Goal: Task Accomplishment & Management: Use online tool/utility

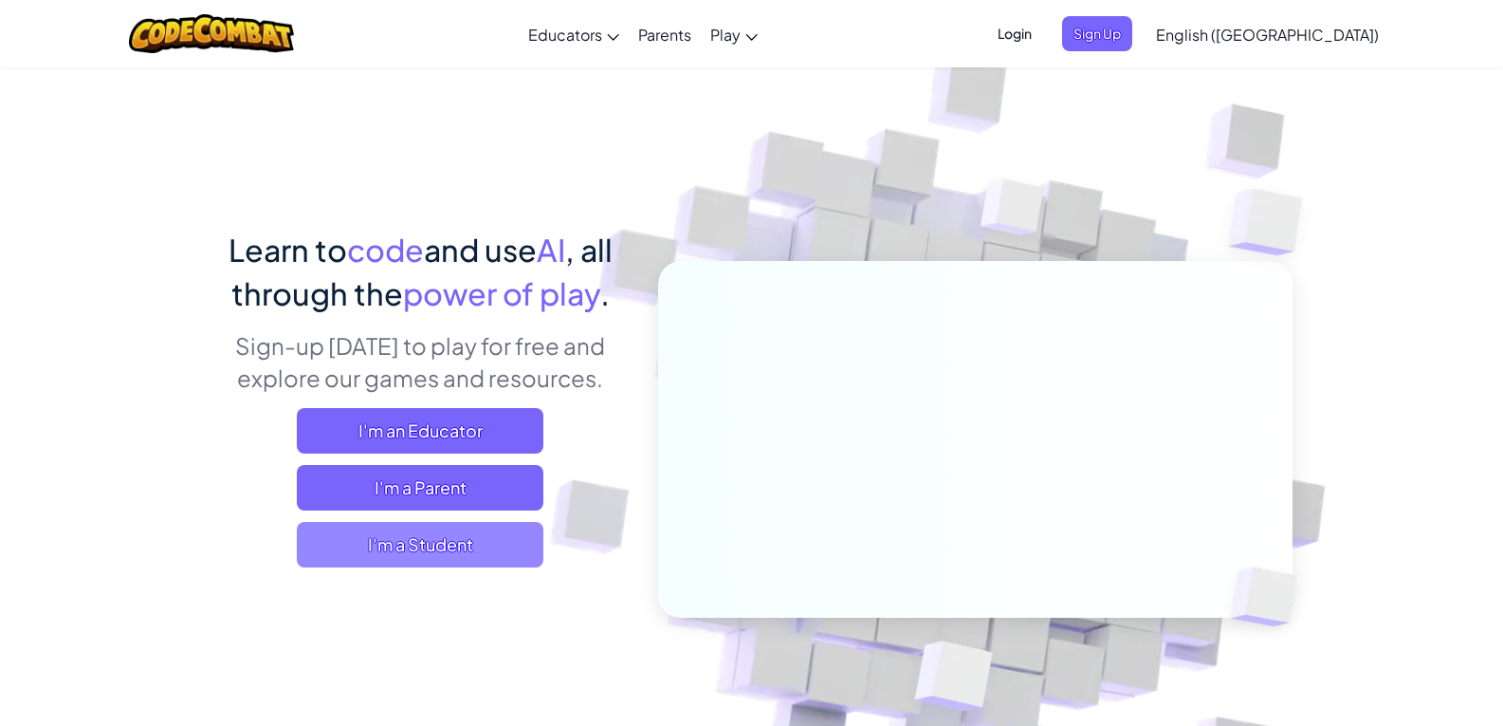
click at [453, 546] on span "I'm a Student" at bounding box center [420, 545] width 247 height 46
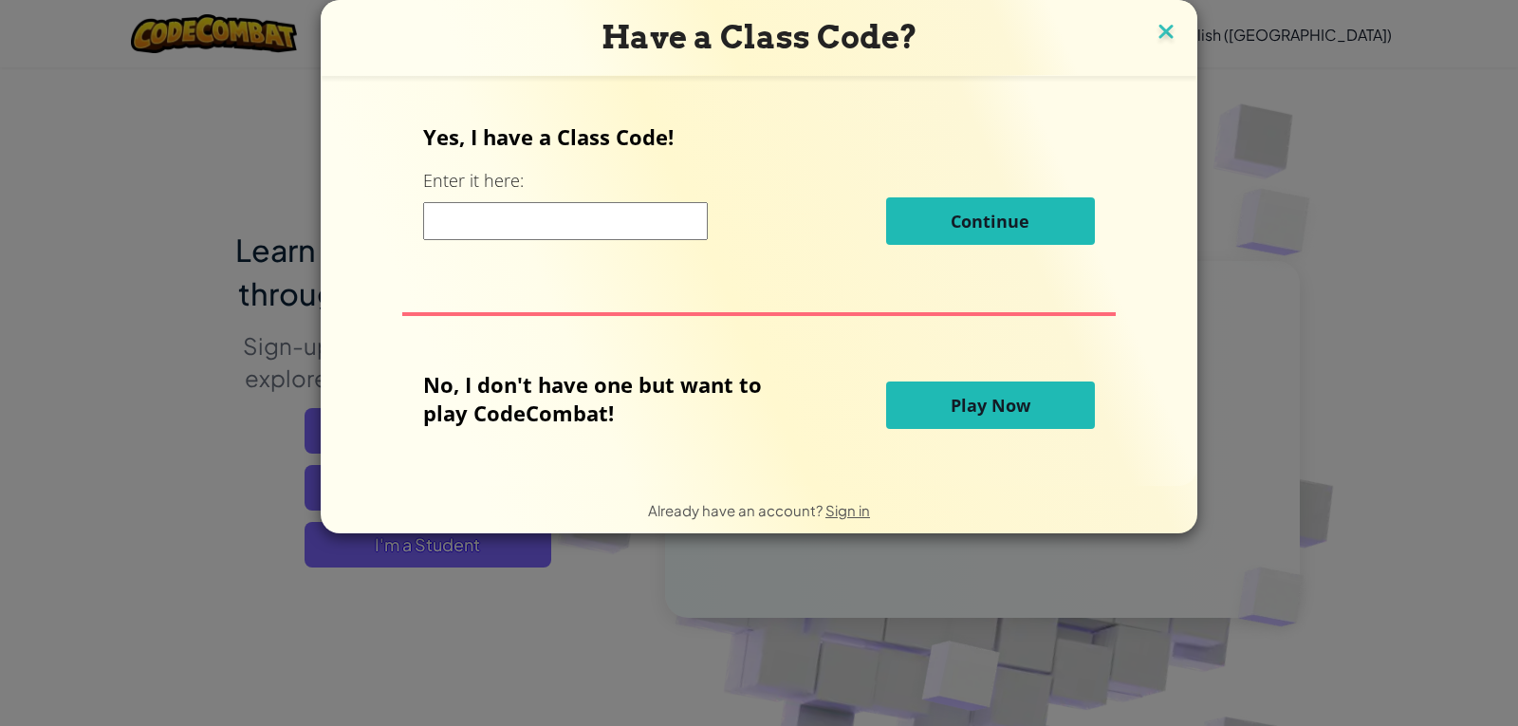
click at [1162, 40] on img at bounding box center [1165, 33] width 25 height 28
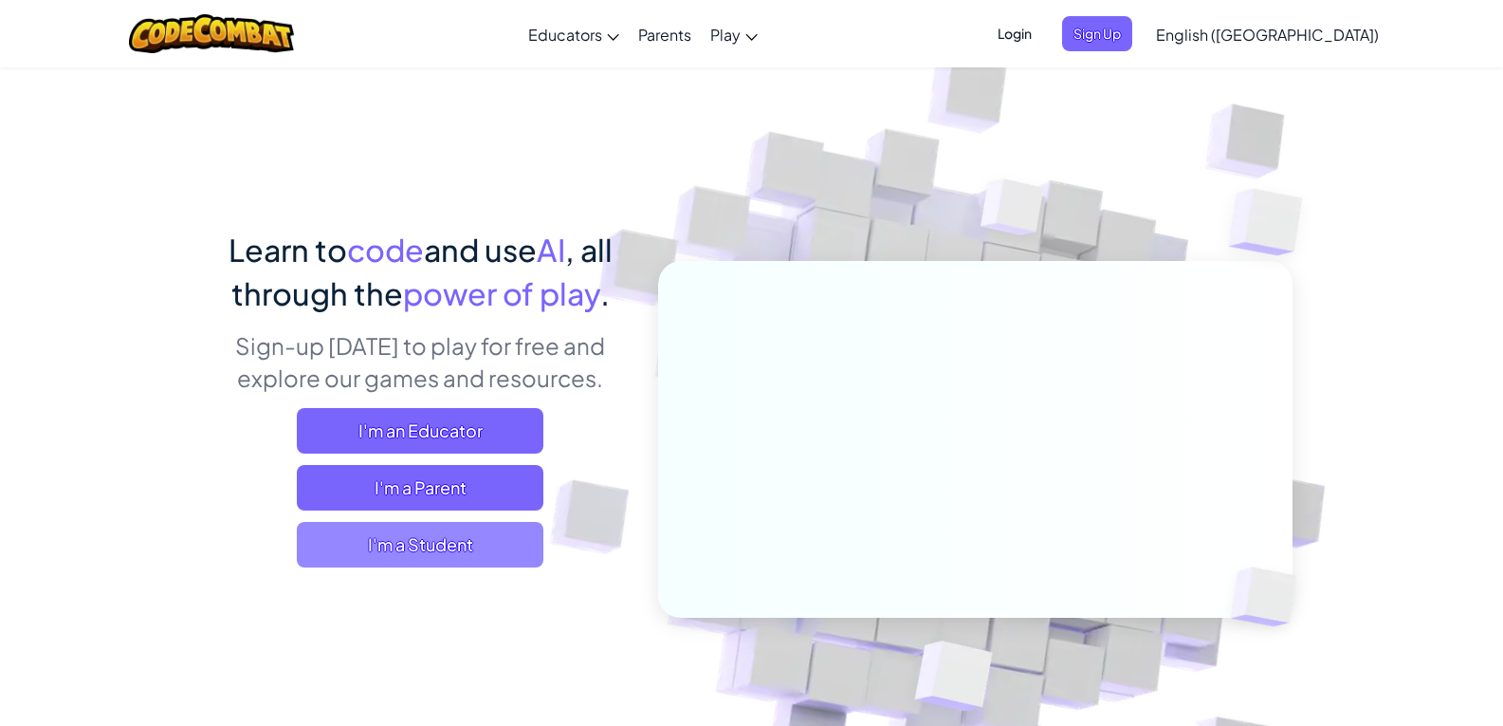
click at [502, 528] on span "I'm a Student" at bounding box center [420, 545] width 247 height 46
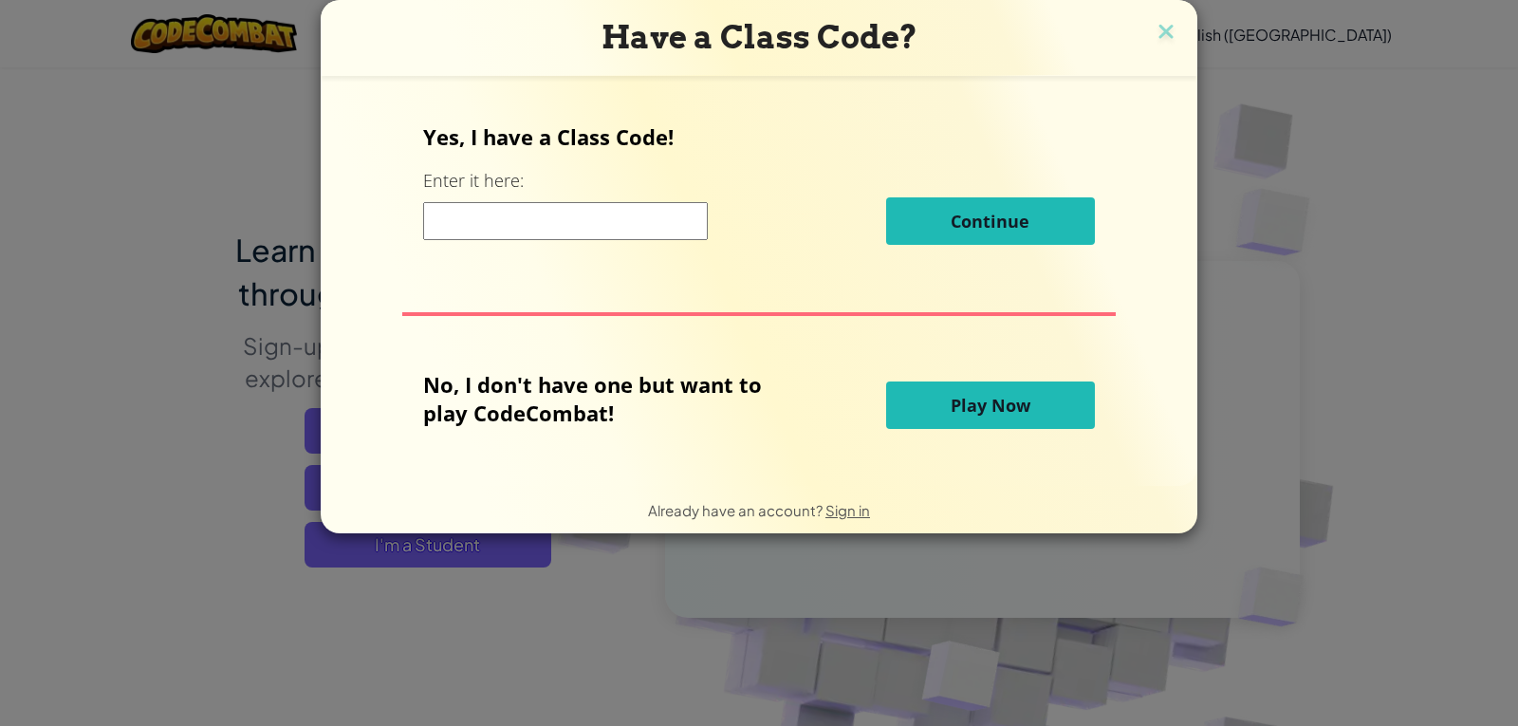
click at [1019, 419] on button "Play Now" at bounding box center [990, 404] width 209 height 47
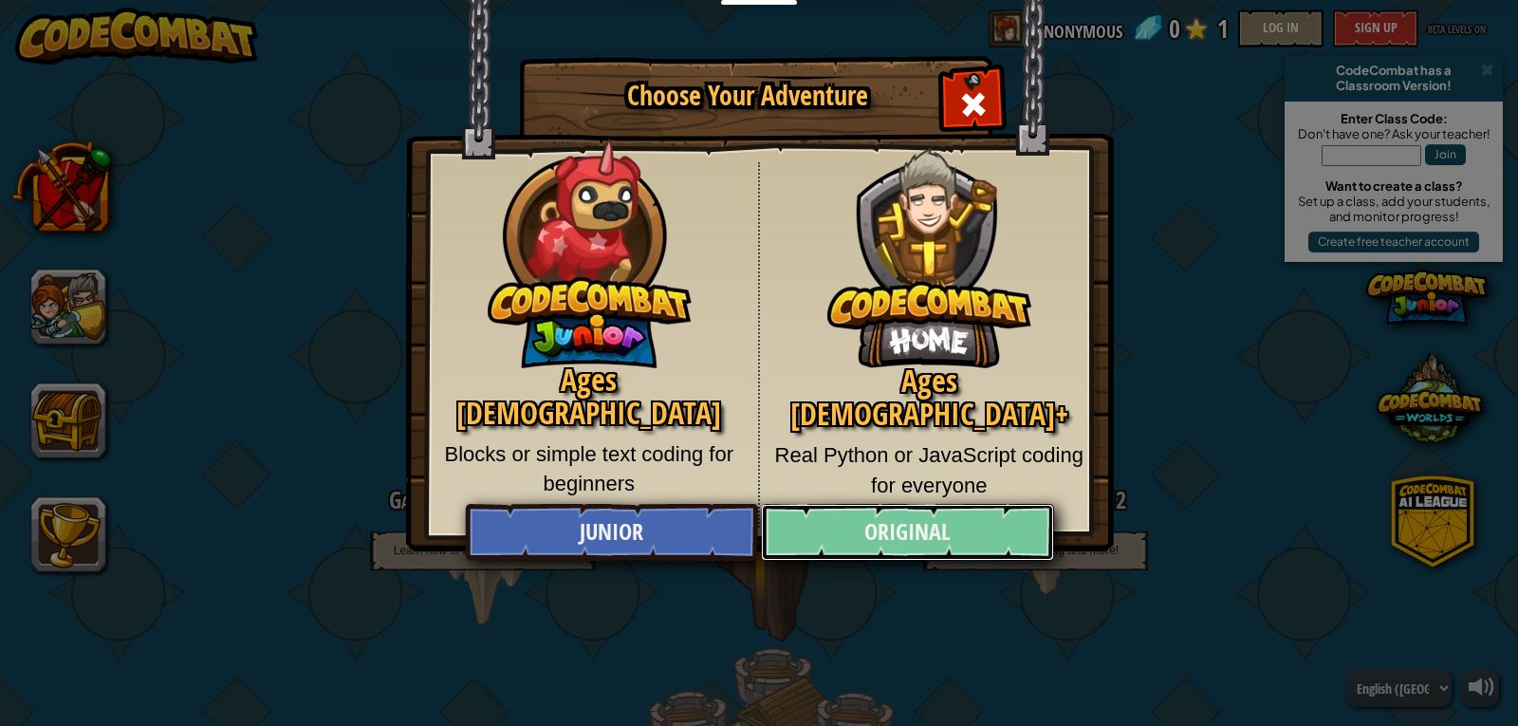
click at [968, 534] on link "Original" at bounding box center [907, 532] width 292 height 57
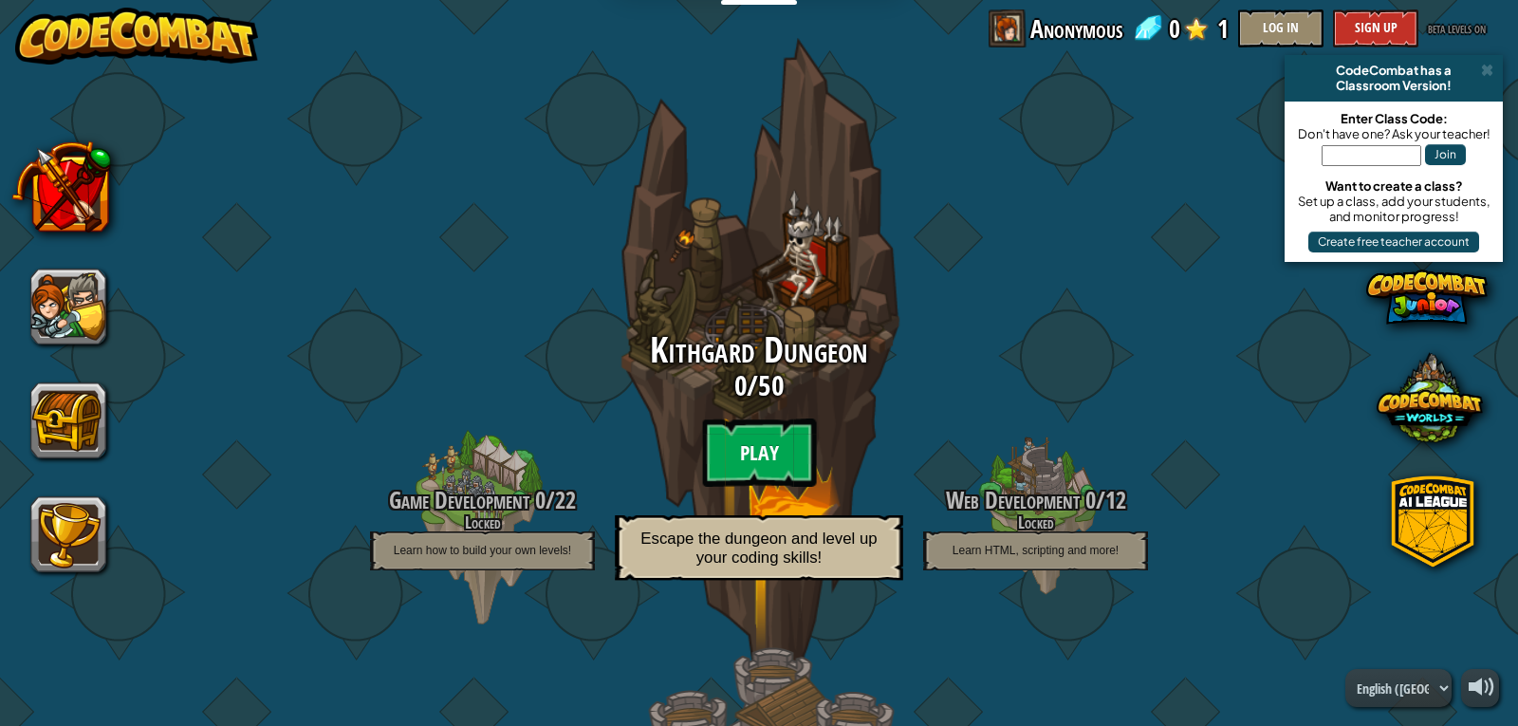
click at [764, 466] on btn "Play" at bounding box center [759, 452] width 114 height 68
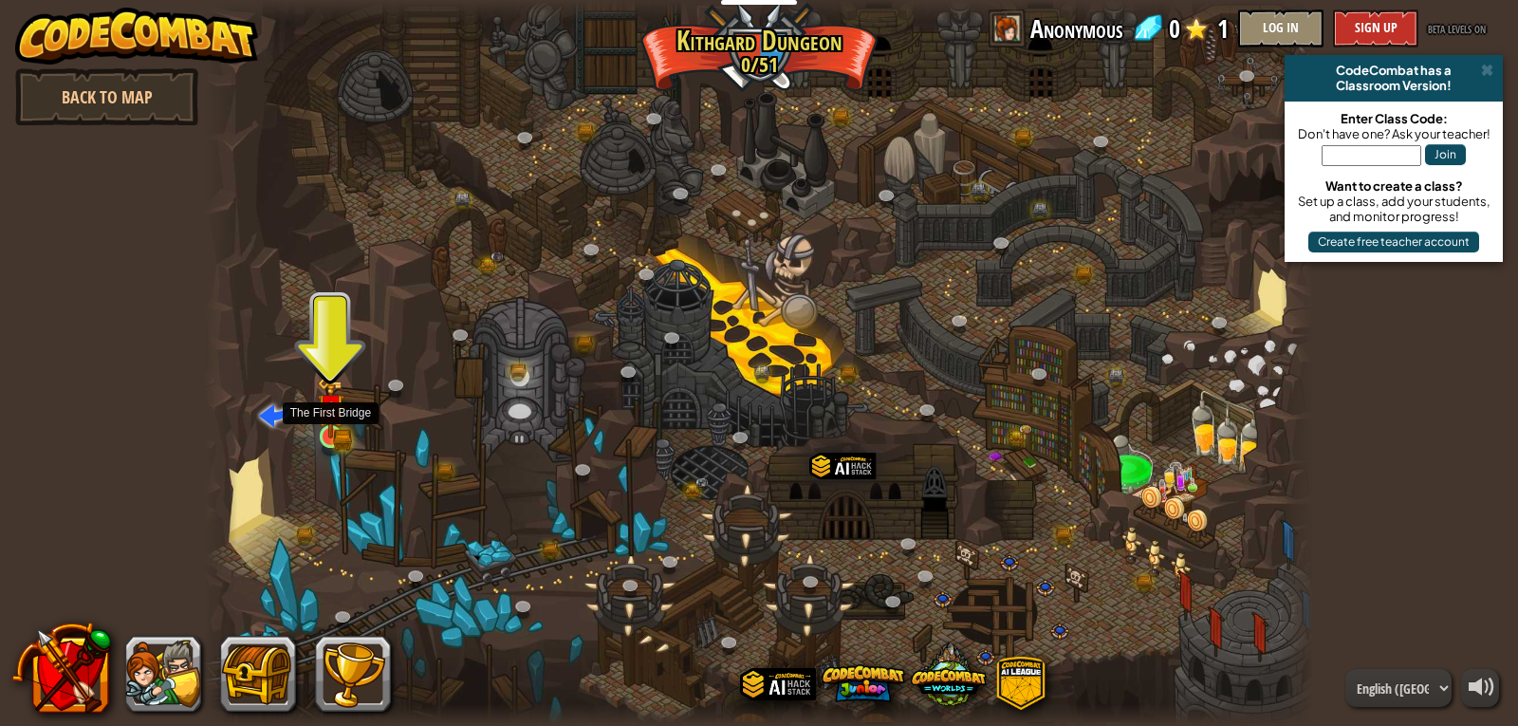
click at [329, 433] on img at bounding box center [331, 408] width 28 height 62
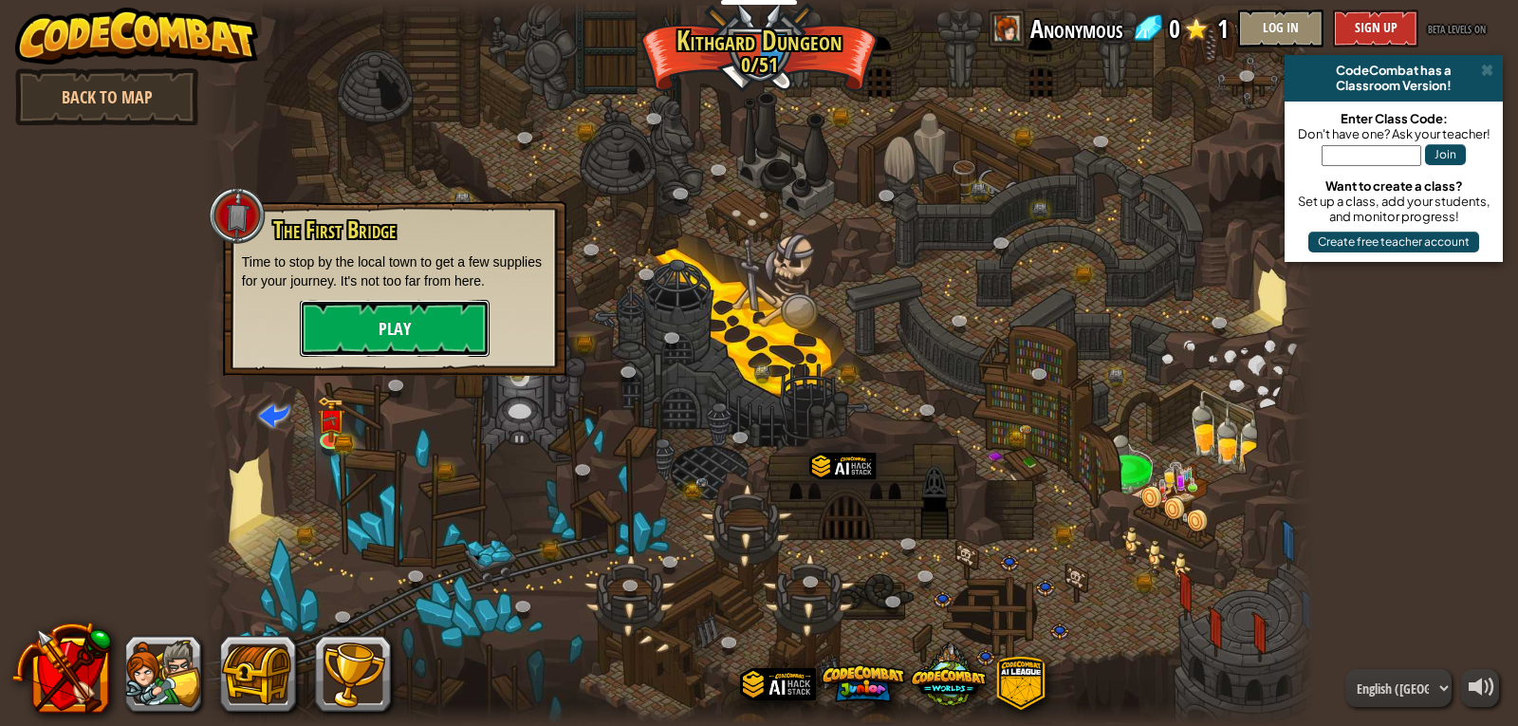
click at [435, 304] on button "Play" at bounding box center [395, 328] width 190 height 57
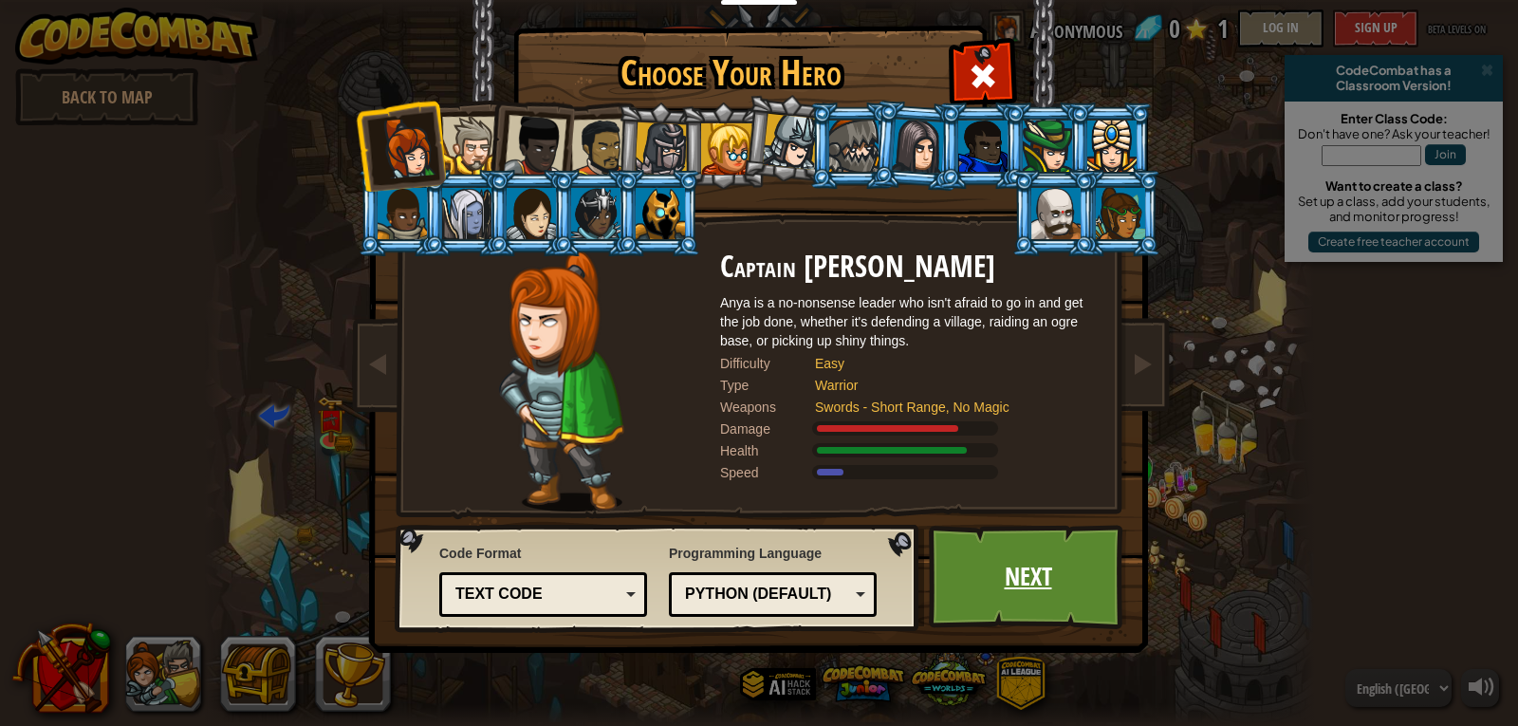
click at [1043, 581] on link "Next" at bounding box center [1028, 577] width 198 height 104
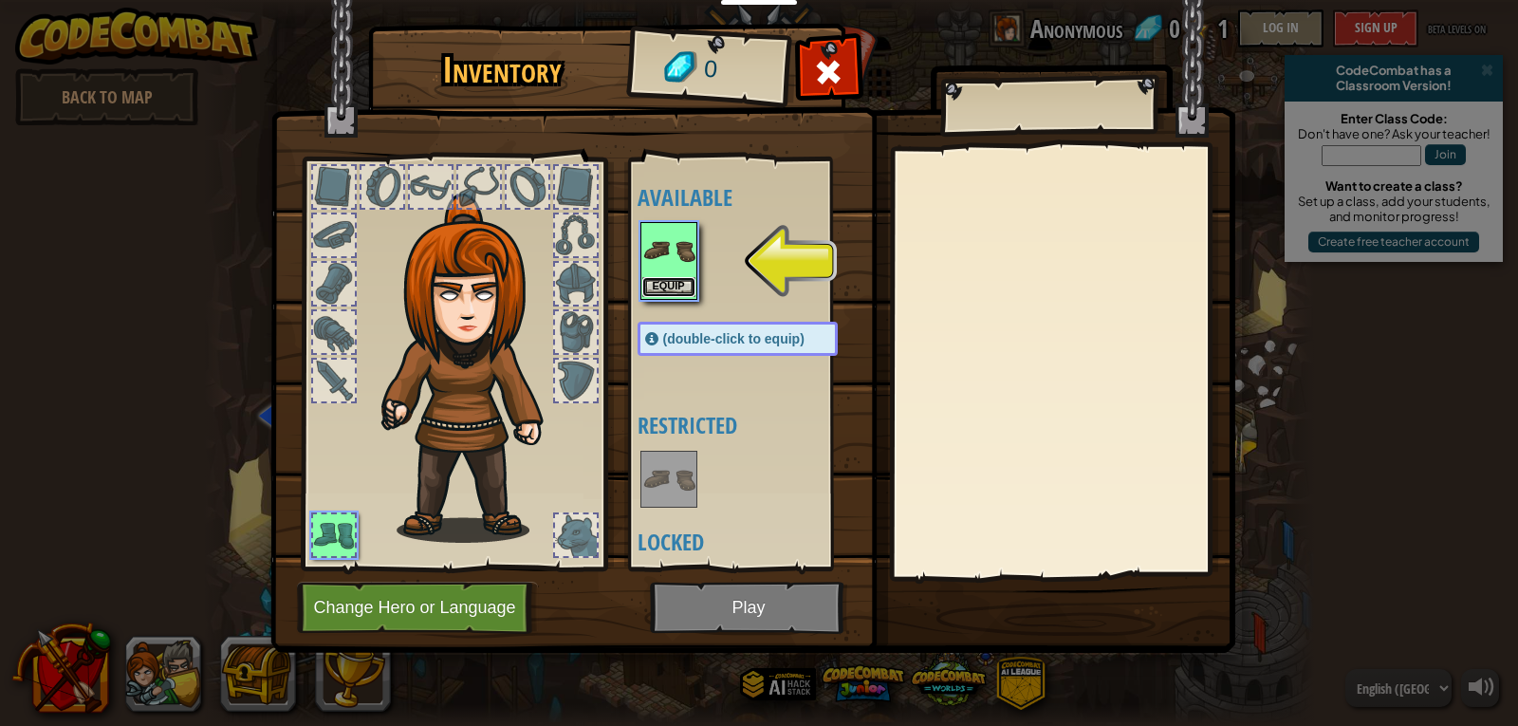
click at [679, 293] on button "Equip" at bounding box center [668, 287] width 53 height 20
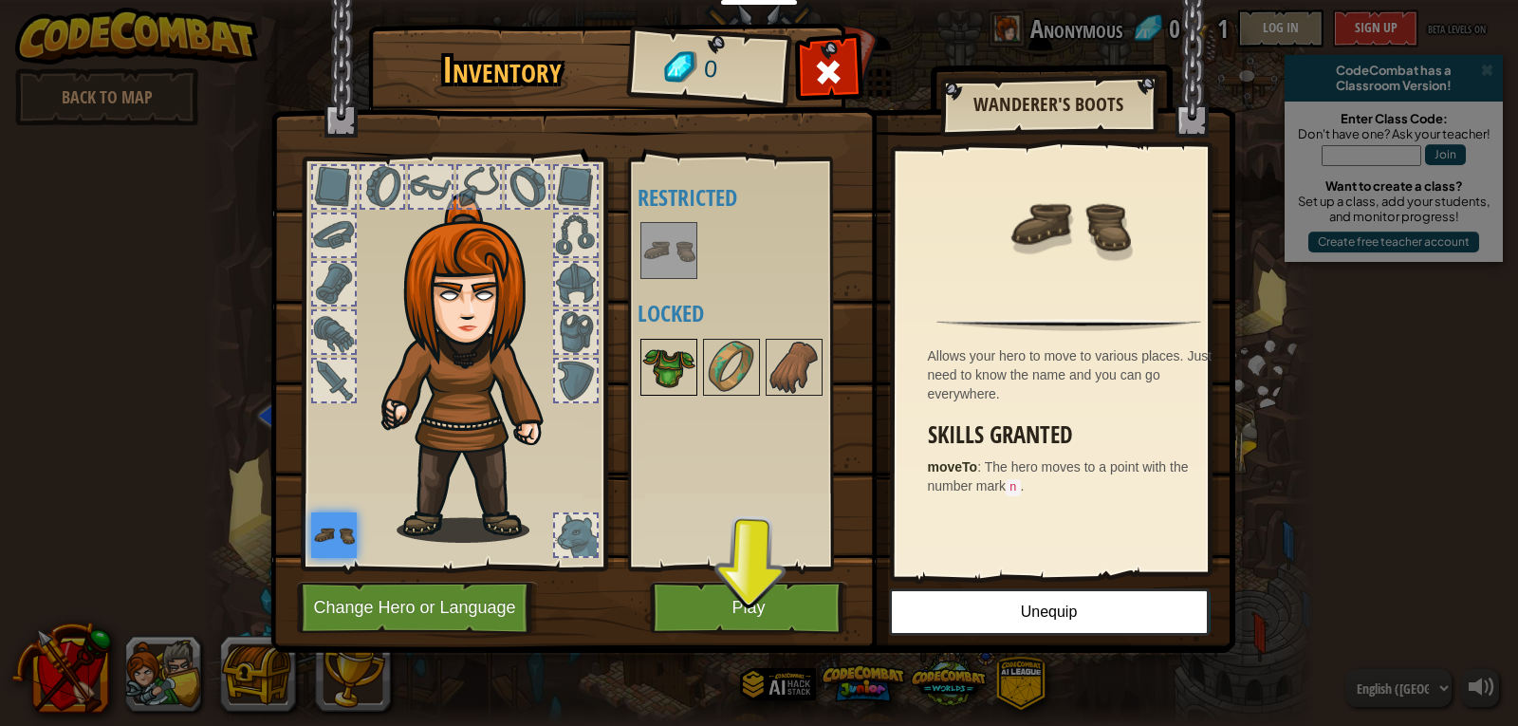
click at [683, 361] on img at bounding box center [668, 367] width 53 height 53
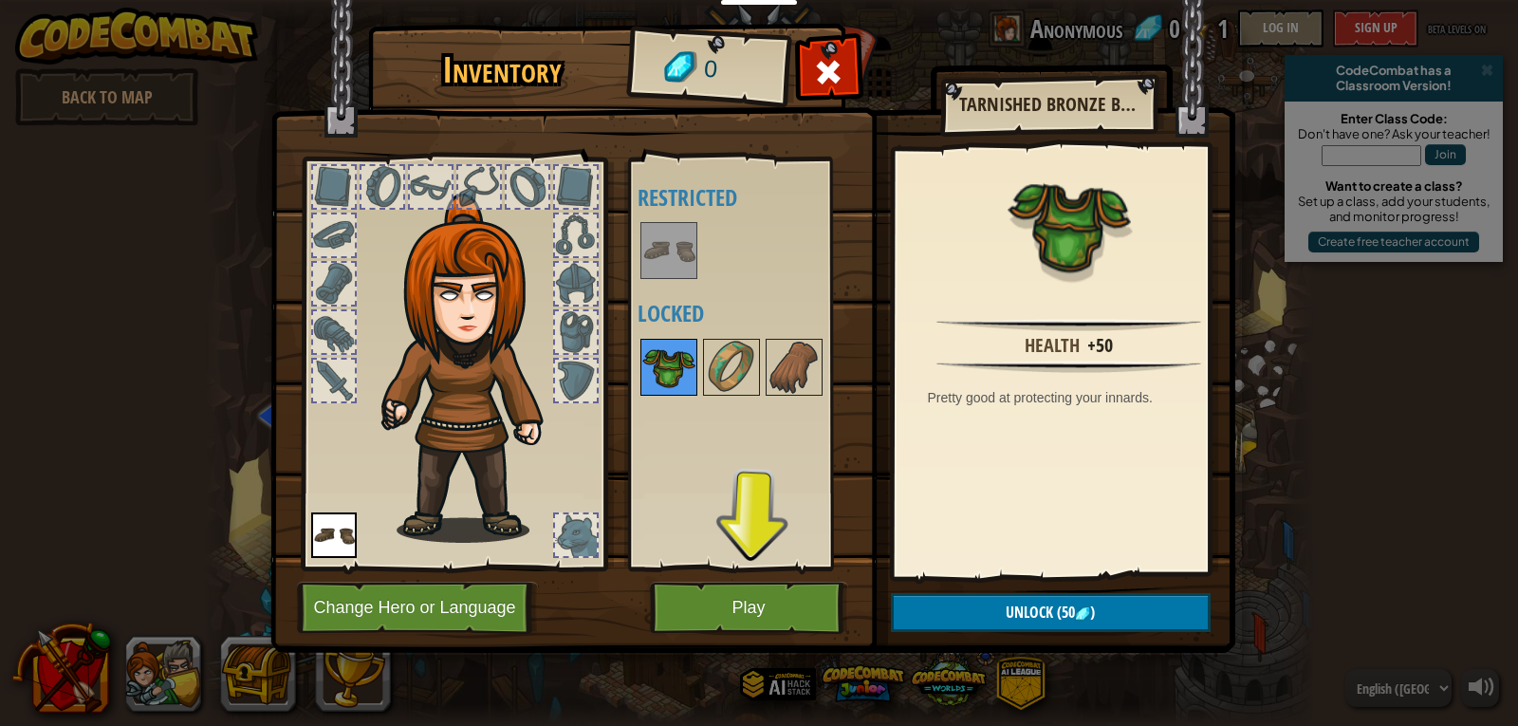
click at [663, 384] on img at bounding box center [668, 367] width 53 height 53
drag, startPoint x: 725, startPoint y: 369, endPoint x: 762, endPoint y: 359, distance: 38.4
click at [727, 369] on img at bounding box center [731, 367] width 53 height 53
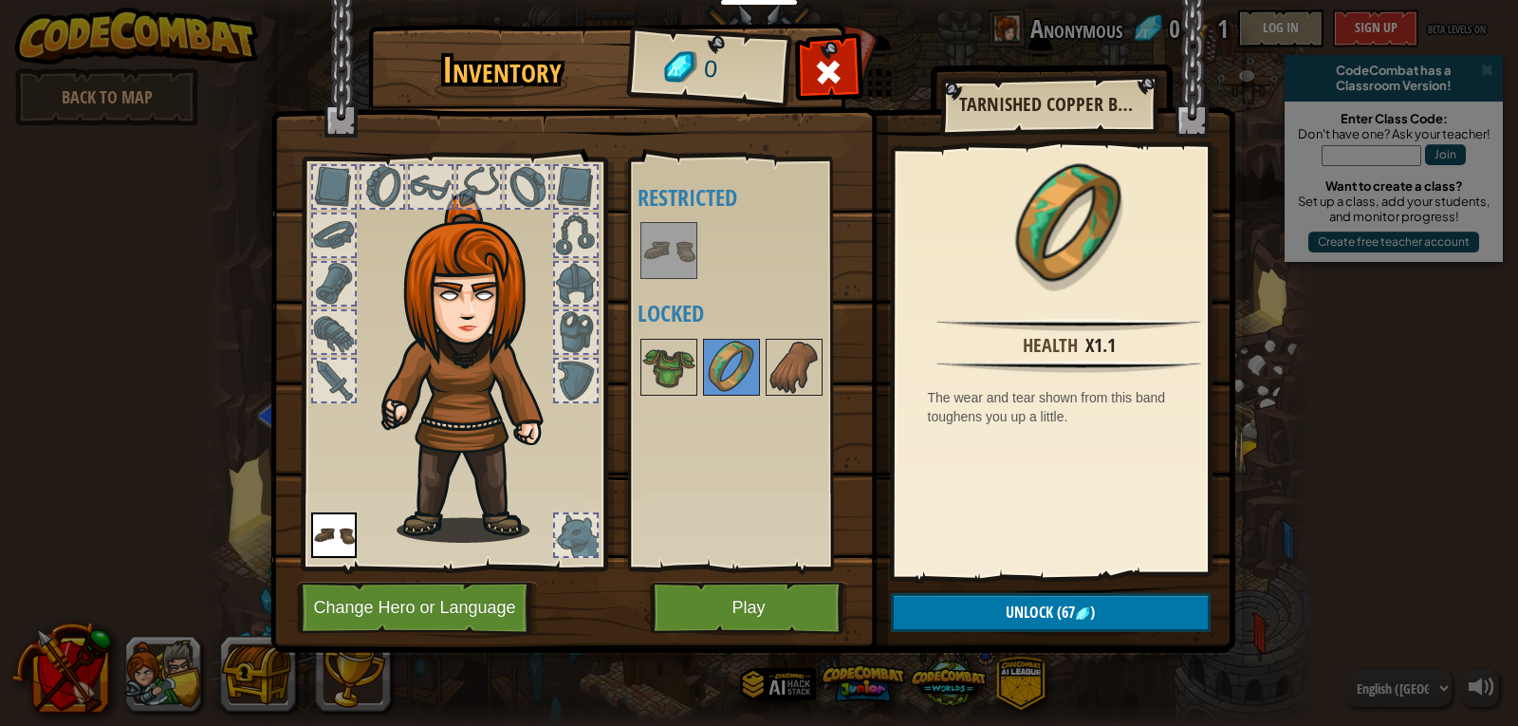
click at [575, 234] on div at bounding box center [576, 235] width 42 height 42
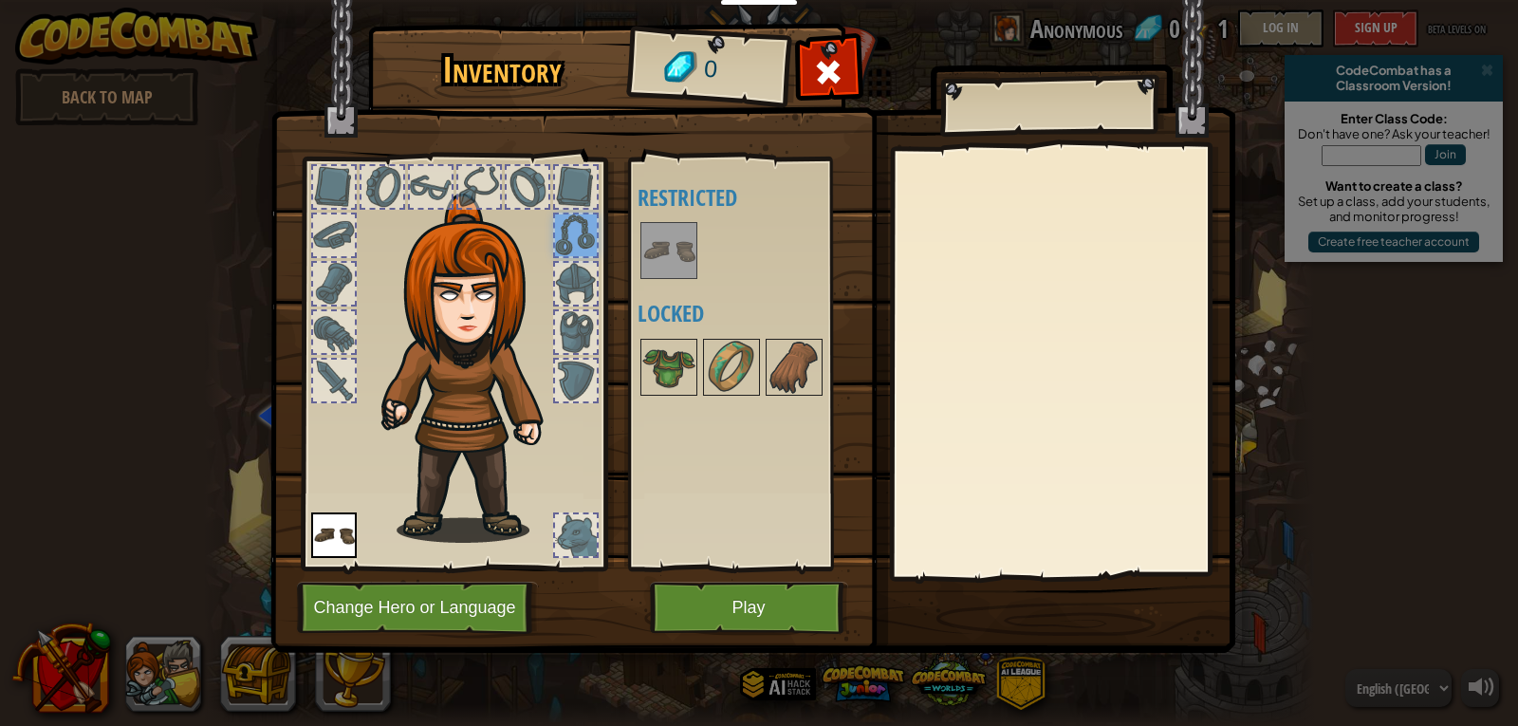
click at [581, 288] on div at bounding box center [576, 284] width 42 height 42
click at [585, 323] on div at bounding box center [576, 332] width 42 height 42
click at [576, 396] on div at bounding box center [576, 381] width 42 height 42
drag, startPoint x: 316, startPoint y: 544, endPoint x: 332, endPoint y: 538, distance: 17.4
click at [327, 542] on img at bounding box center [334, 535] width 46 height 46
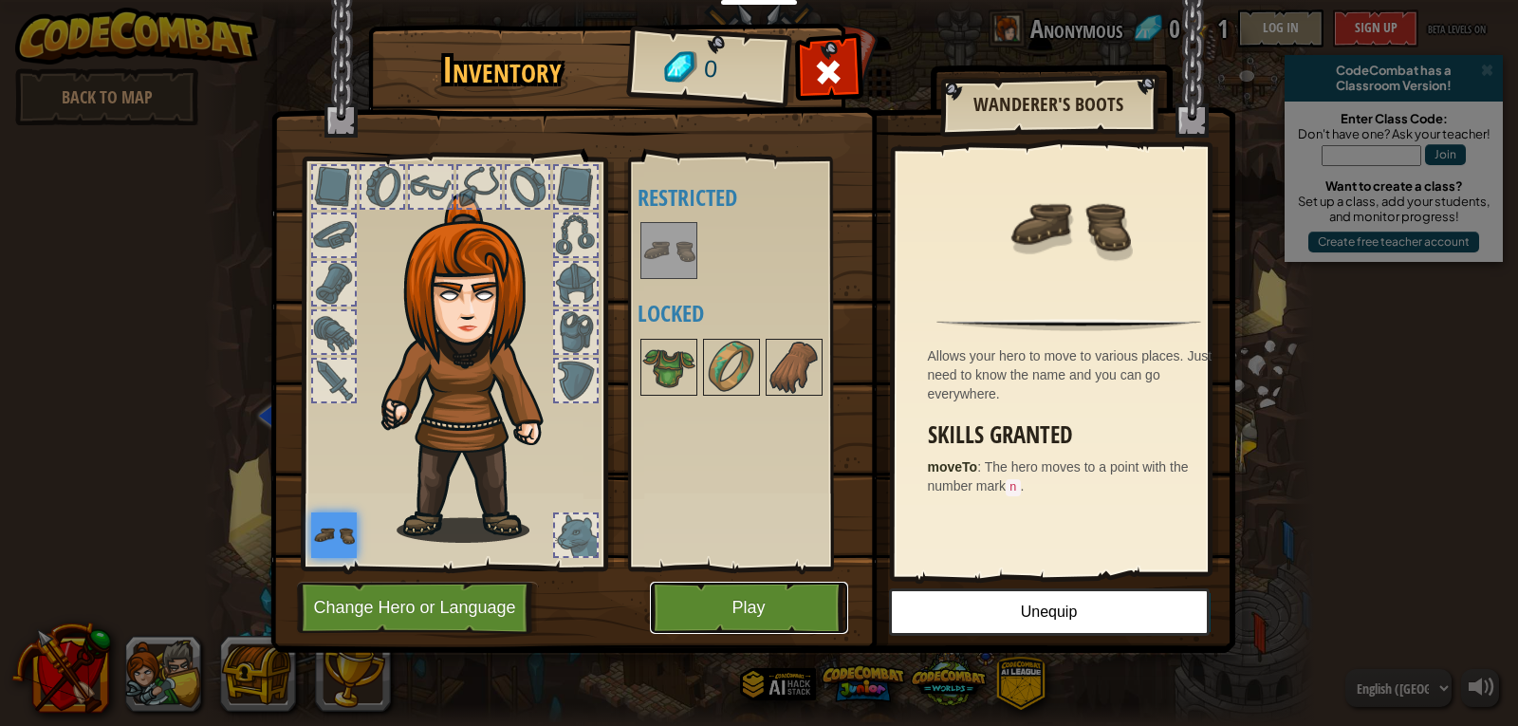
drag, startPoint x: 729, startPoint y: 616, endPoint x: 728, endPoint y: 629, distance: 13.3
click at [729, 628] on button "Play" at bounding box center [749, 607] width 198 height 52
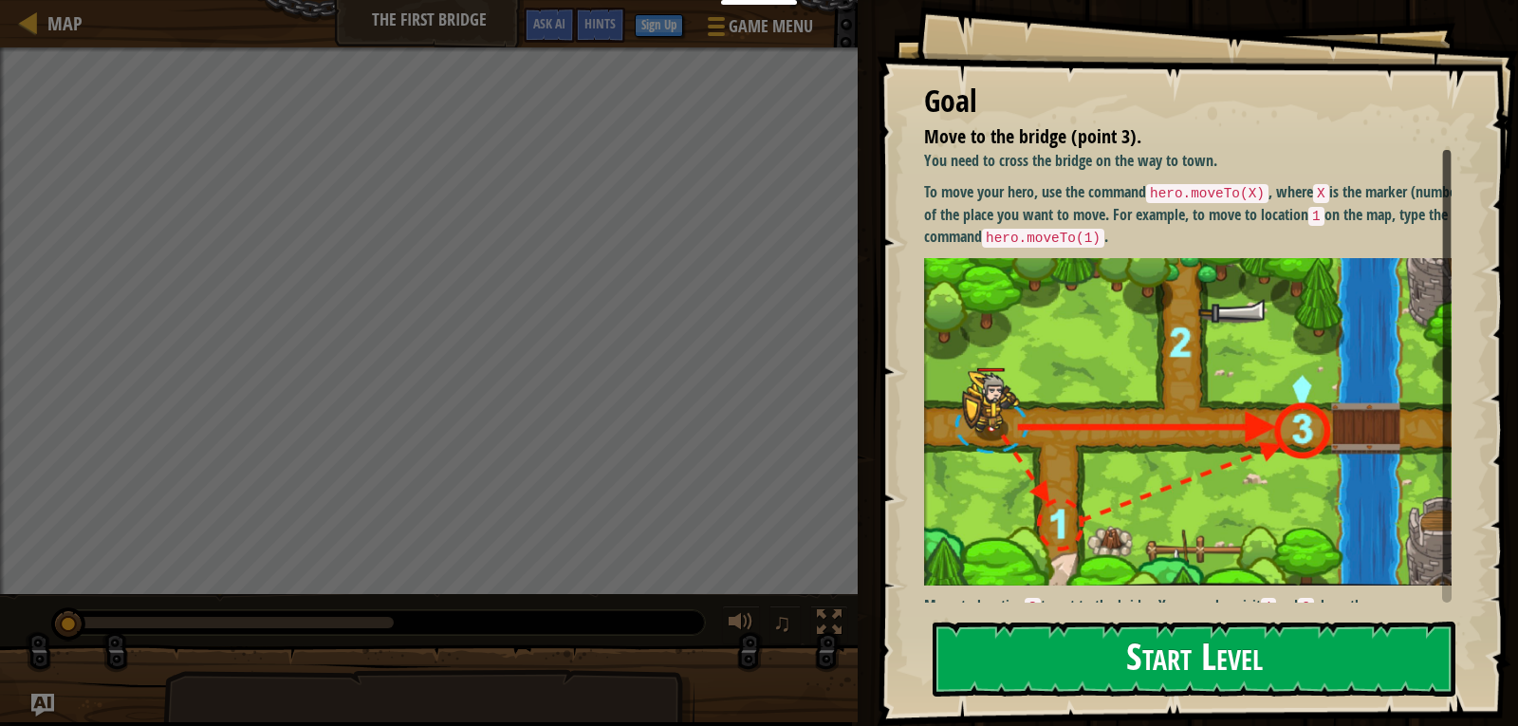
click at [1197, 664] on button "Start Level" at bounding box center [1193, 658] width 523 height 75
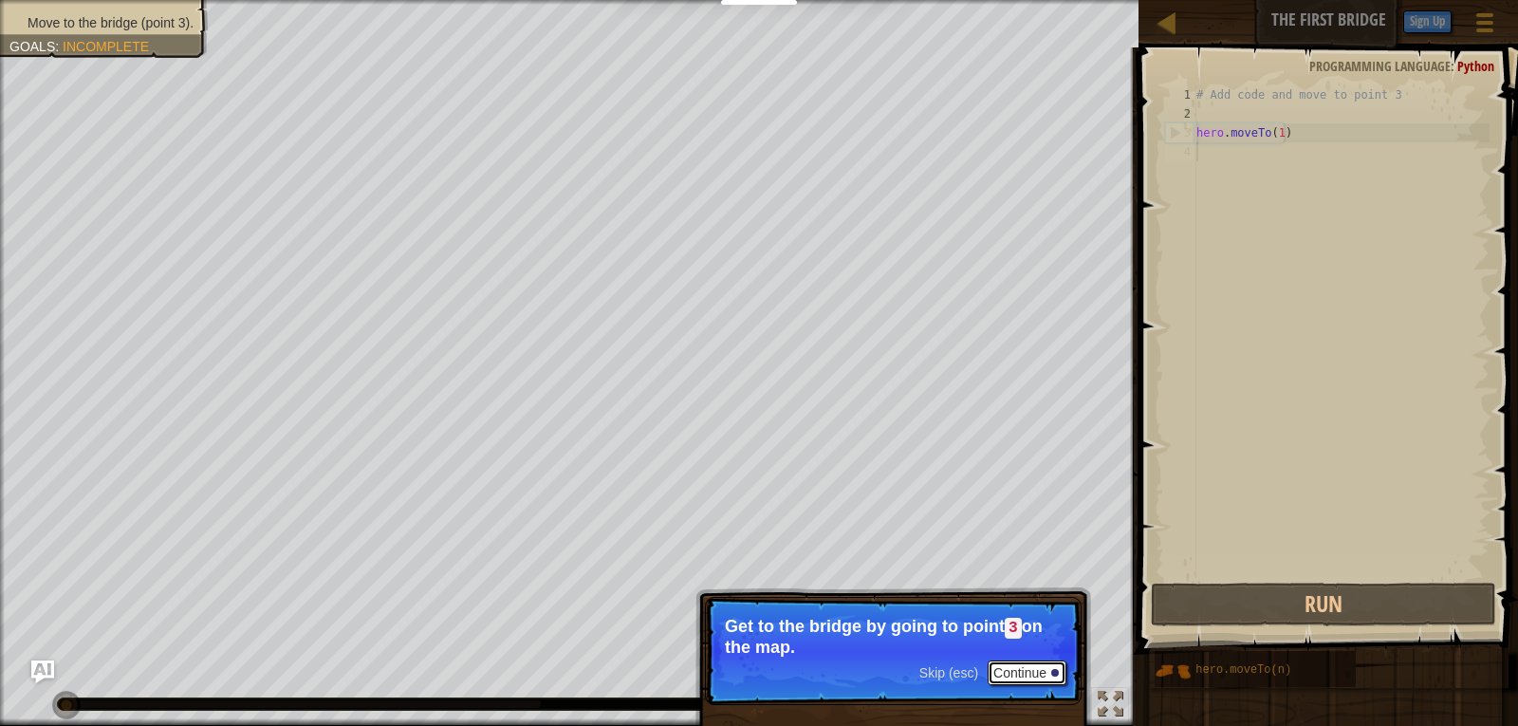
click at [1048, 669] on button "Continue" at bounding box center [1026, 672] width 79 height 25
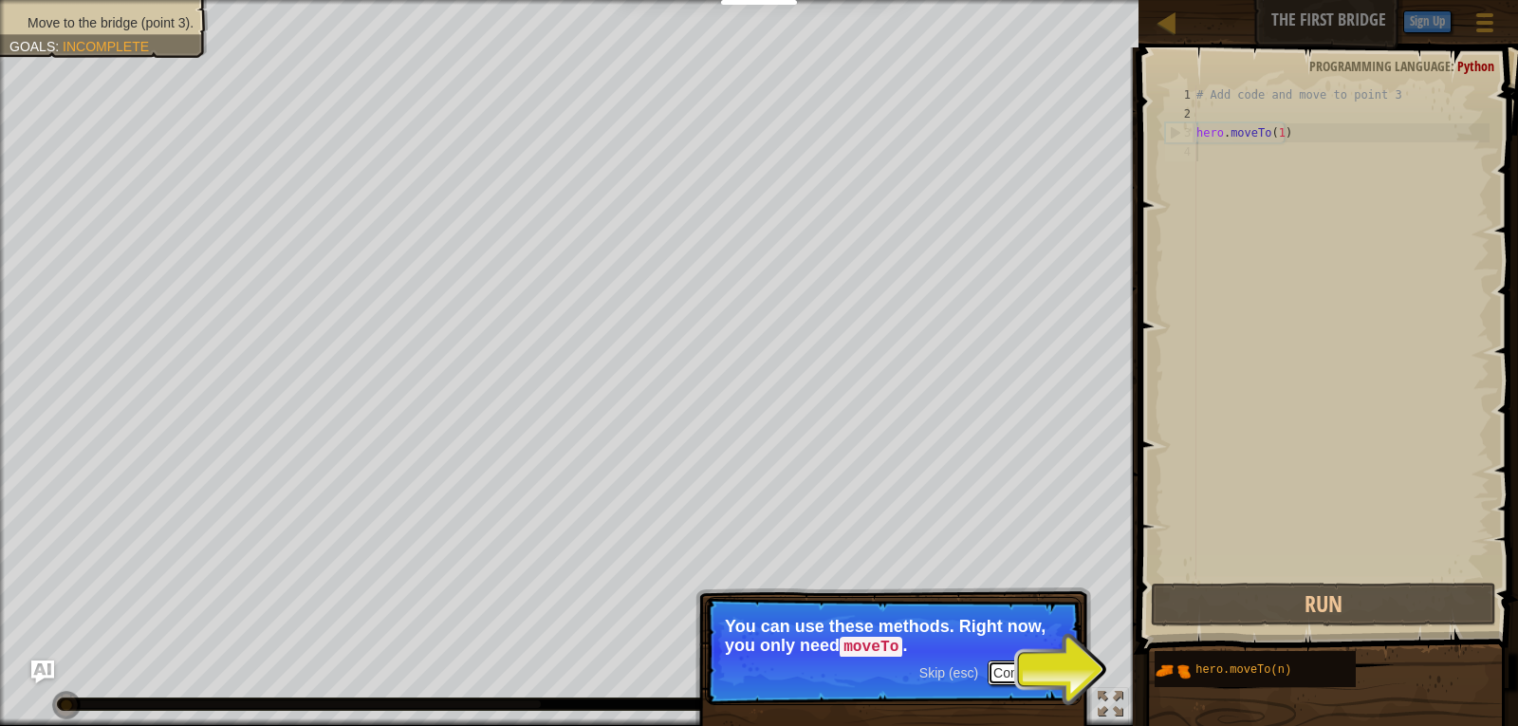
click at [1034, 673] on button "Continue" at bounding box center [1026, 672] width 79 height 25
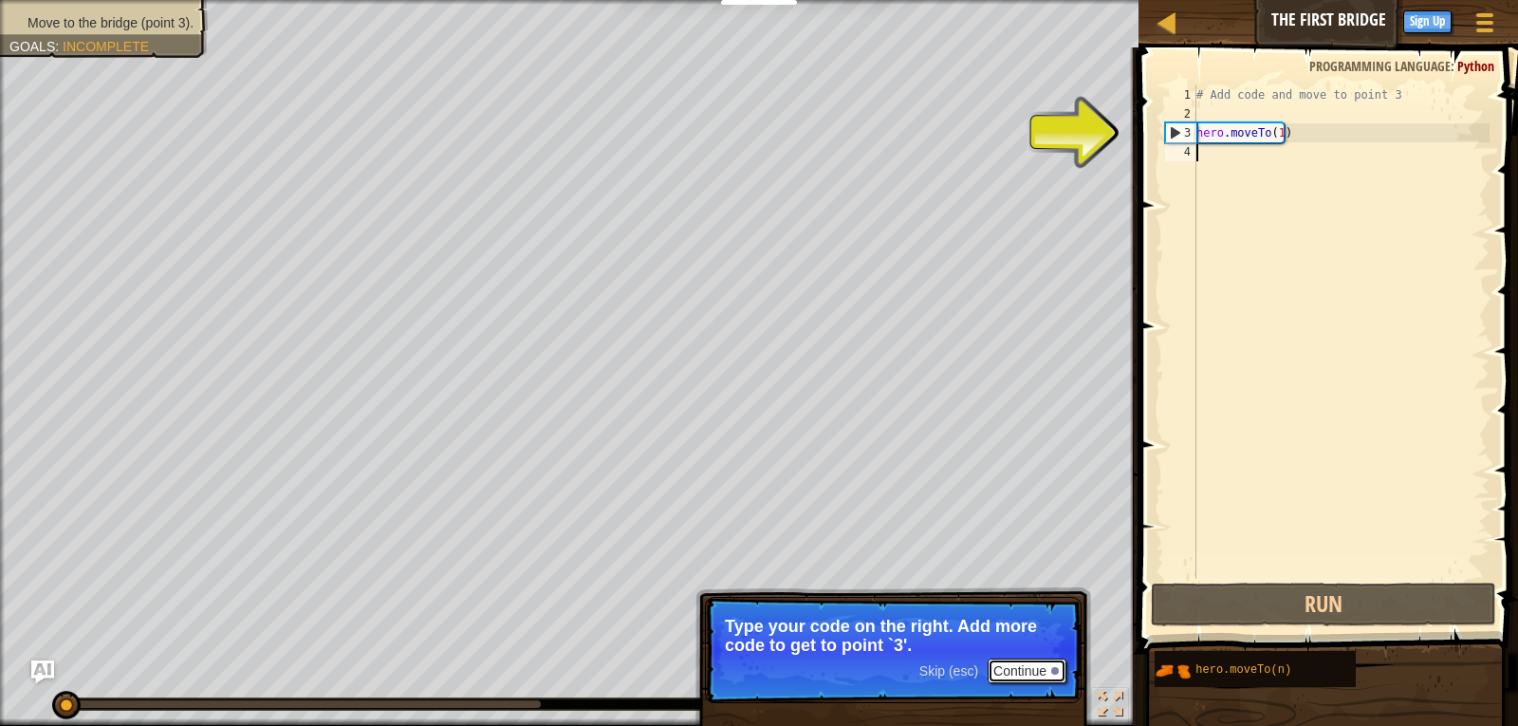
click at [1015, 668] on button "Continue" at bounding box center [1026, 670] width 79 height 25
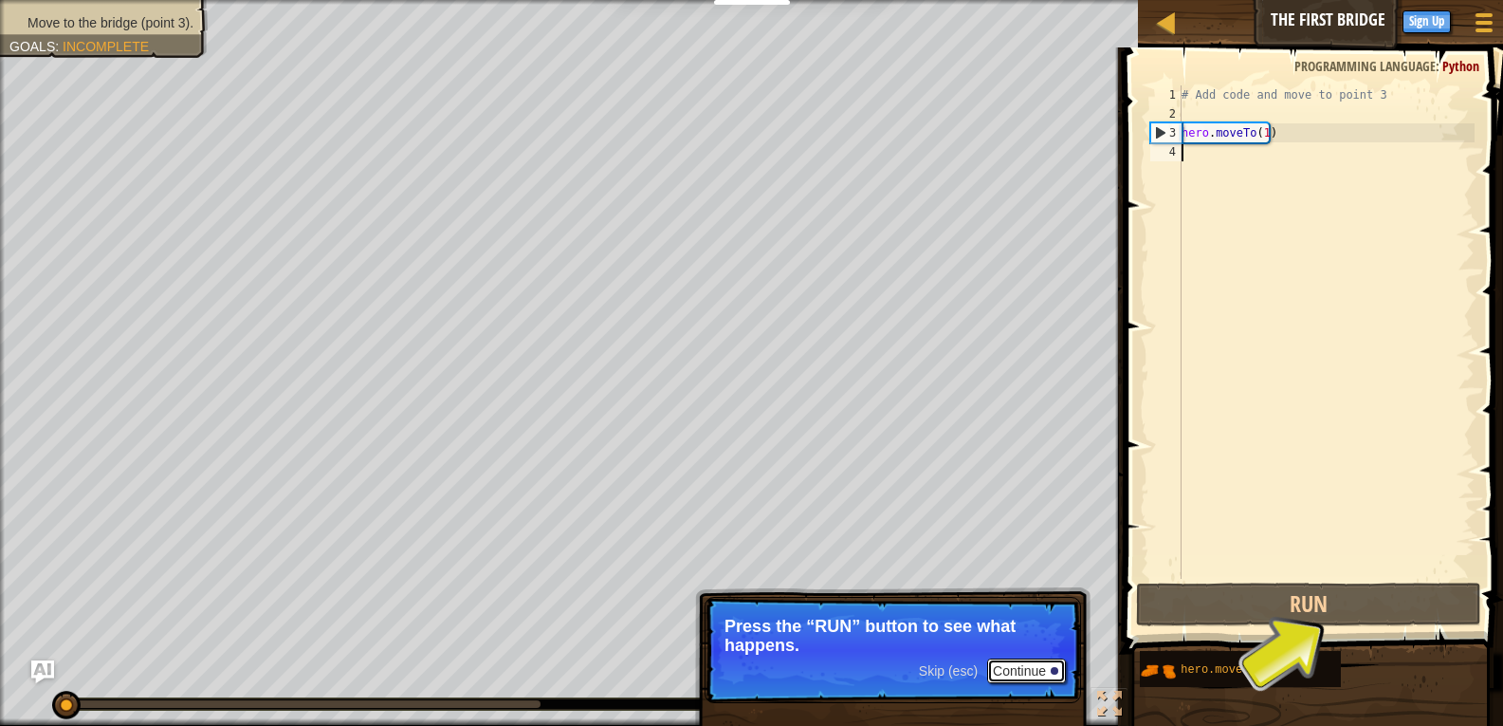
click at [1044, 662] on button "Continue" at bounding box center [1026, 670] width 79 height 25
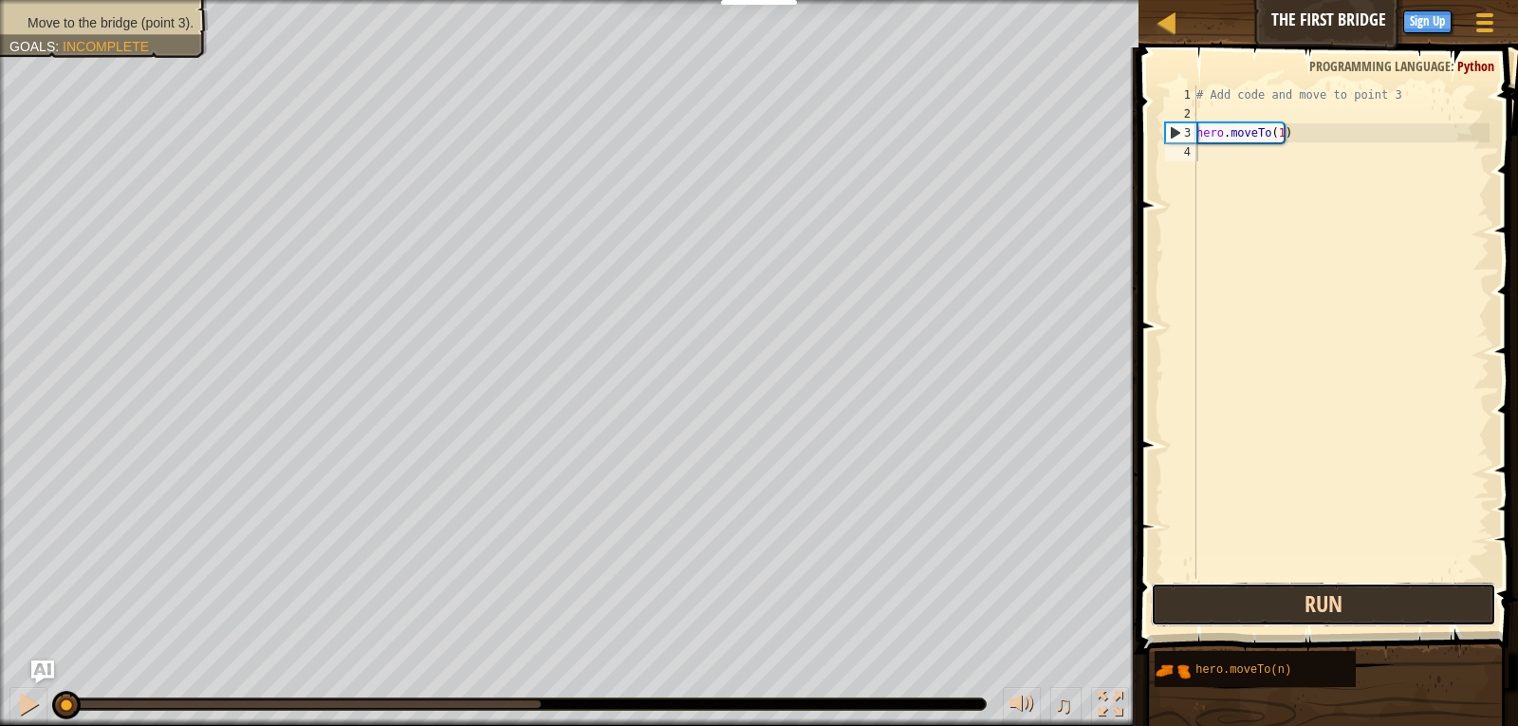
click at [1253, 596] on button "Run" at bounding box center [1324, 604] width 346 height 44
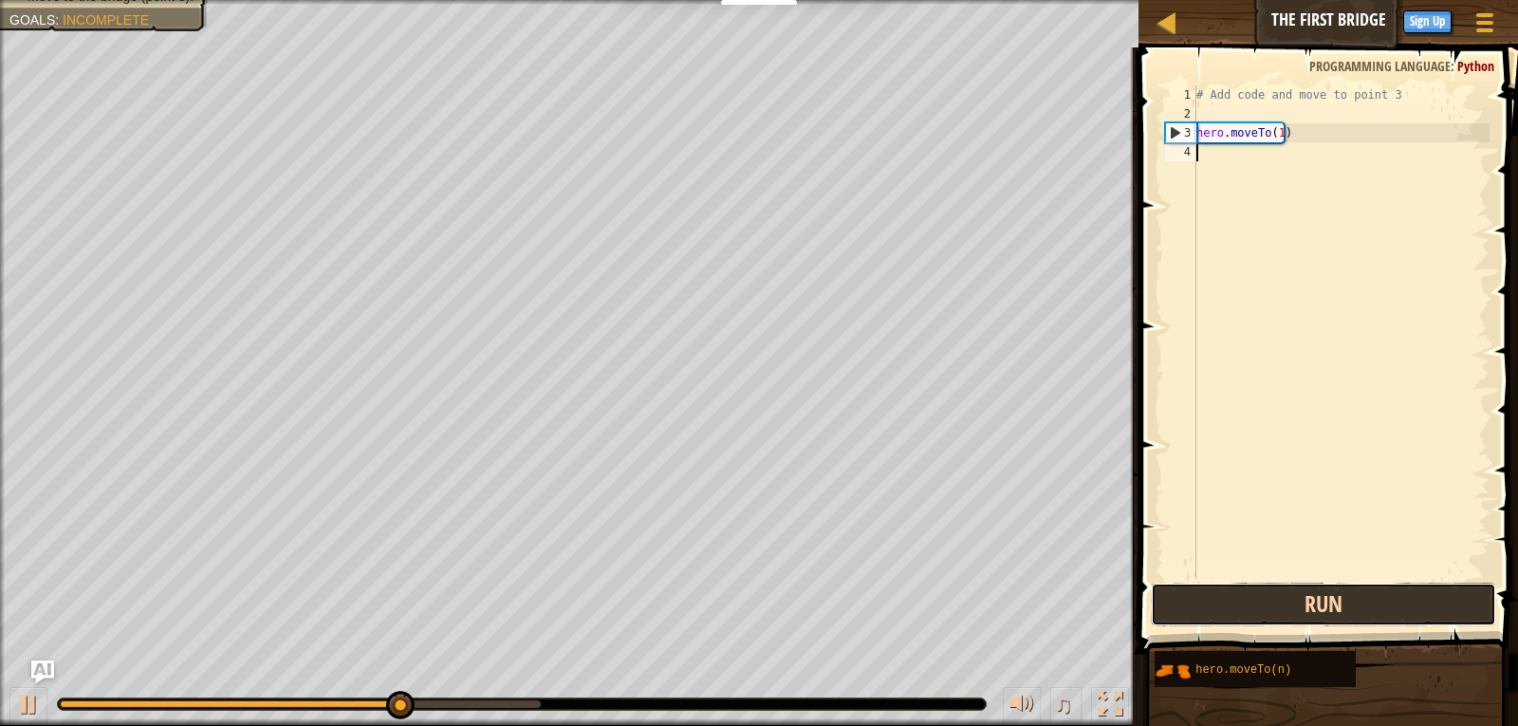
click at [1289, 619] on button "Run" at bounding box center [1324, 604] width 346 height 44
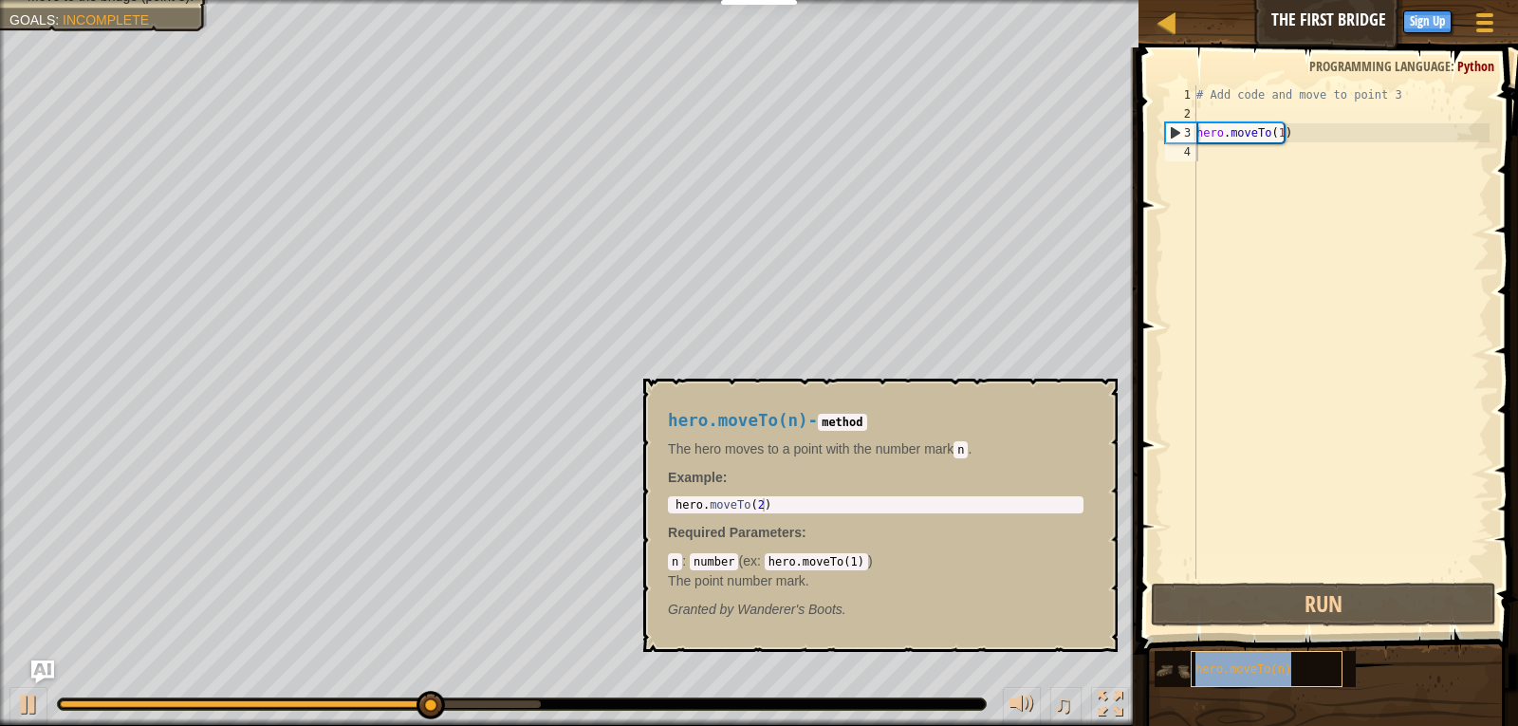
click at [1276, 675] on span "hero.moveTo(n)" at bounding box center [1243, 669] width 96 height 13
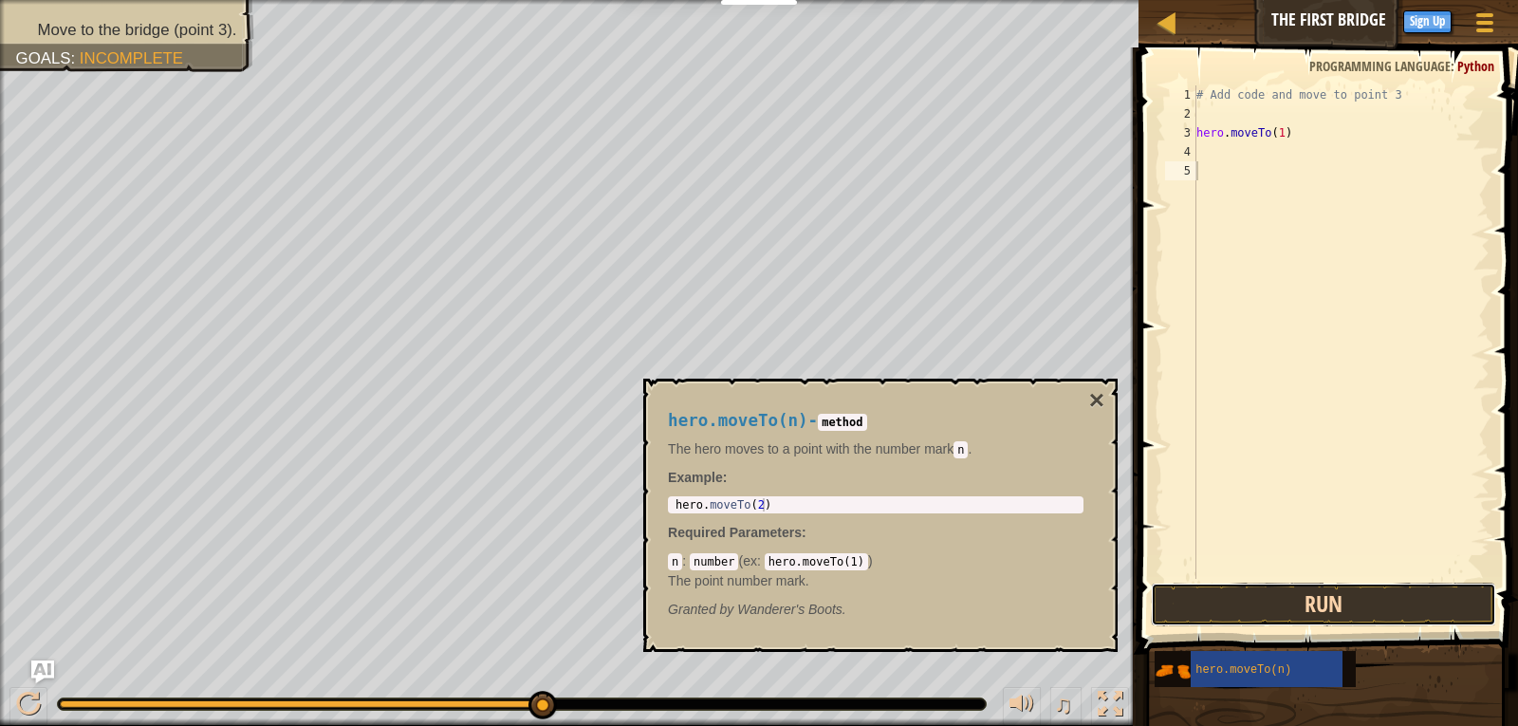
click at [1376, 599] on button "Run" at bounding box center [1324, 604] width 346 height 44
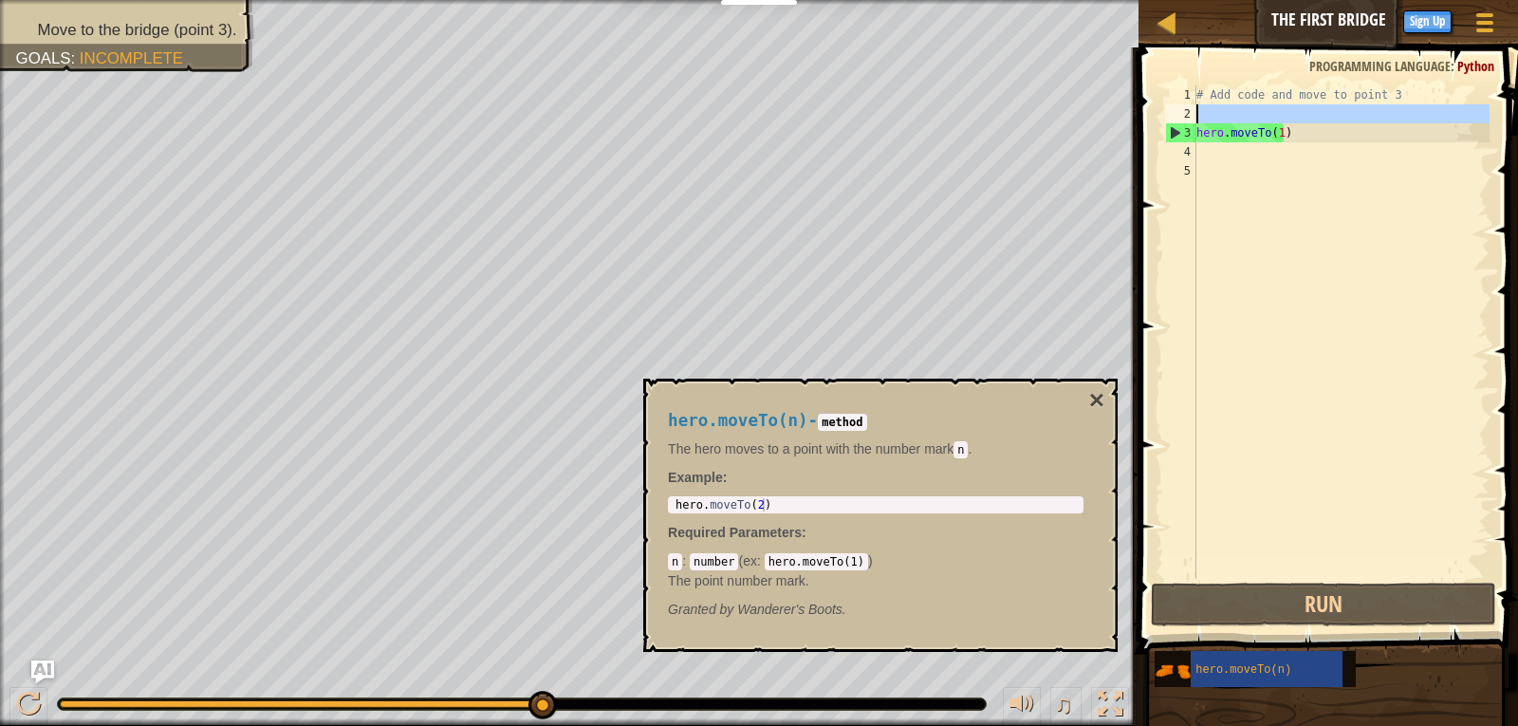
click at [1187, 113] on div "2" at bounding box center [1180, 113] width 31 height 19
type textarea "hero.moveTo(1)"
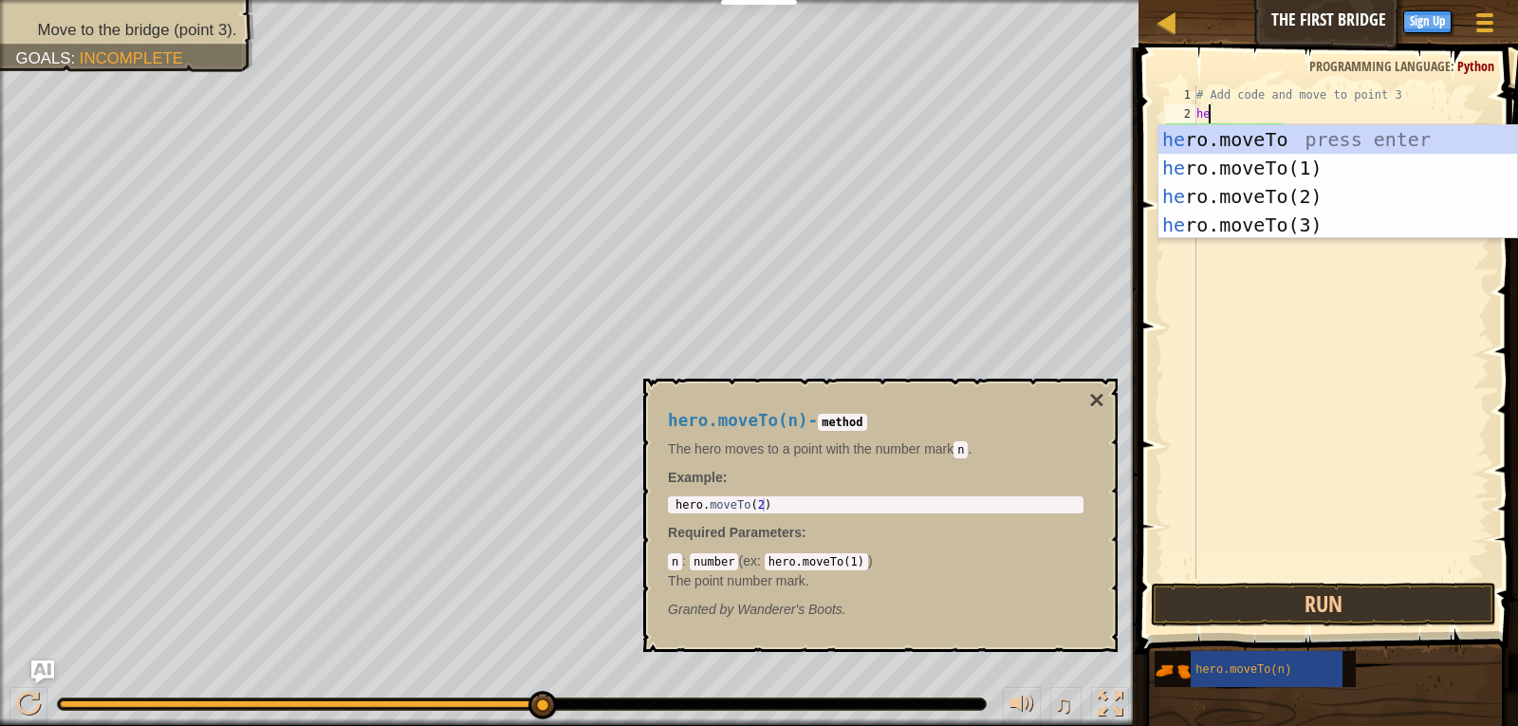
scroll to position [9, 1]
click at [1311, 192] on div "hero .moveTo press enter hero .moveTo(1) press enter hero .moveTo(2) press ente…" at bounding box center [1337, 210] width 359 height 171
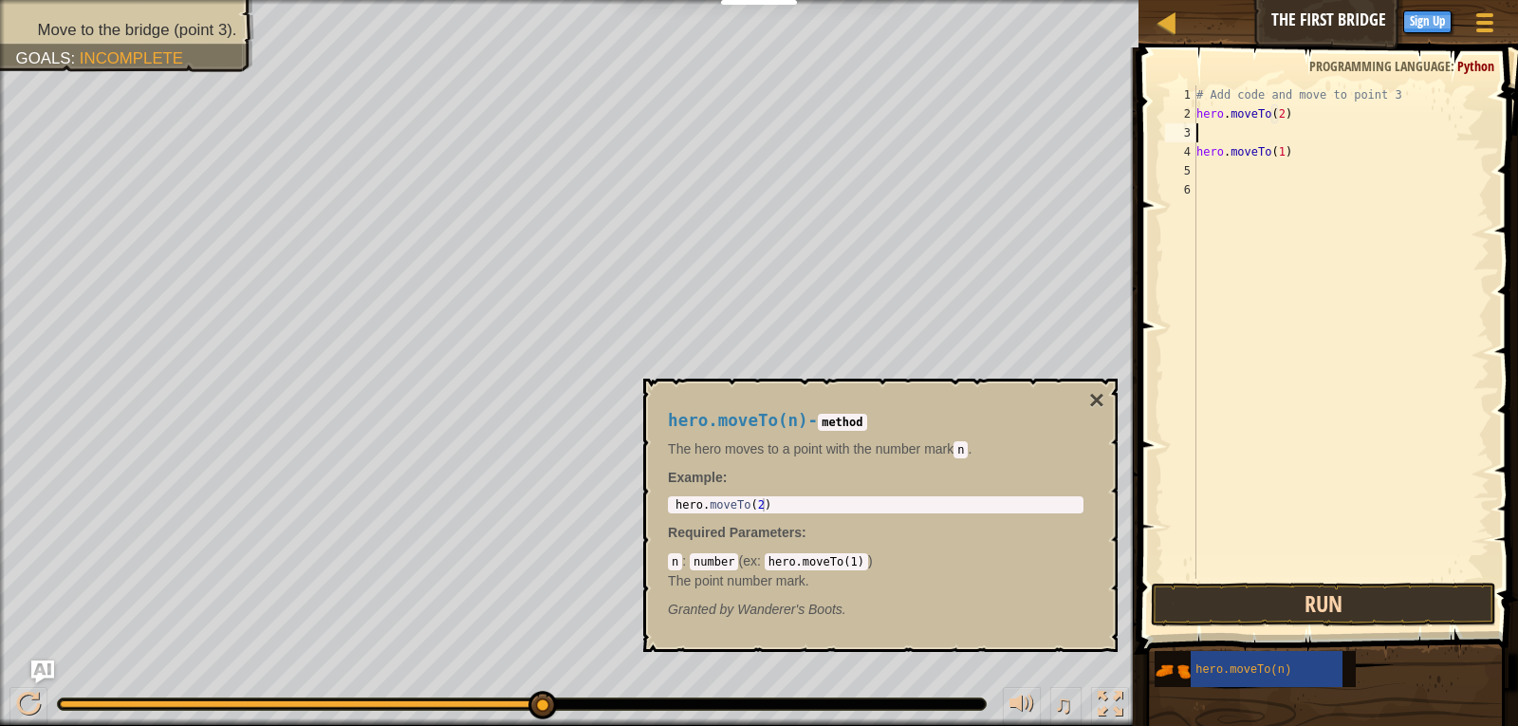
type textarea "hero.moveTo(2)"
click at [1368, 600] on button "Run" at bounding box center [1324, 604] width 346 height 44
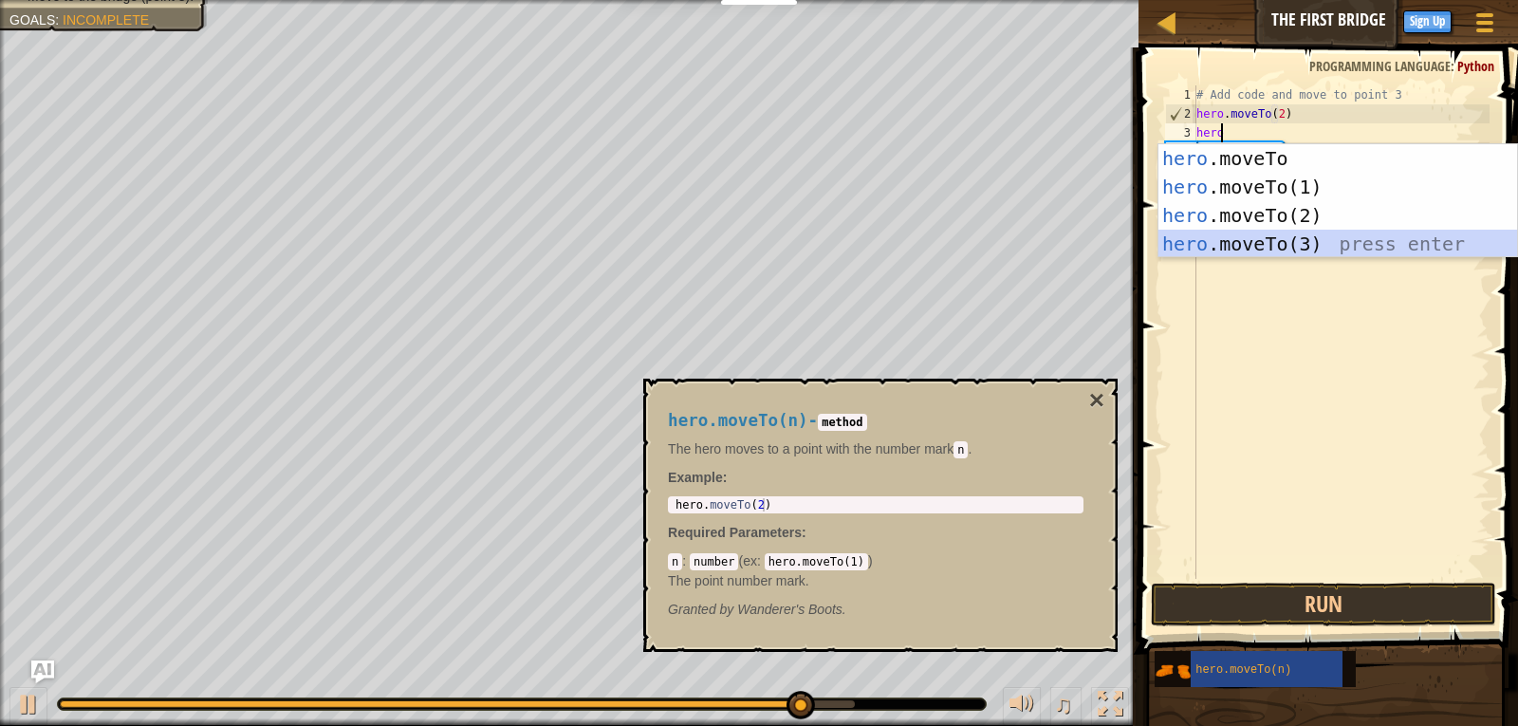
click at [1280, 235] on div "hero .moveTo press enter hero .moveTo(1) press enter hero .moveTo(2) press ente…" at bounding box center [1337, 229] width 359 height 171
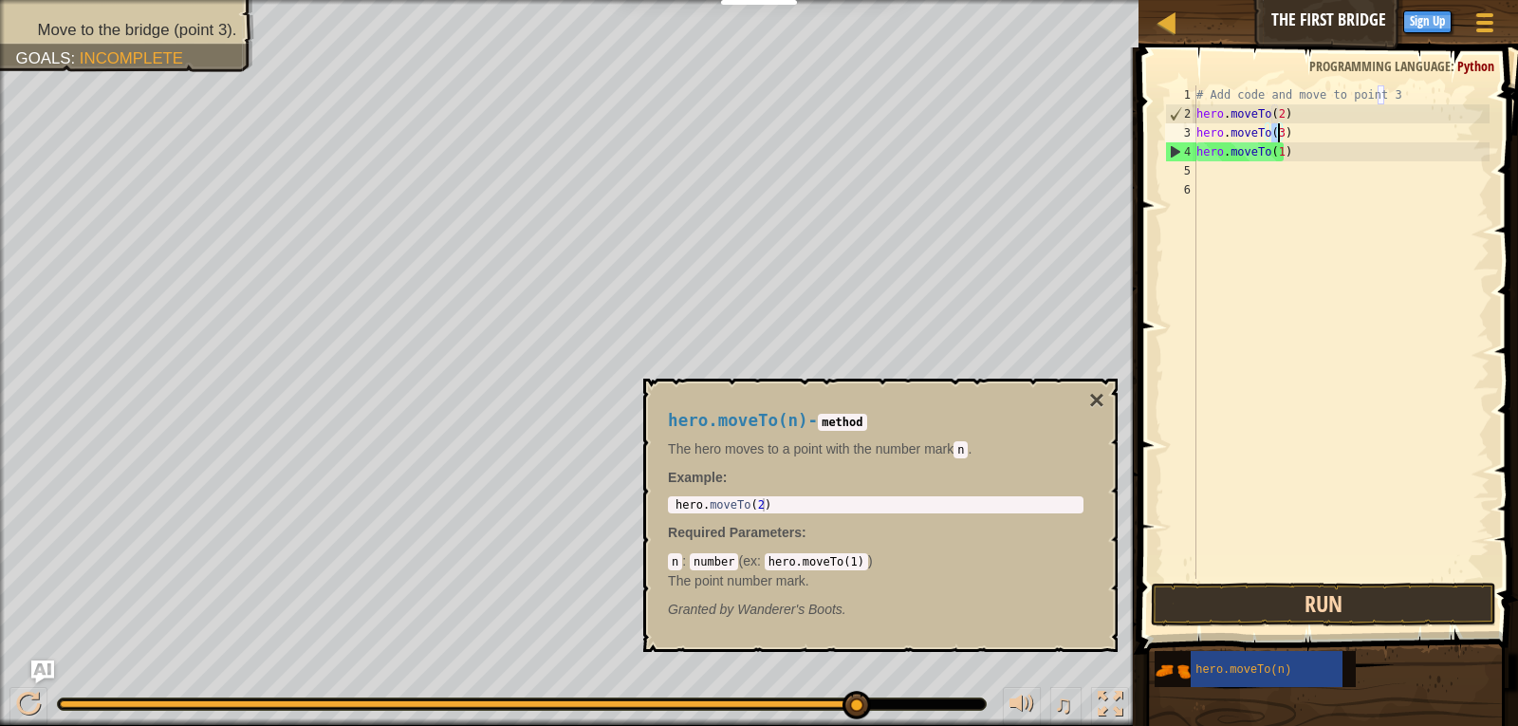
type textarea "hero.moveTo(3)"
click at [1312, 585] on button "Run" at bounding box center [1324, 604] width 346 height 44
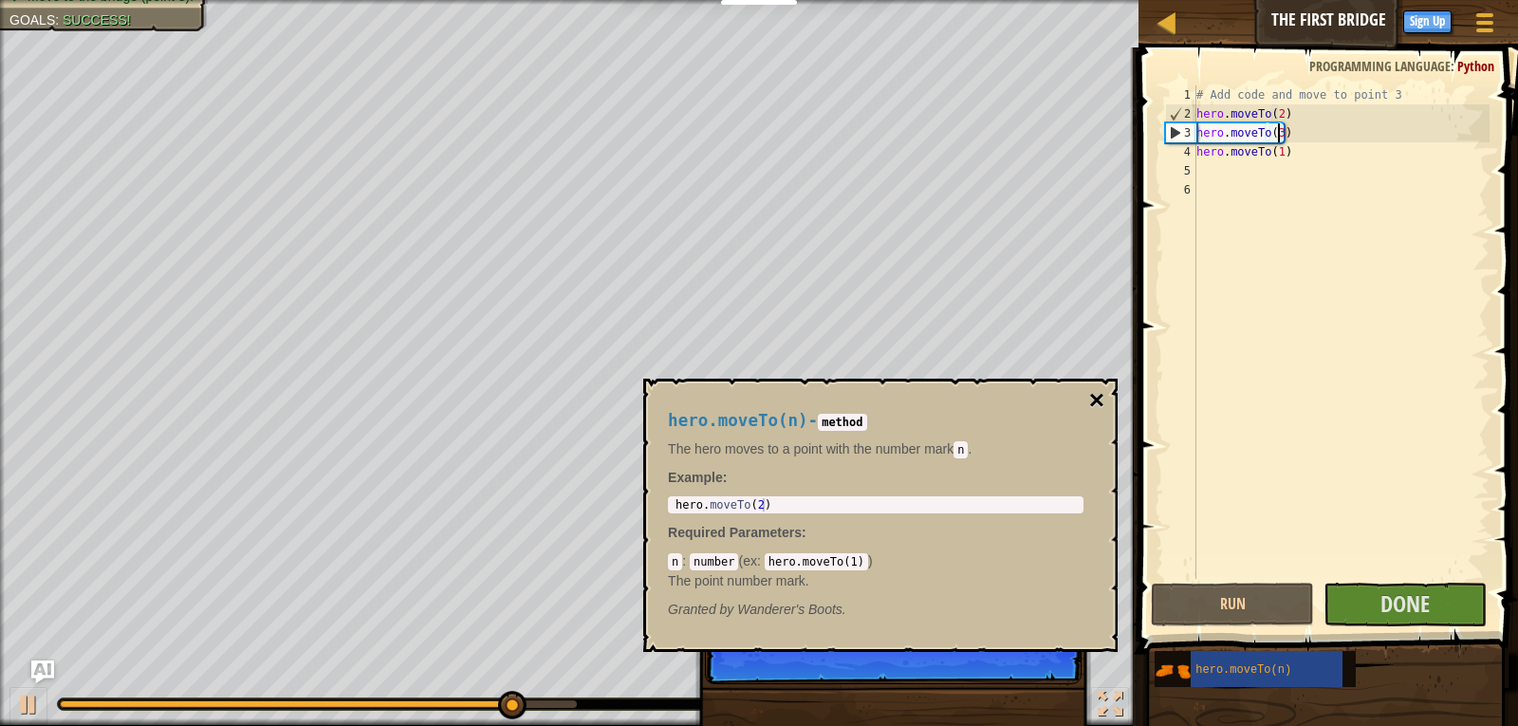
click at [1100, 391] on button "×" at bounding box center [1096, 400] width 15 height 27
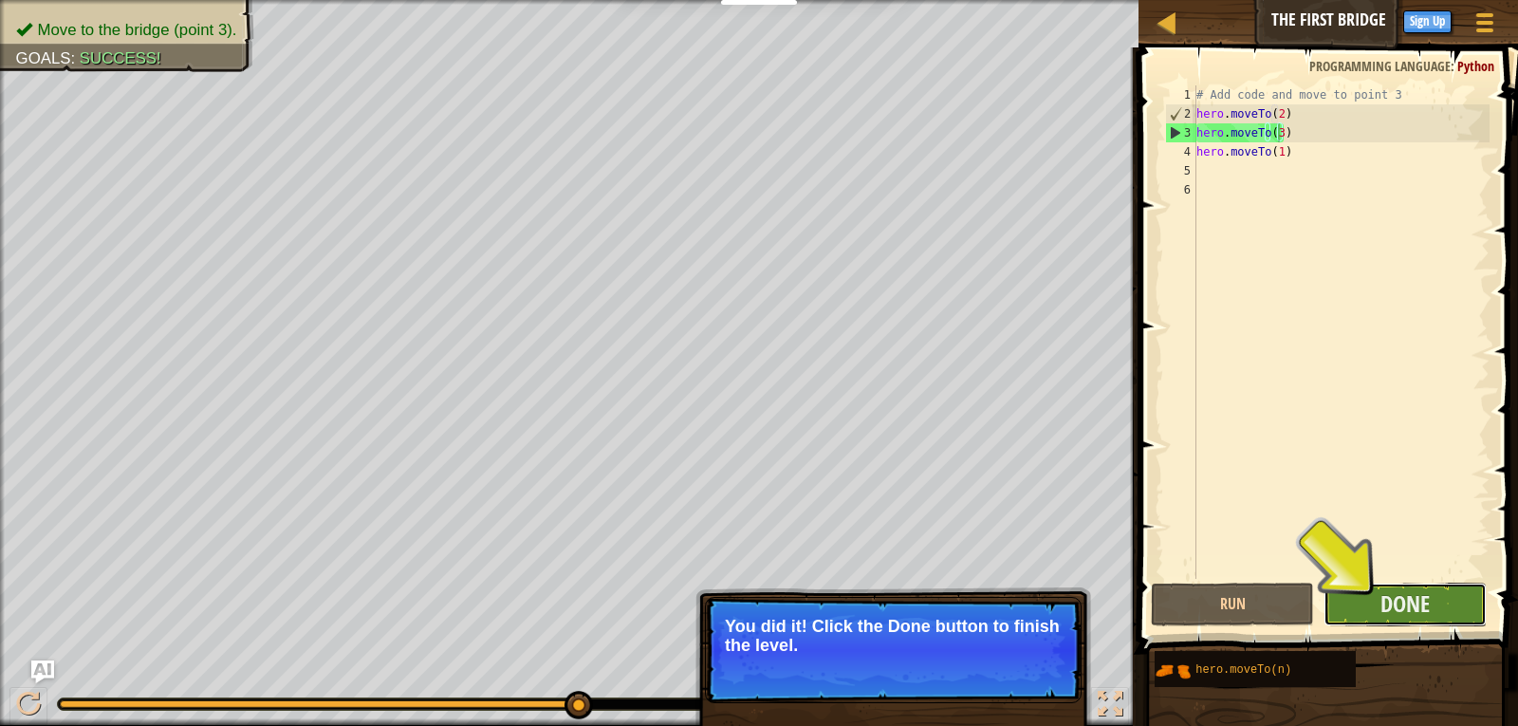
click at [1455, 603] on button "Done" at bounding box center [1404, 604] width 163 height 44
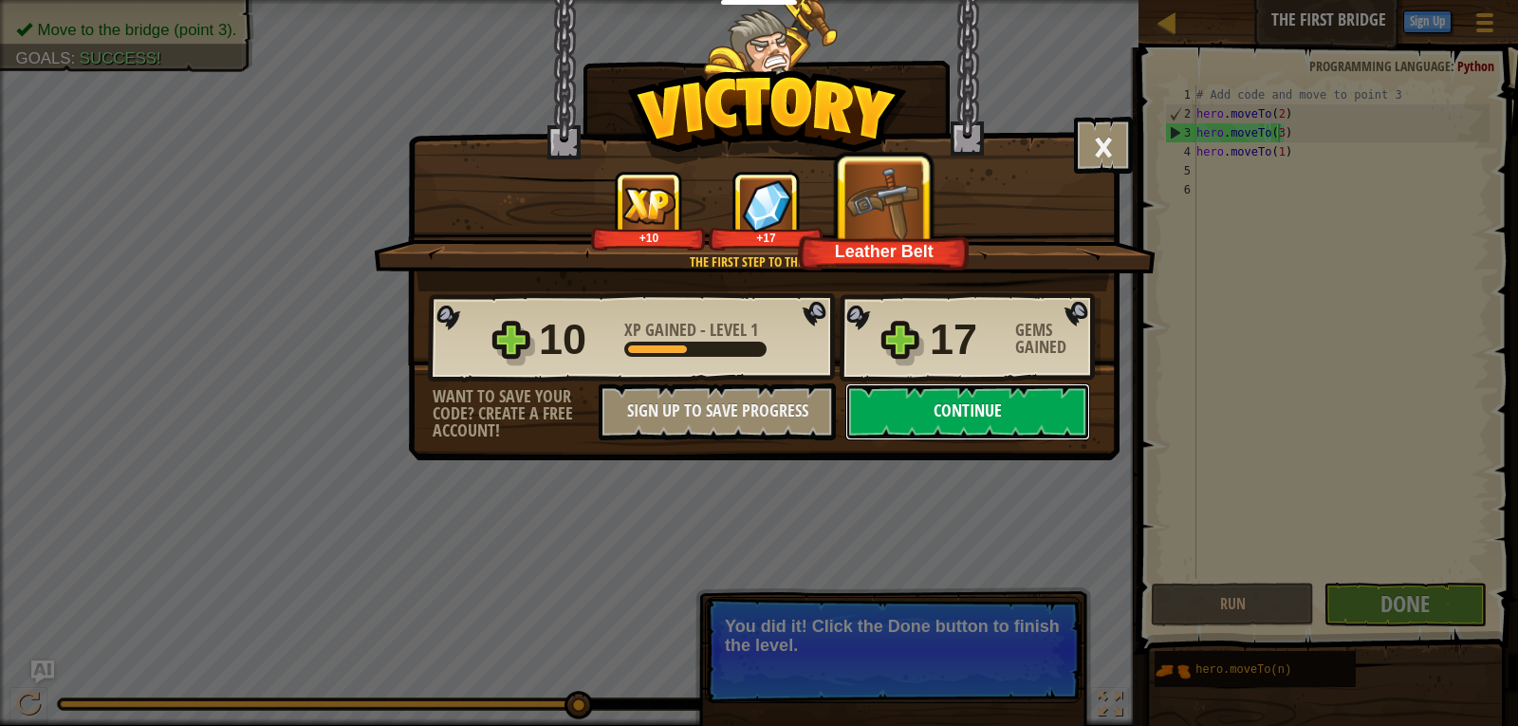
click at [973, 408] on button "Continue" at bounding box center [967, 411] width 245 height 57
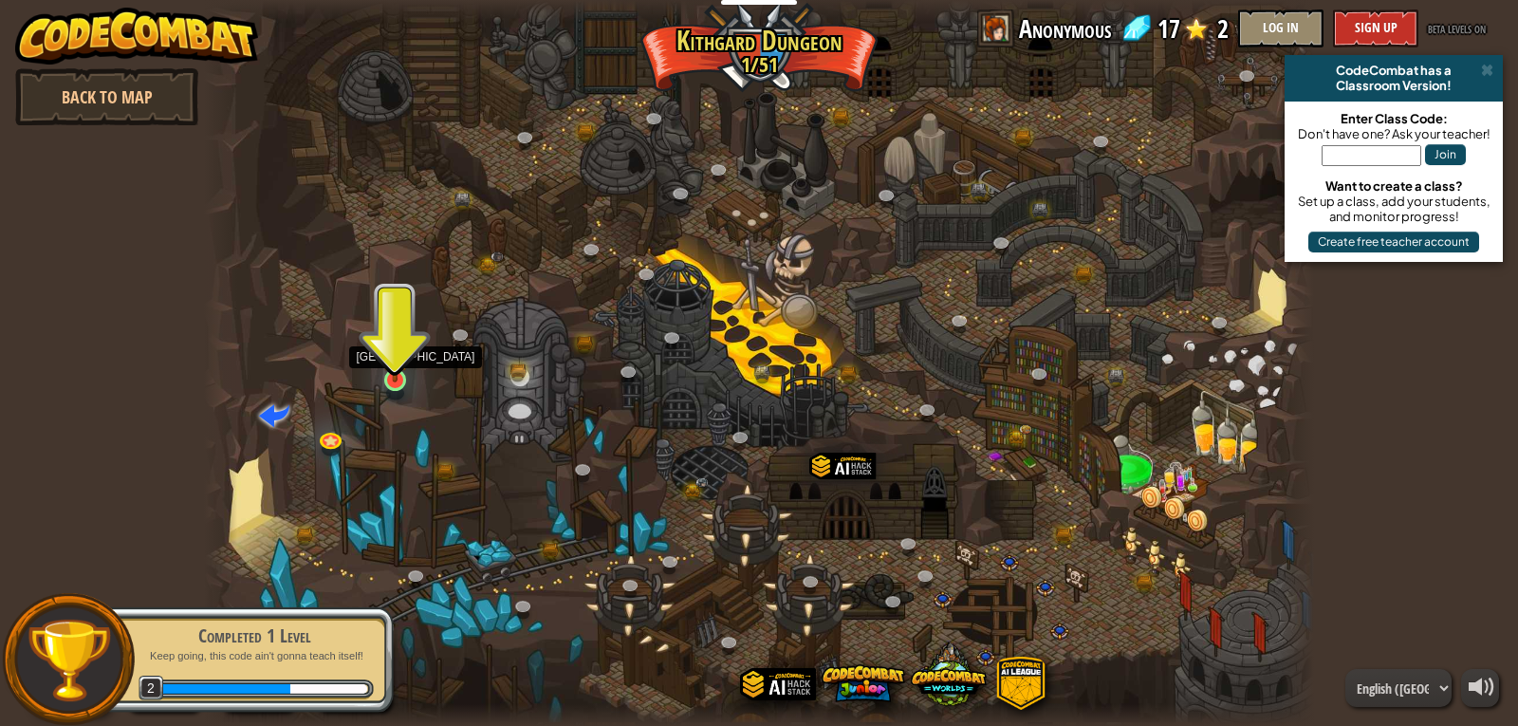
click at [396, 376] on img at bounding box center [395, 350] width 28 height 65
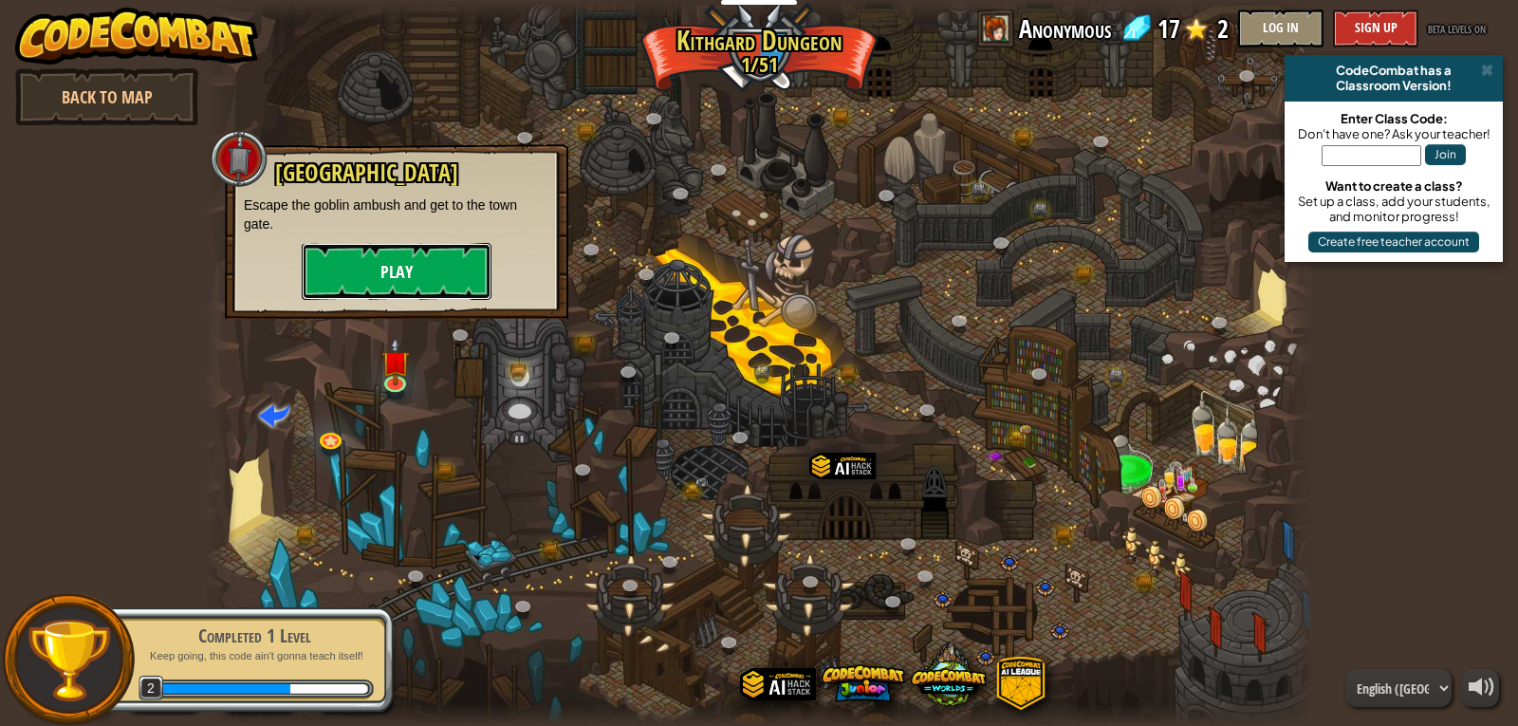
click at [403, 281] on button "Play" at bounding box center [397, 271] width 190 height 57
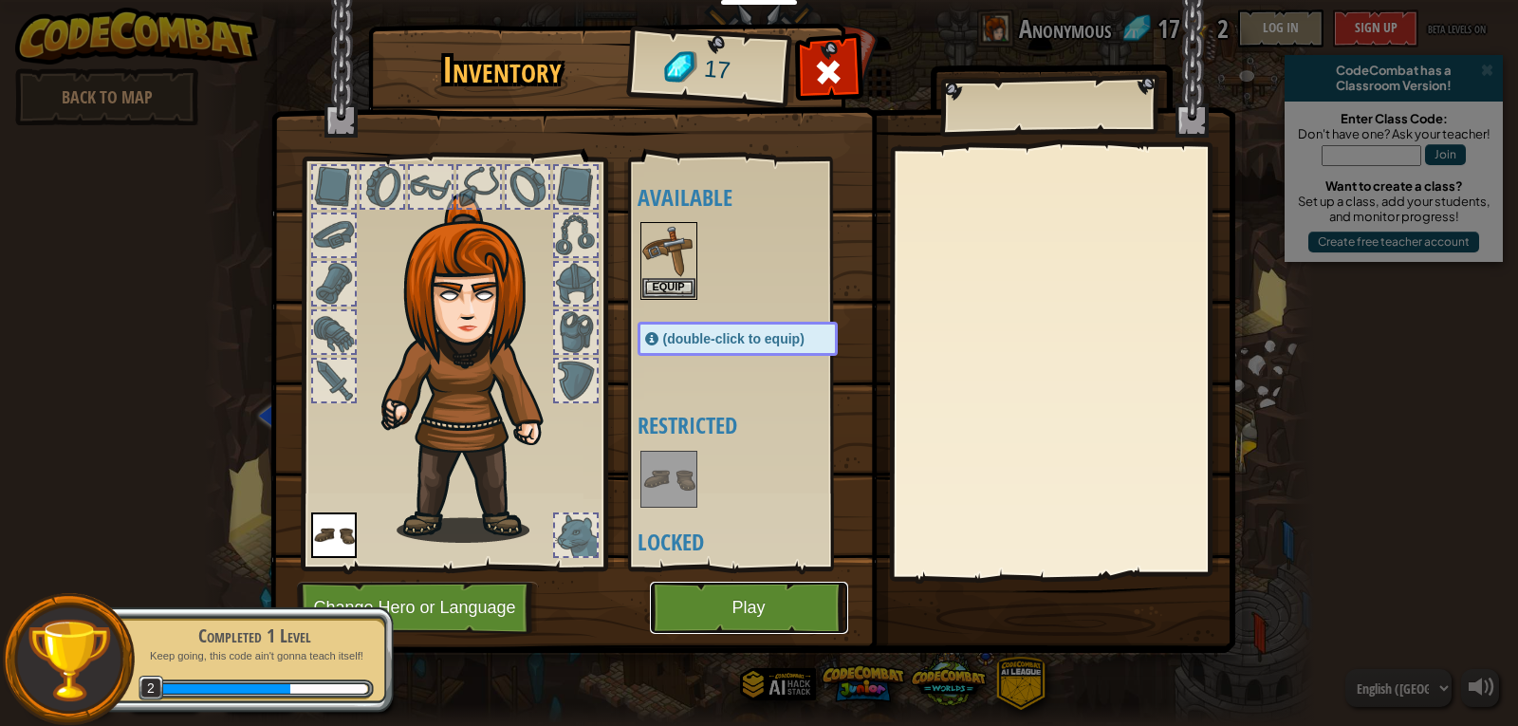
click at [758, 606] on button "Play" at bounding box center [749, 607] width 198 height 52
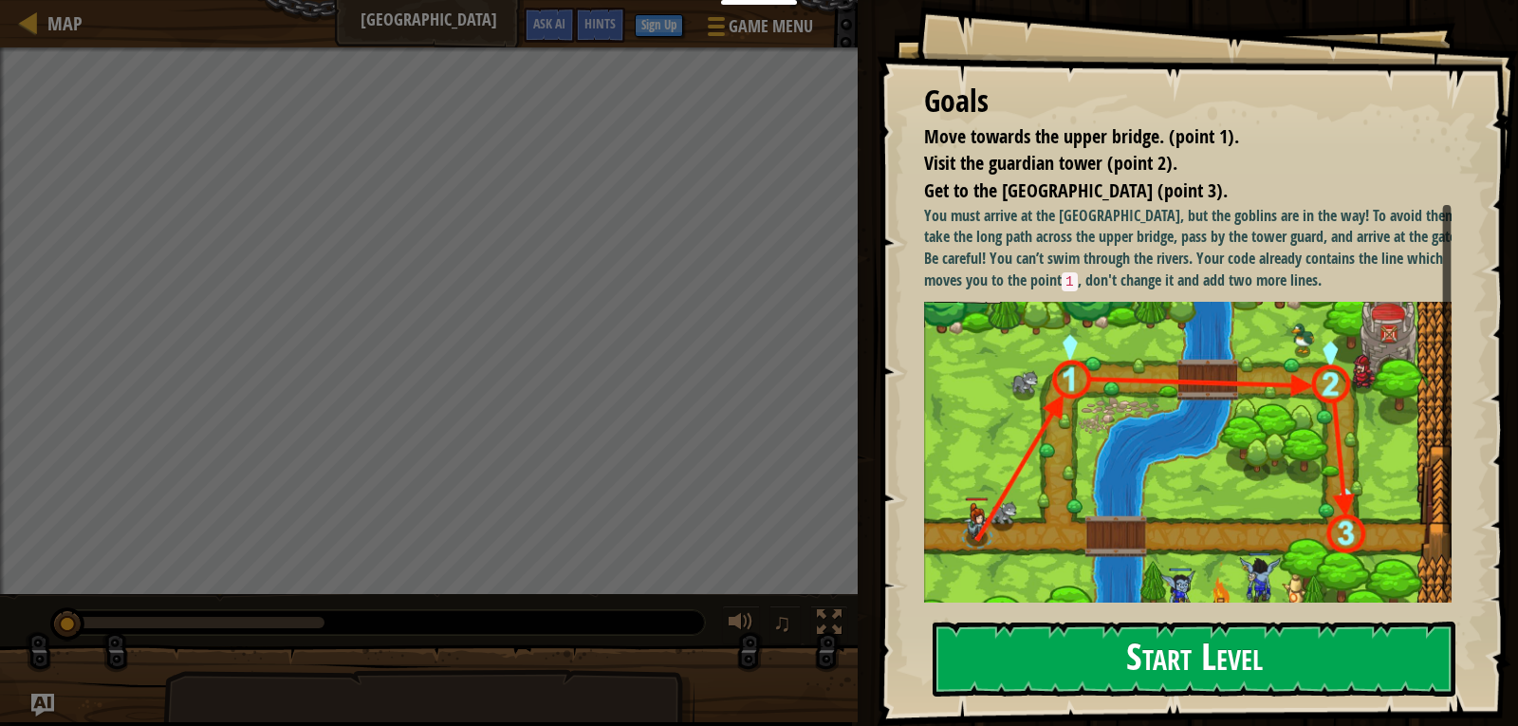
click at [1291, 661] on button "Start Level" at bounding box center [1193, 658] width 523 height 75
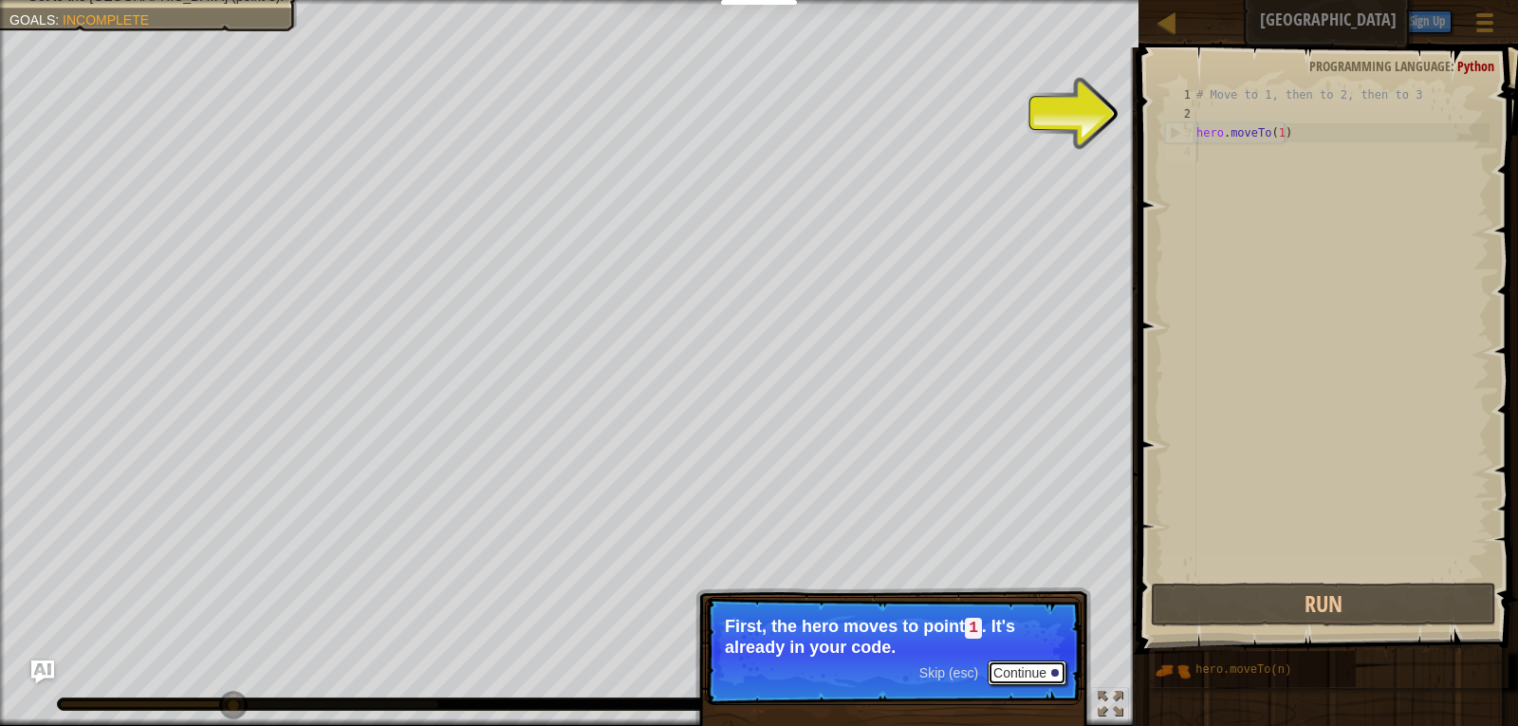
click at [1016, 669] on button "Continue" at bounding box center [1026, 672] width 79 height 25
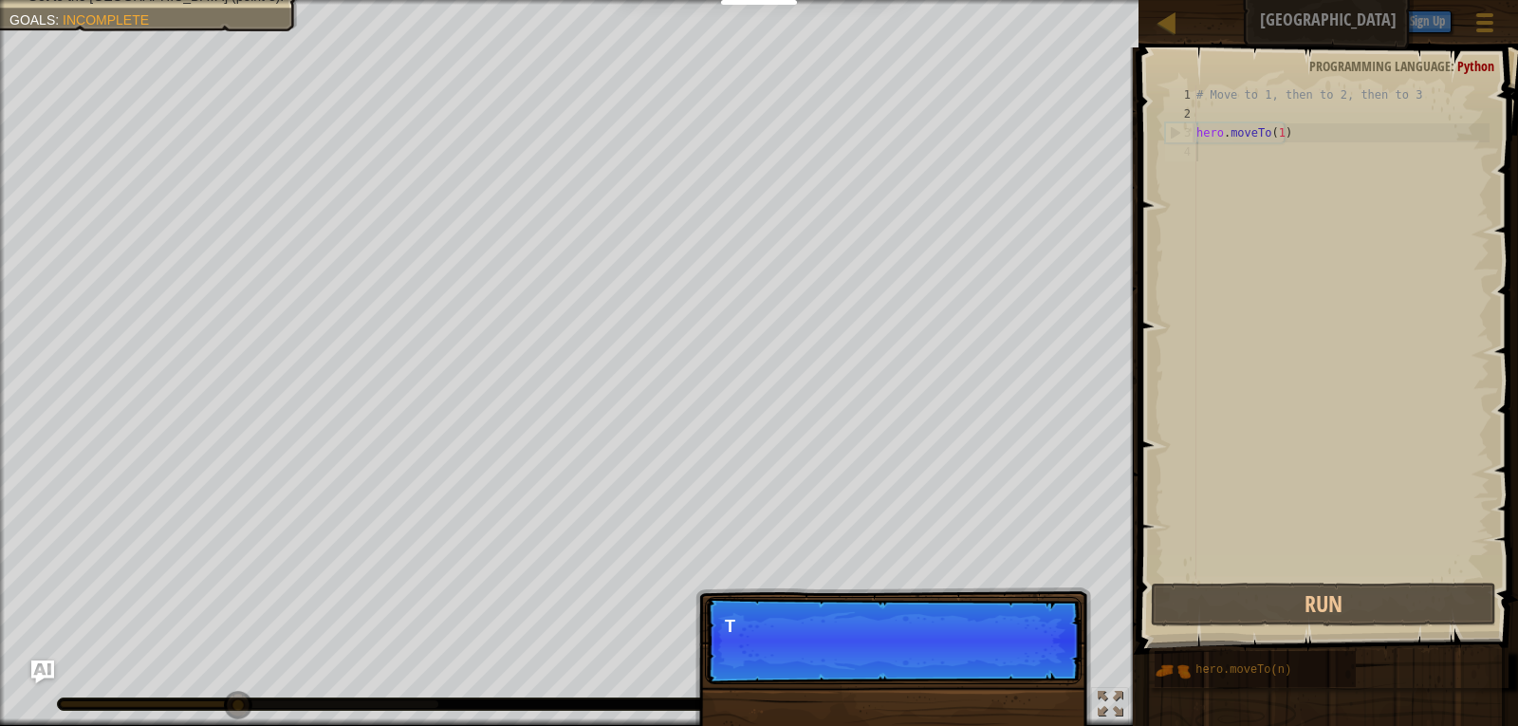
scroll to position [9, 0]
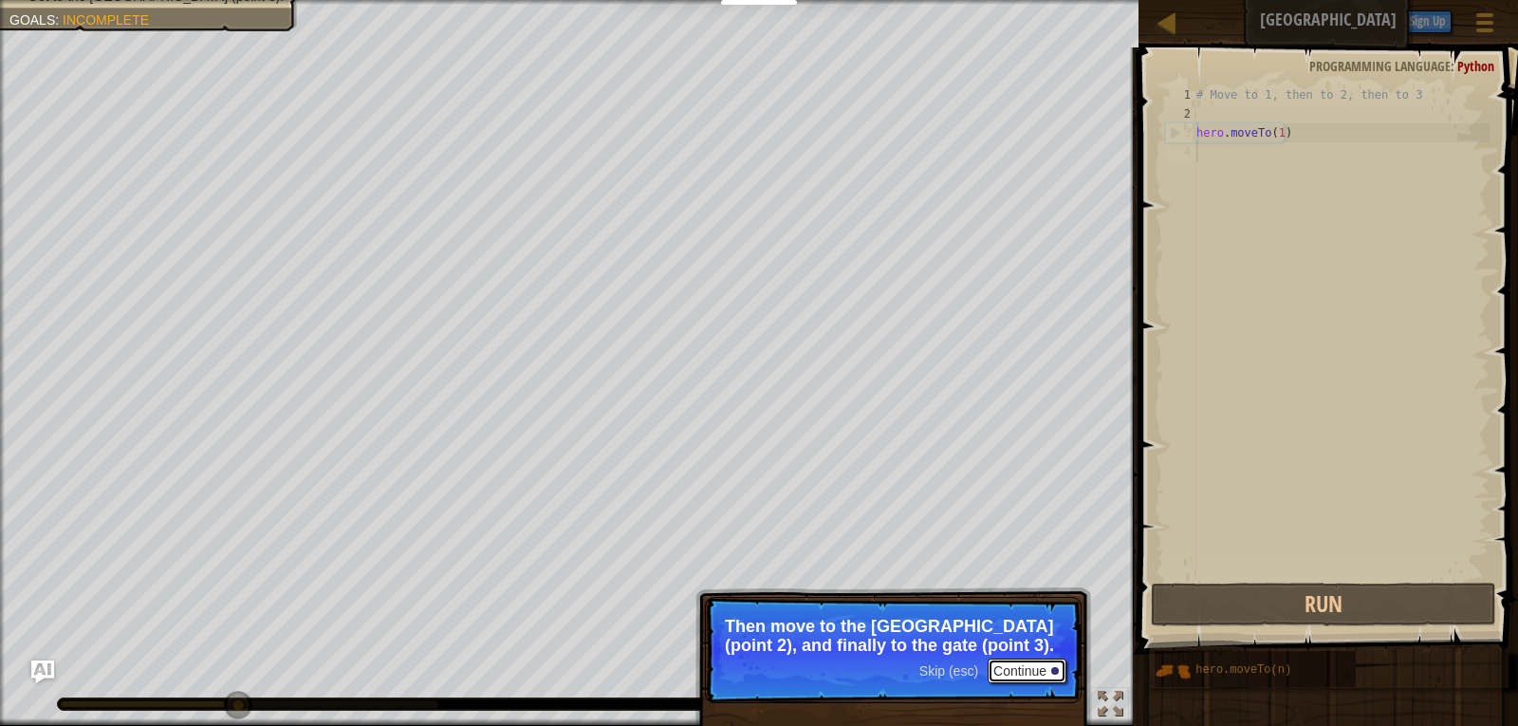
click at [1024, 660] on button "Continue" at bounding box center [1026, 670] width 79 height 25
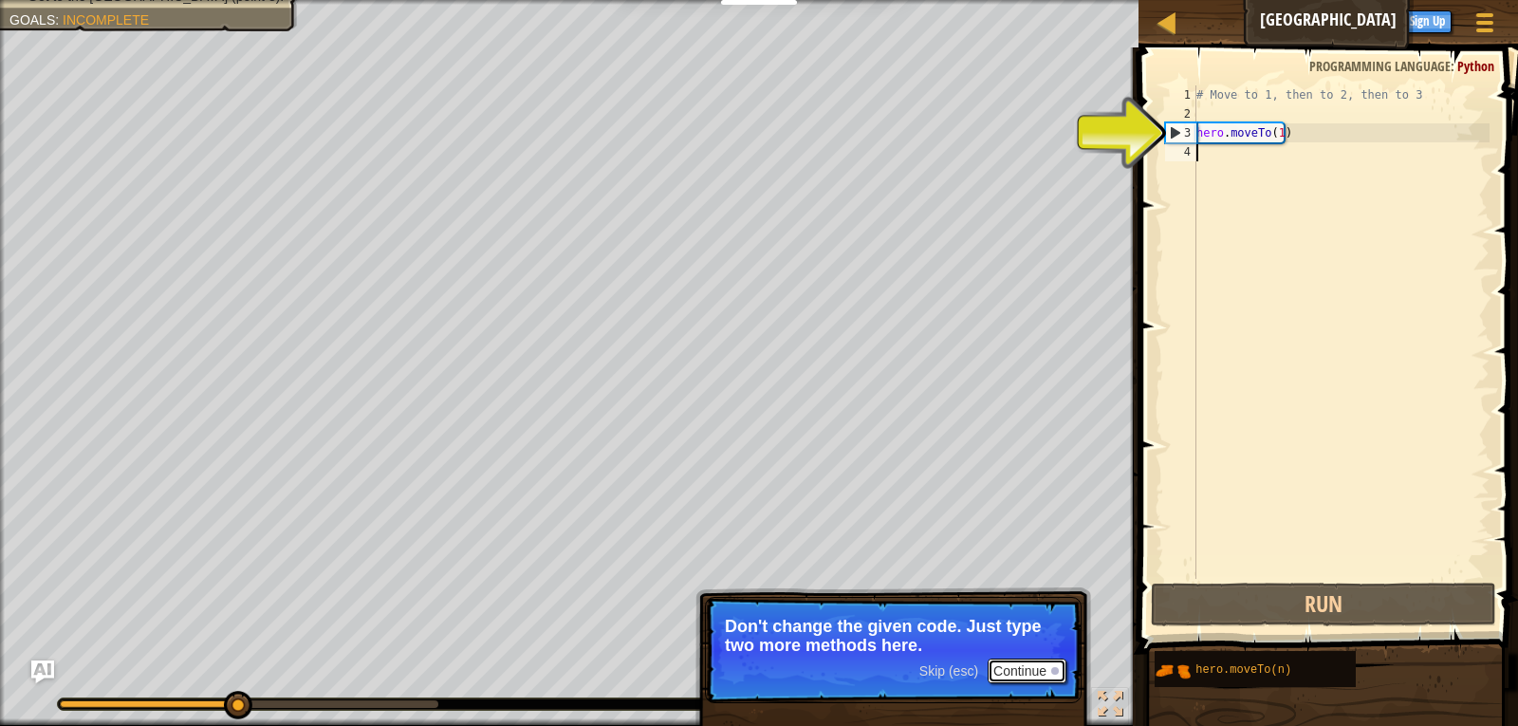
click at [1024, 670] on button "Continue" at bounding box center [1026, 670] width 79 height 25
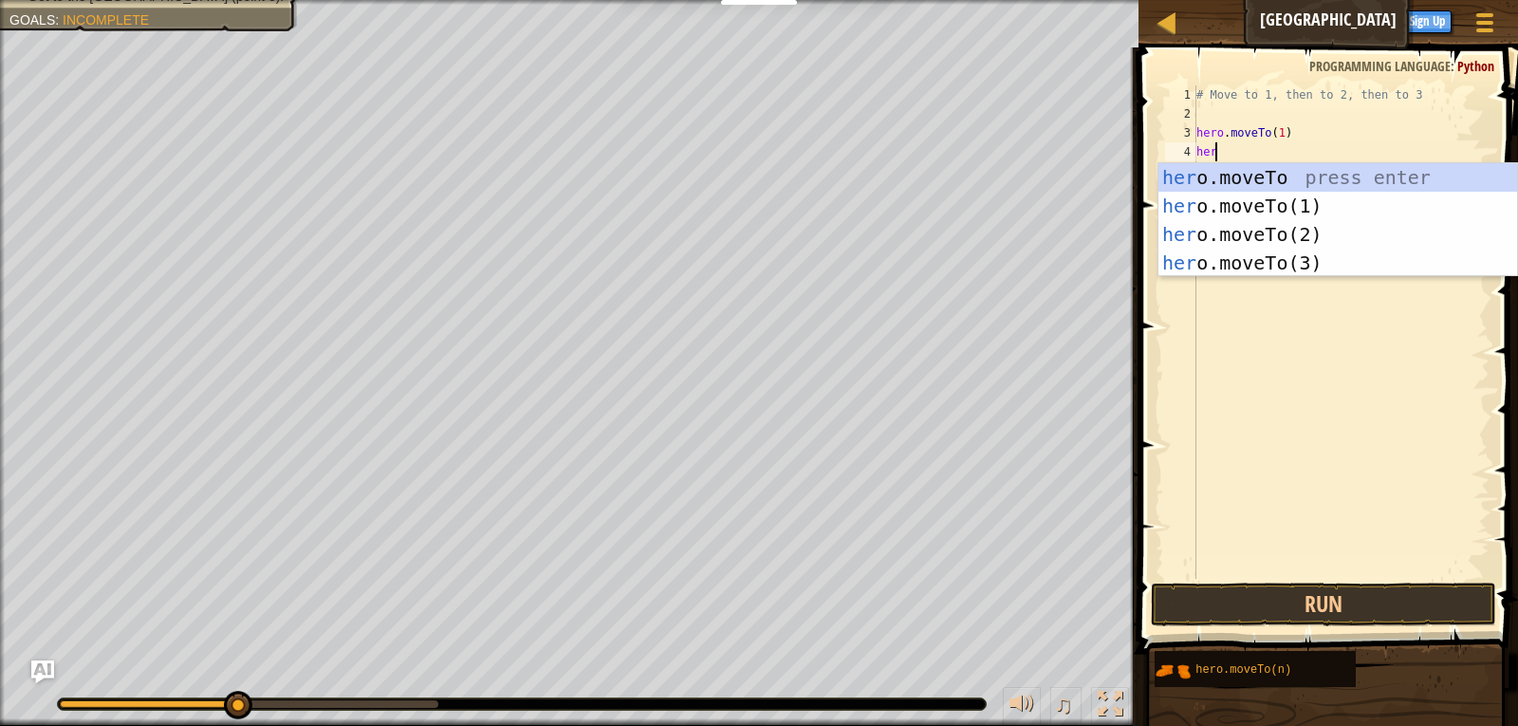
scroll to position [9, 1]
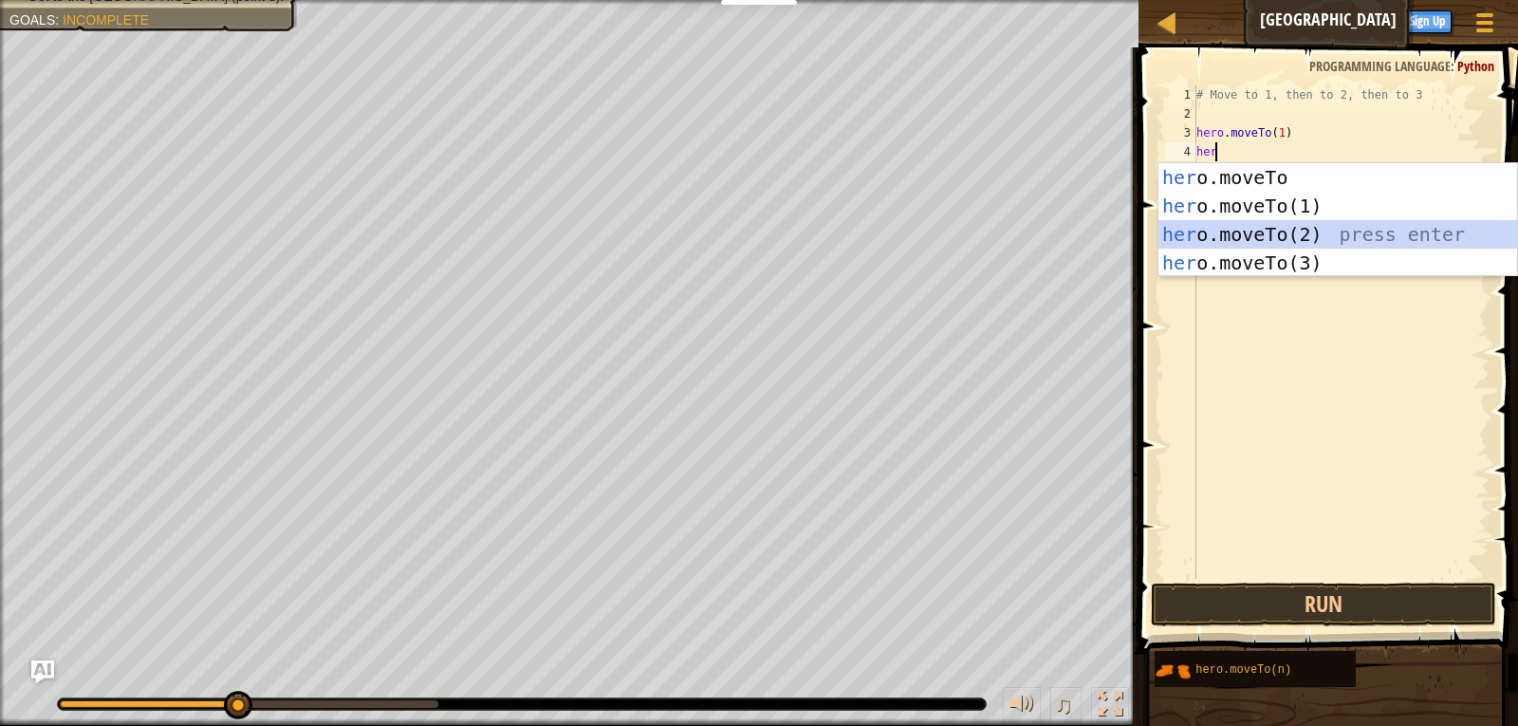
click at [1293, 235] on div "her o.moveTo press enter her o.moveTo(1) press enter her o.moveTo(2) press ente…" at bounding box center [1337, 248] width 359 height 171
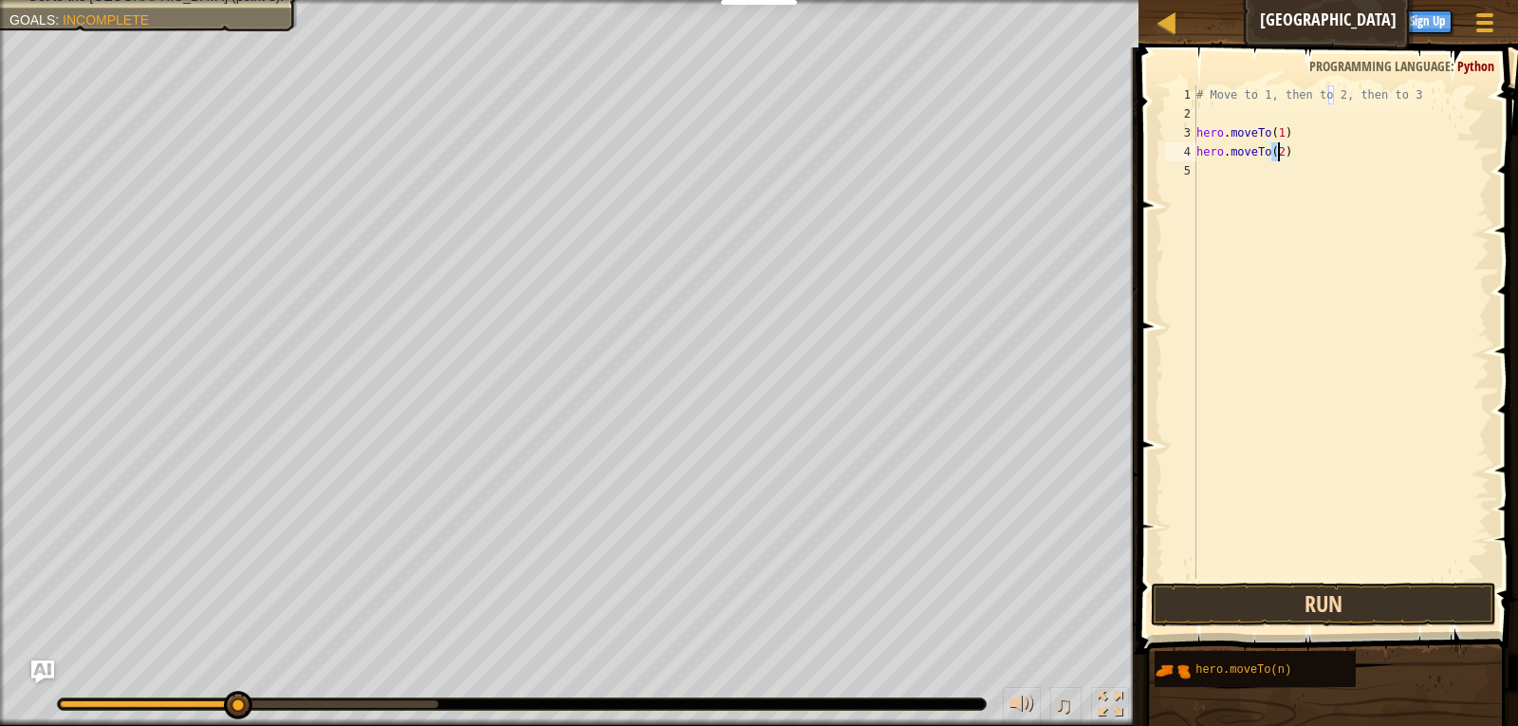
type textarea "hero.moveTo(2)"
click at [1317, 599] on button "Run" at bounding box center [1324, 604] width 346 height 44
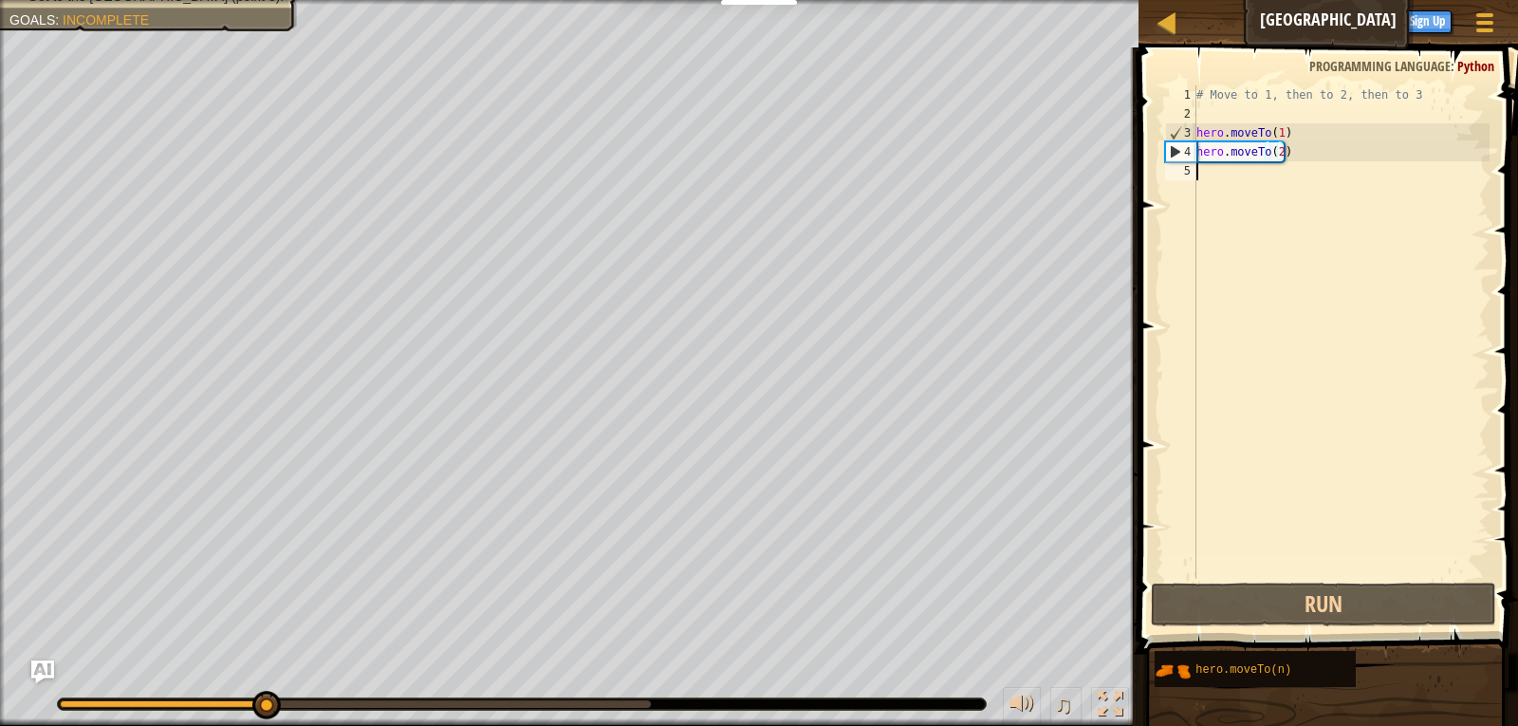
click at [1220, 175] on div "# Move to 1, then to 2, then to 3 hero . moveTo ( 1 ) hero . moveTo ( 2 )" at bounding box center [1340, 350] width 297 height 531
click at [1221, 175] on div "# Move to 1, then to 2, then to 3 hero . moveTo ( 1 ) hero . moveTo ( 2 )" at bounding box center [1340, 350] width 297 height 531
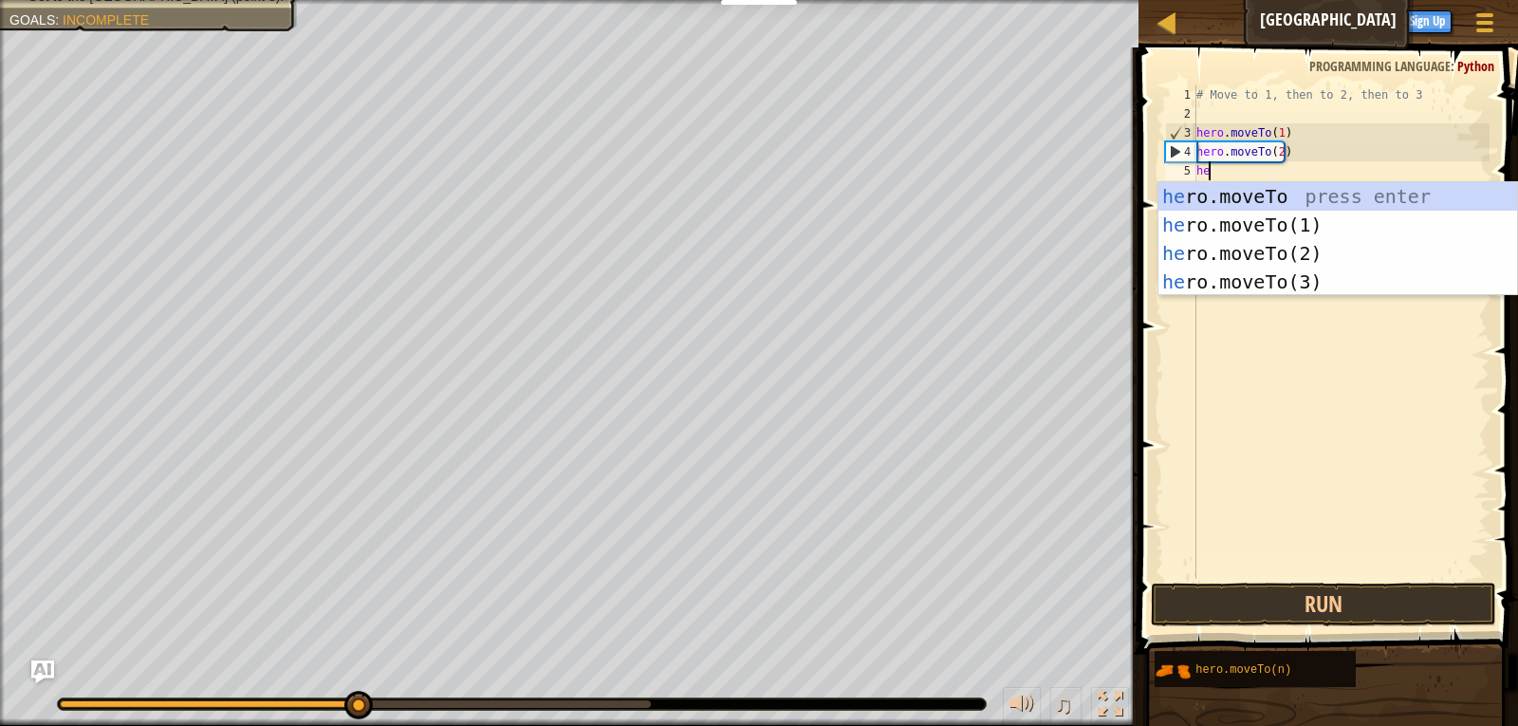
scroll to position [9, 1]
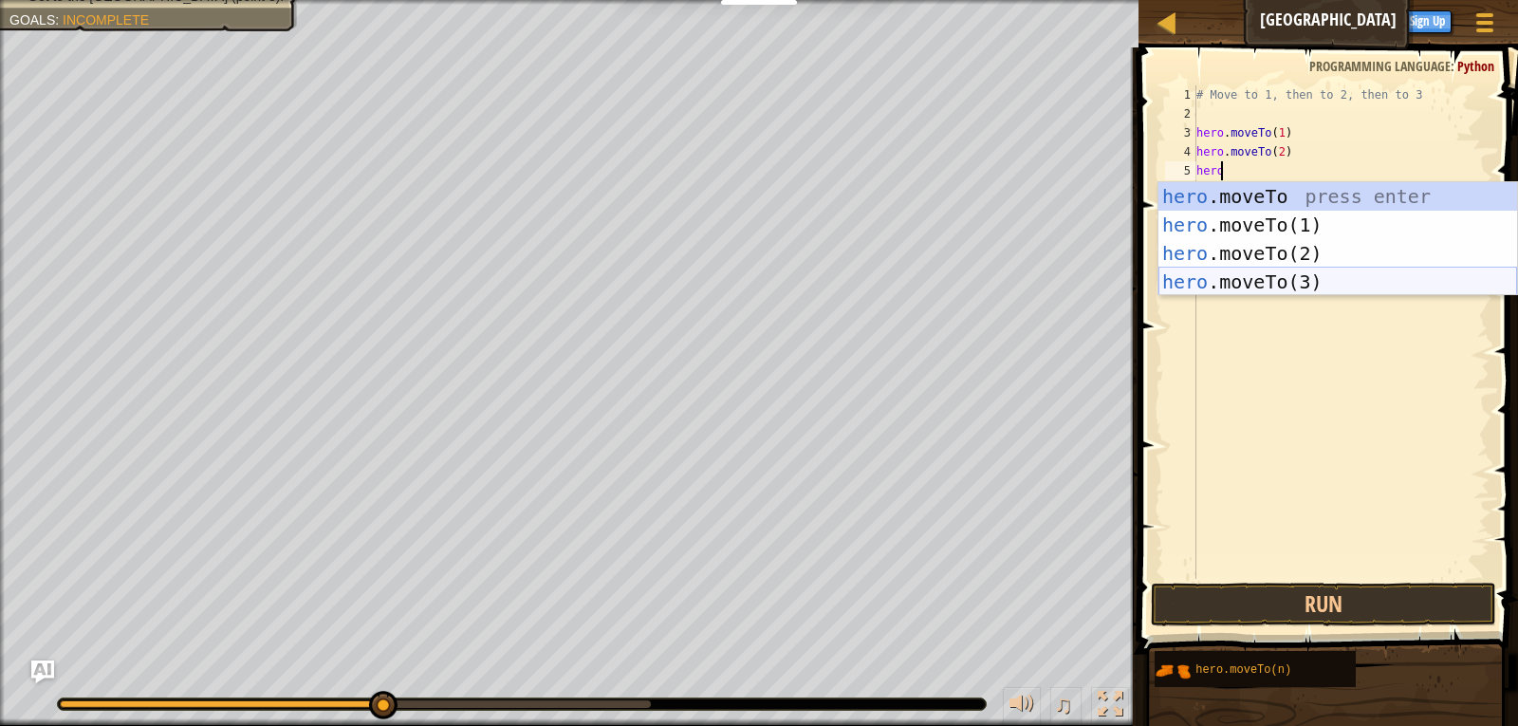
click at [1326, 279] on div "hero .moveTo press enter hero .moveTo(1) press enter hero .moveTo(2) press ente…" at bounding box center [1337, 267] width 359 height 171
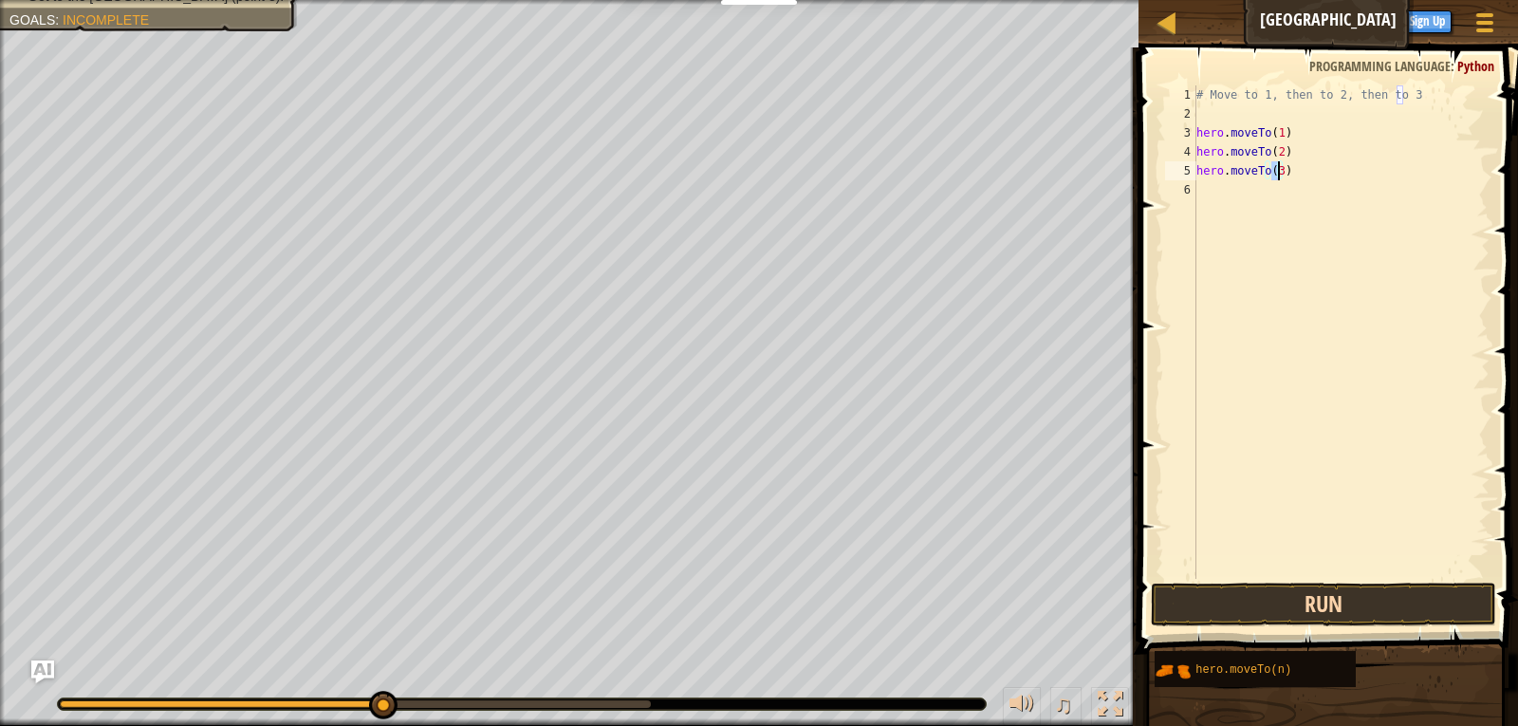
type textarea "hero.moveTo(3)"
click at [1362, 587] on button "Run" at bounding box center [1324, 604] width 346 height 44
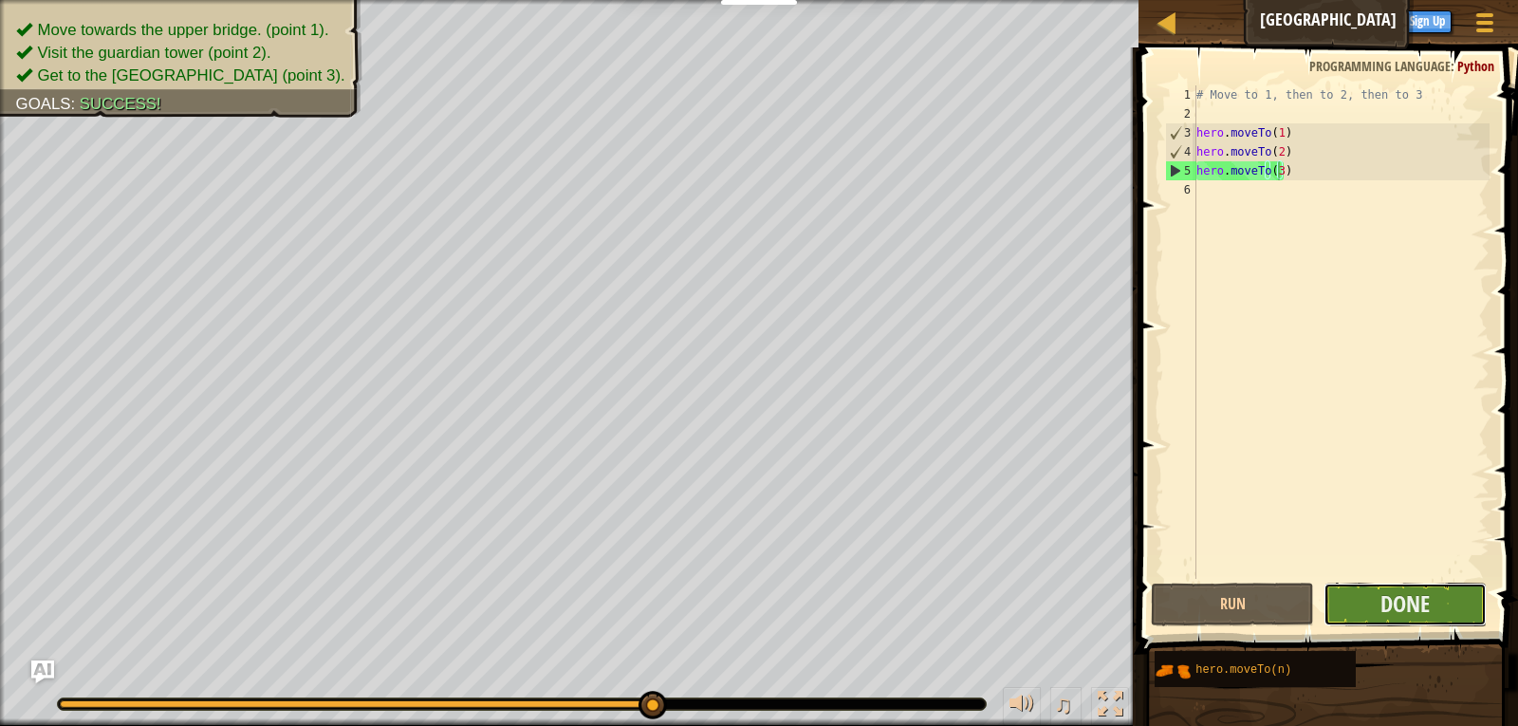
click at [1373, 598] on button "Done" at bounding box center [1404, 604] width 163 height 44
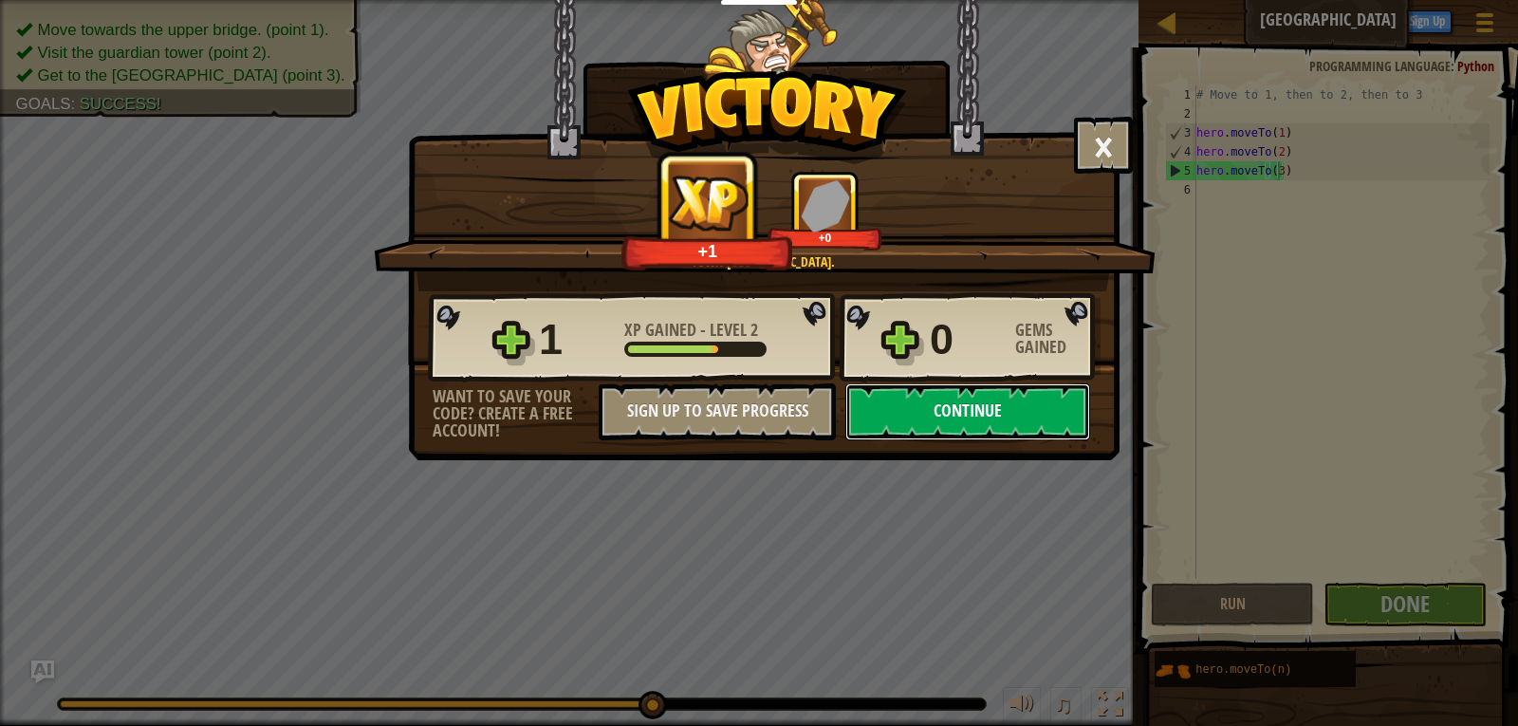
click at [971, 408] on button "Continue" at bounding box center [967, 411] width 245 height 57
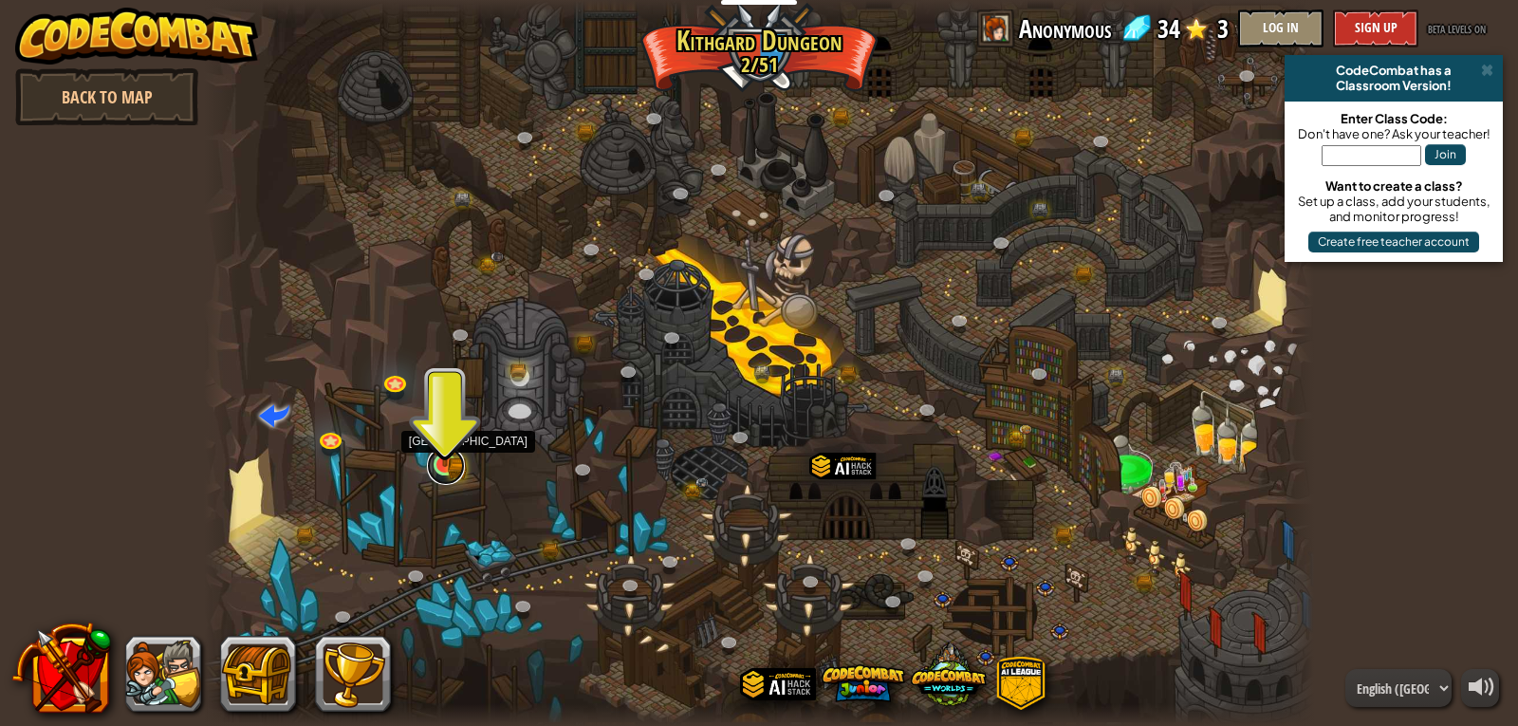
click at [460, 457] on link at bounding box center [446, 466] width 38 height 38
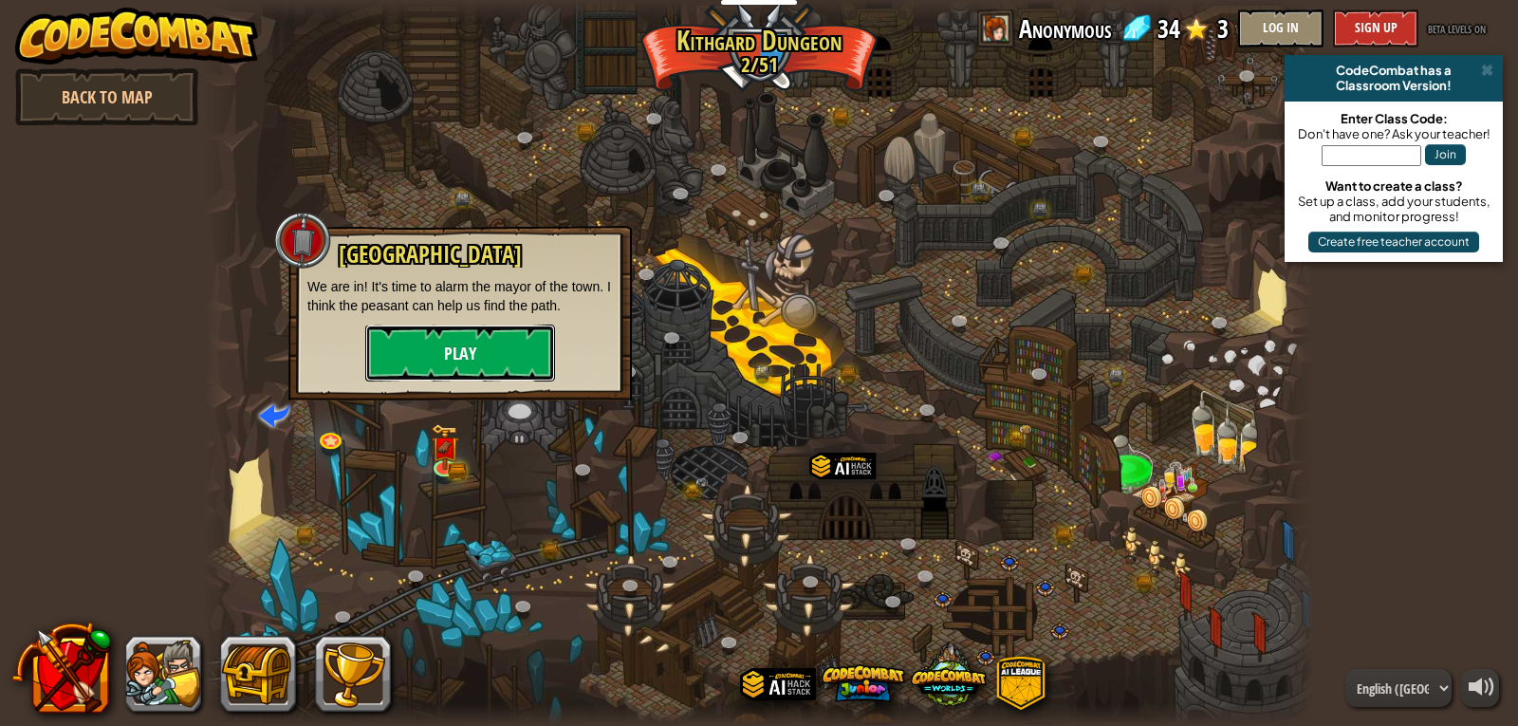
click at [486, 333] on button "Play" at bounding box center [460, 352] width 190 height 57
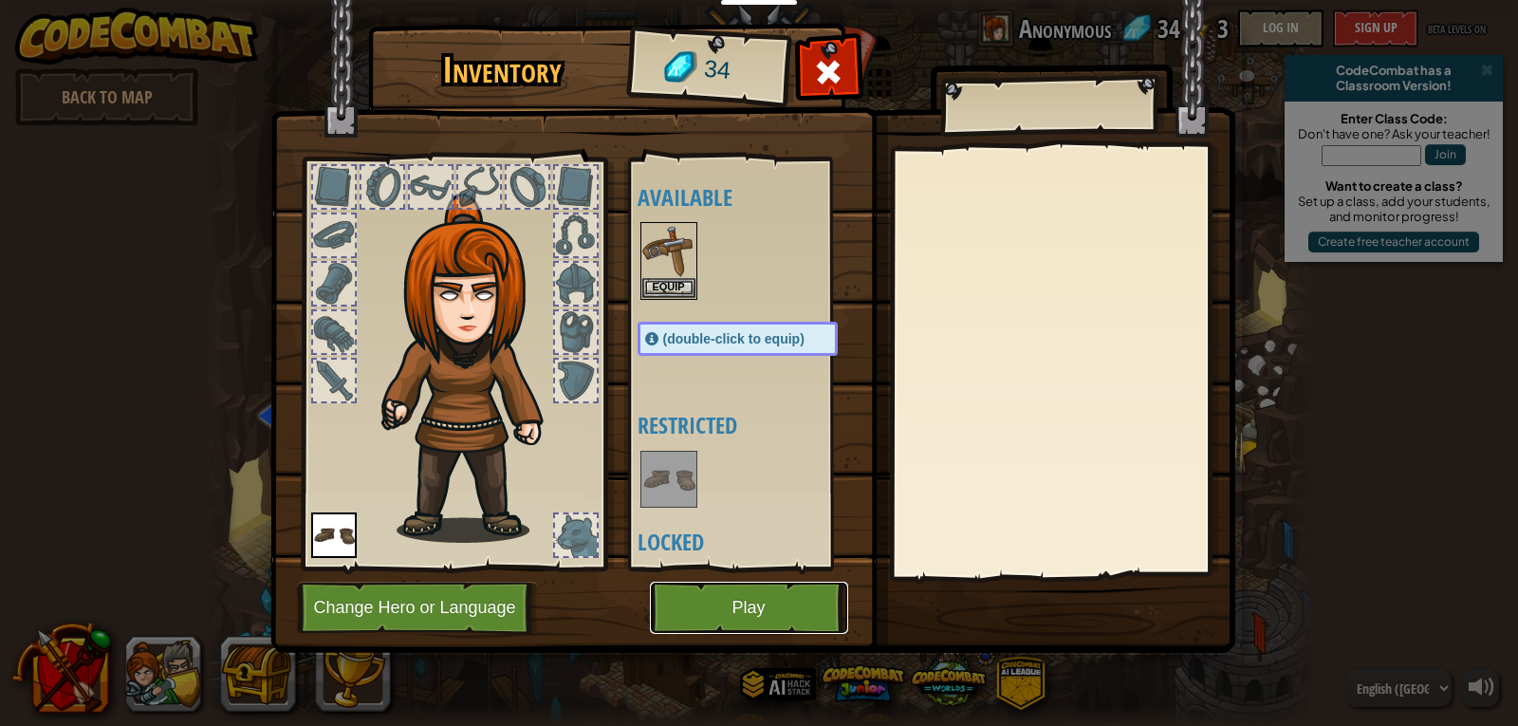
click at [768, 611] on button "Play" at bounding box center [749, 607] width 198 height 52
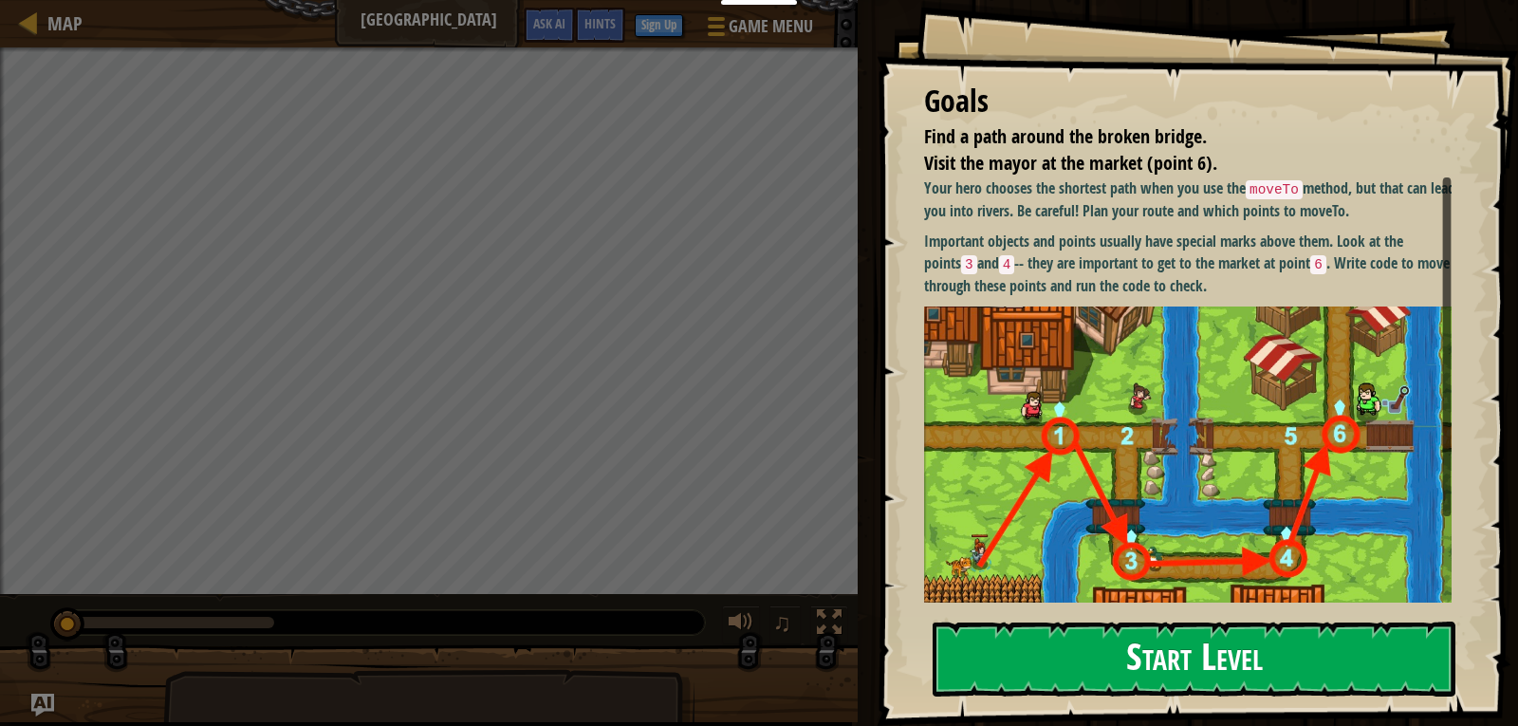
click at [1221, 668] on button "Start Level" at bounding box center [1193, 658] width 523 height 75
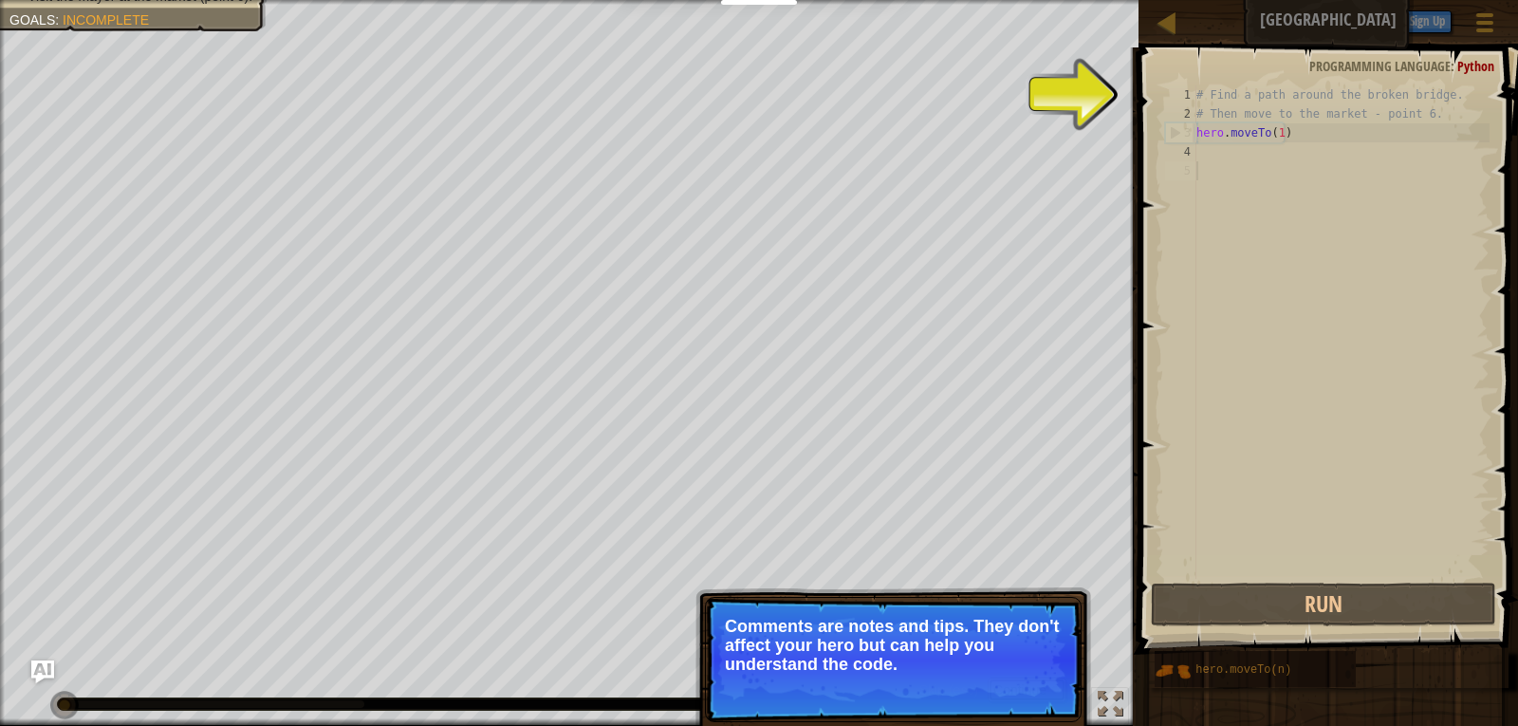
click at [989, 684] on button "Continue" at bounding box center [1026, 689] width 79 height 25
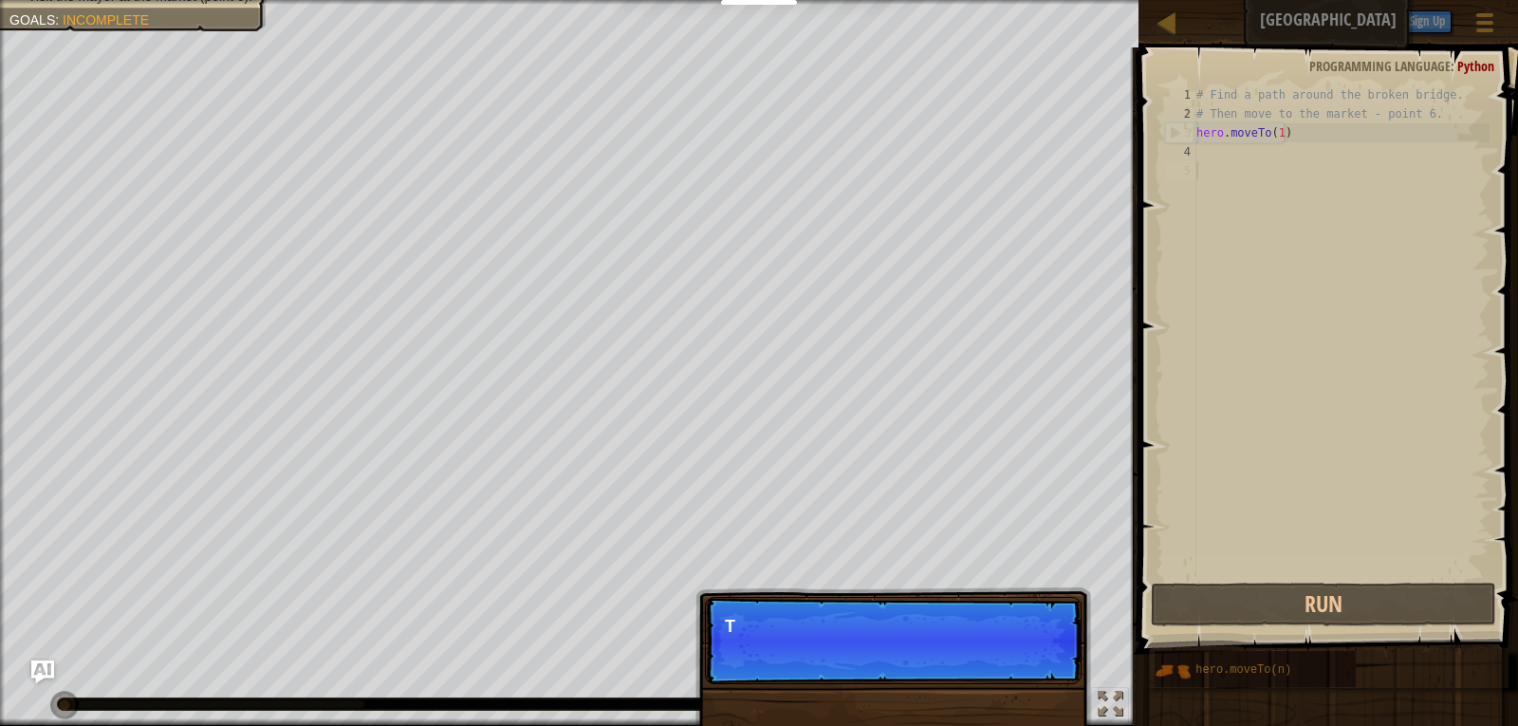
scroll to position [9, 0]
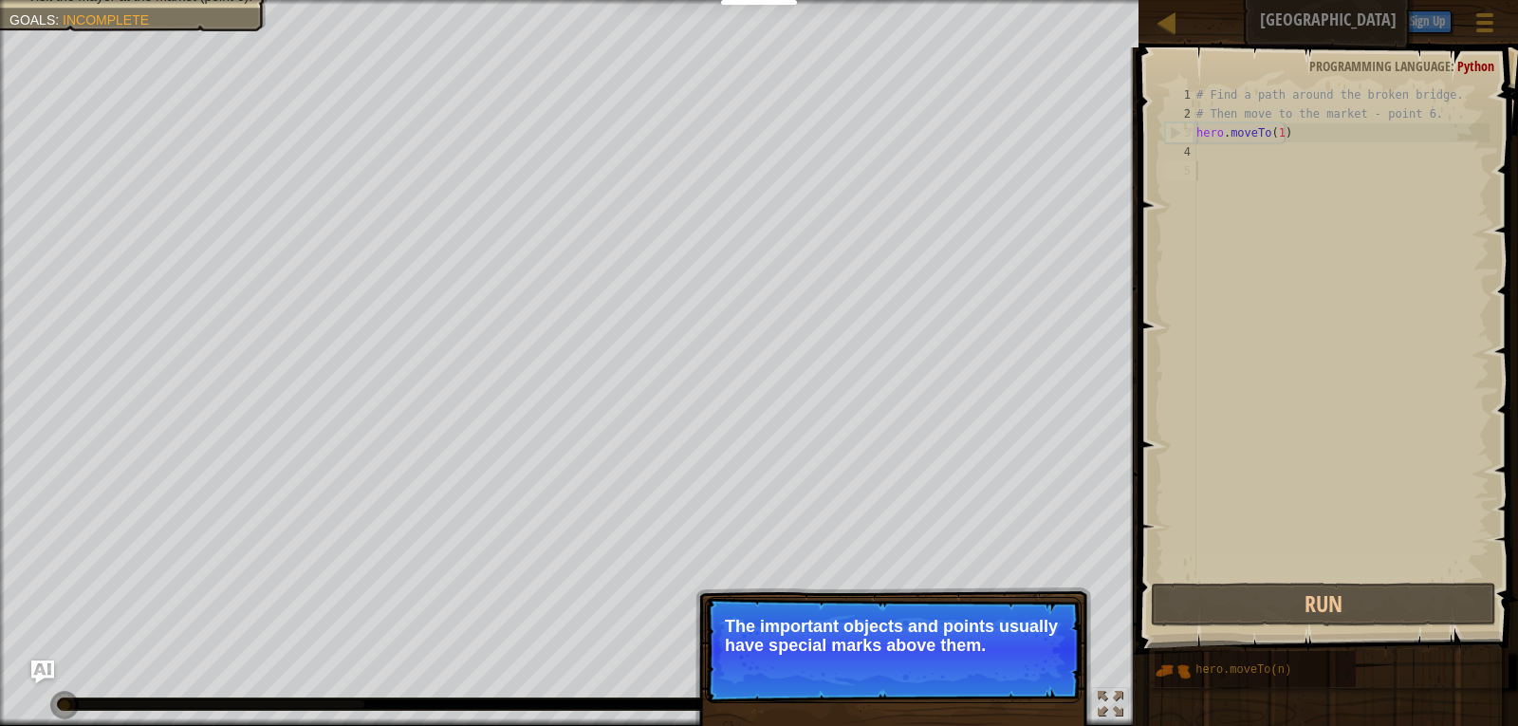
click at [1040, 676] on button "Continue" at bounding box center [1026, 670] width 79 height 25
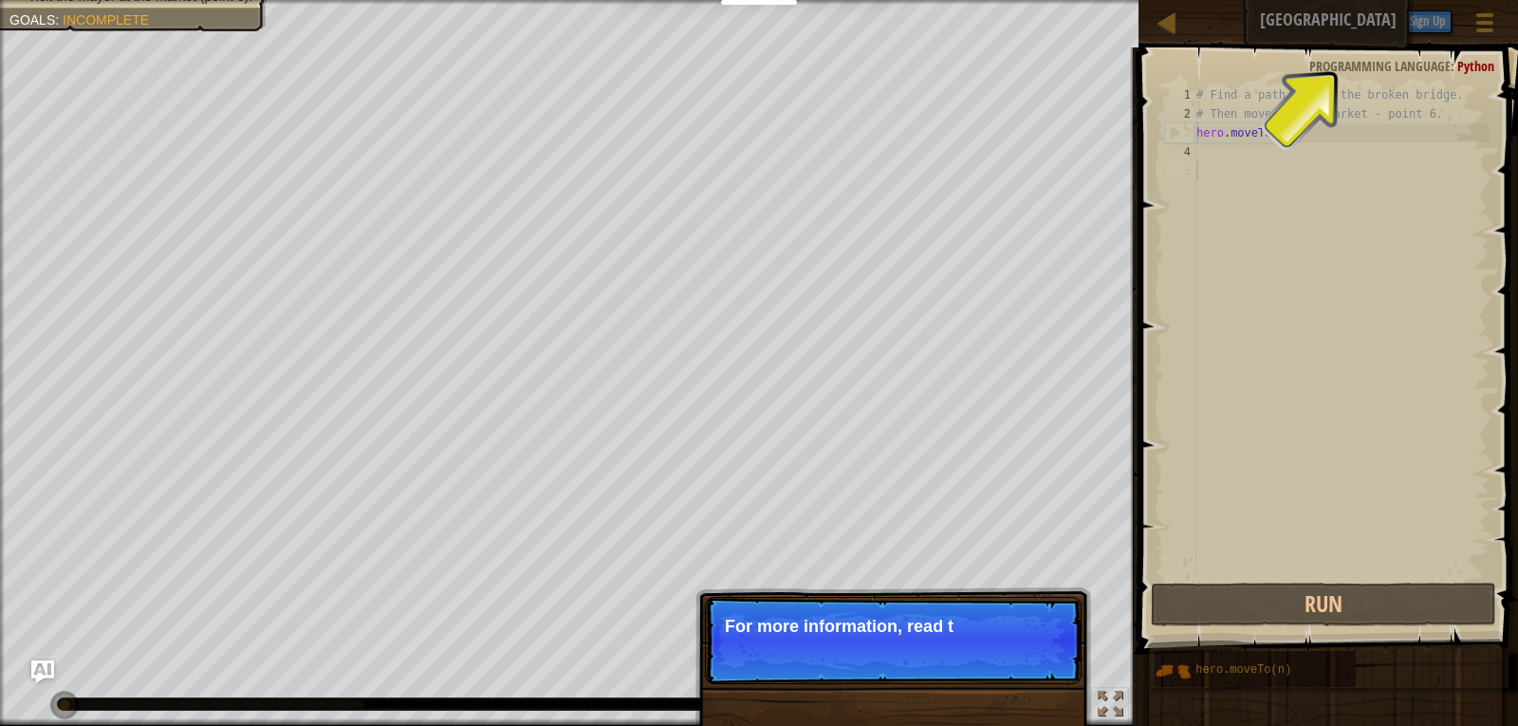
click at [1061, 668] on p "Skip (esc) Continue For more information, read t" at bounding box center [893, 640] width 377 height 87
click at [1059, 662] on button "Continue" at bounding box center [1026, 651] width 79 height 25
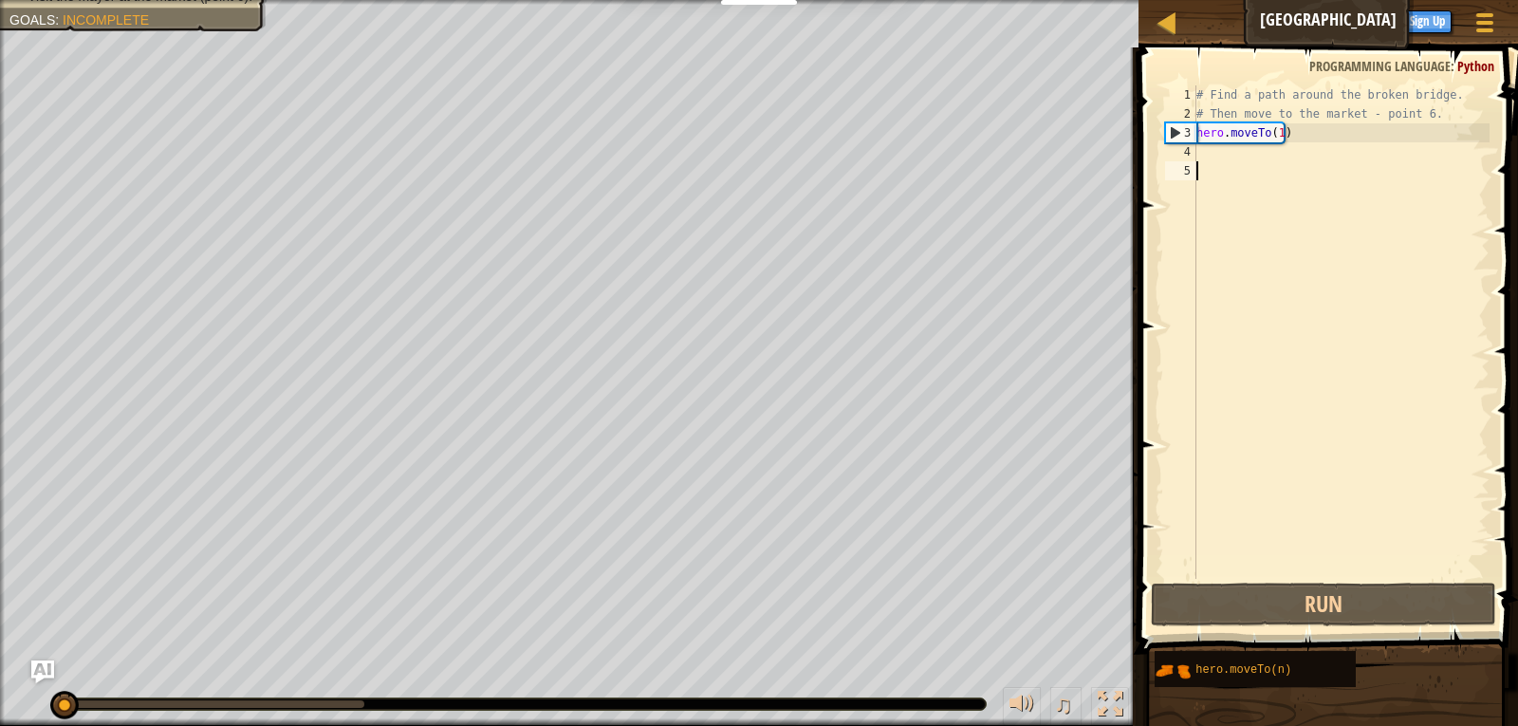
click at [1219, 165] on div "# Find a path around the broken bridge. # Then move to the market - point 6. he…" at bounding box center [1340, 350] width 297 height 531
click at [1217, 154] on div "# Find a path around the broken bridge. # Then move to the market - point 6. he…" at bounding box center [1340, 350] width 297 height 531
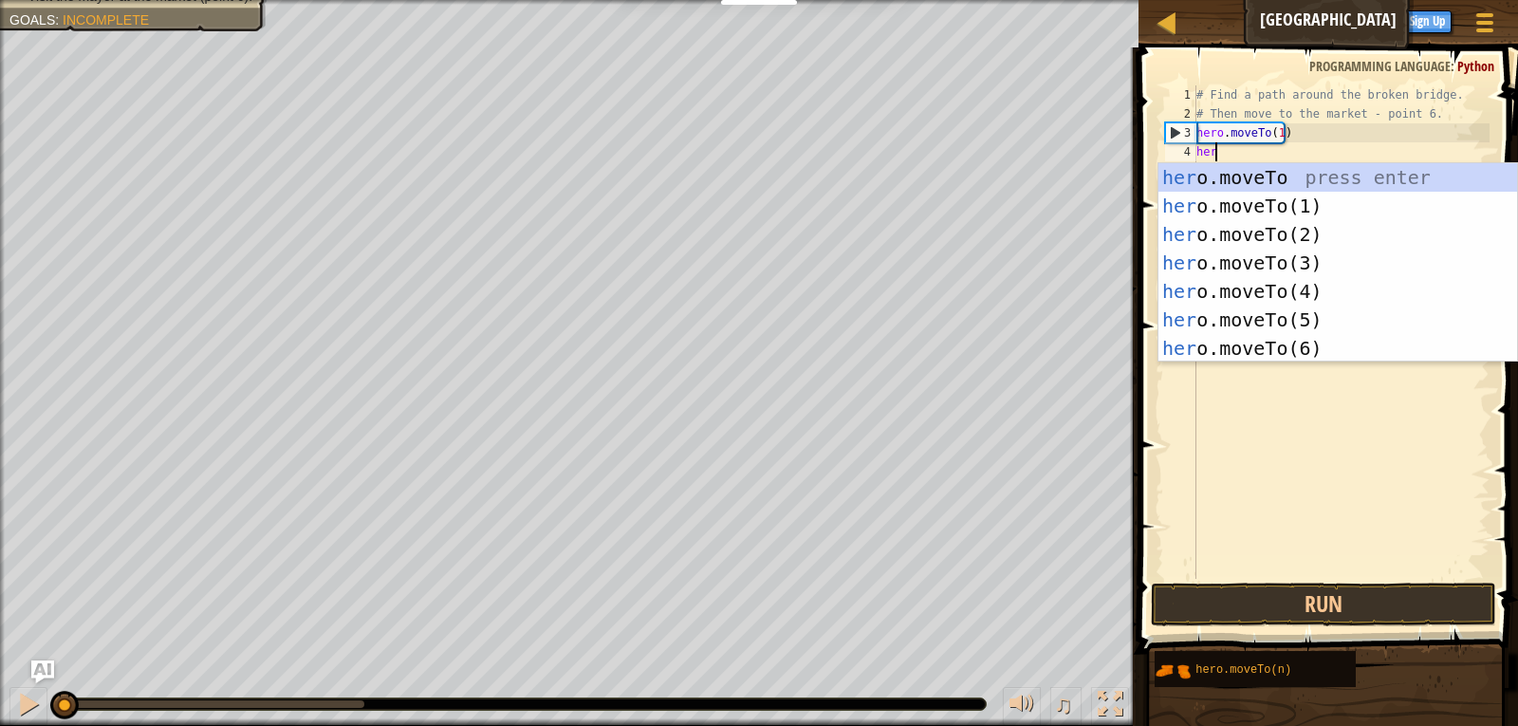
scroll to position [9, 1]
click at [1269, 263] on div "hero .moveTo press enter hero .moveTo(1) press enter hero .moveTo(2) press ente…" at bounding box center [1337, 291] width 359 height 256
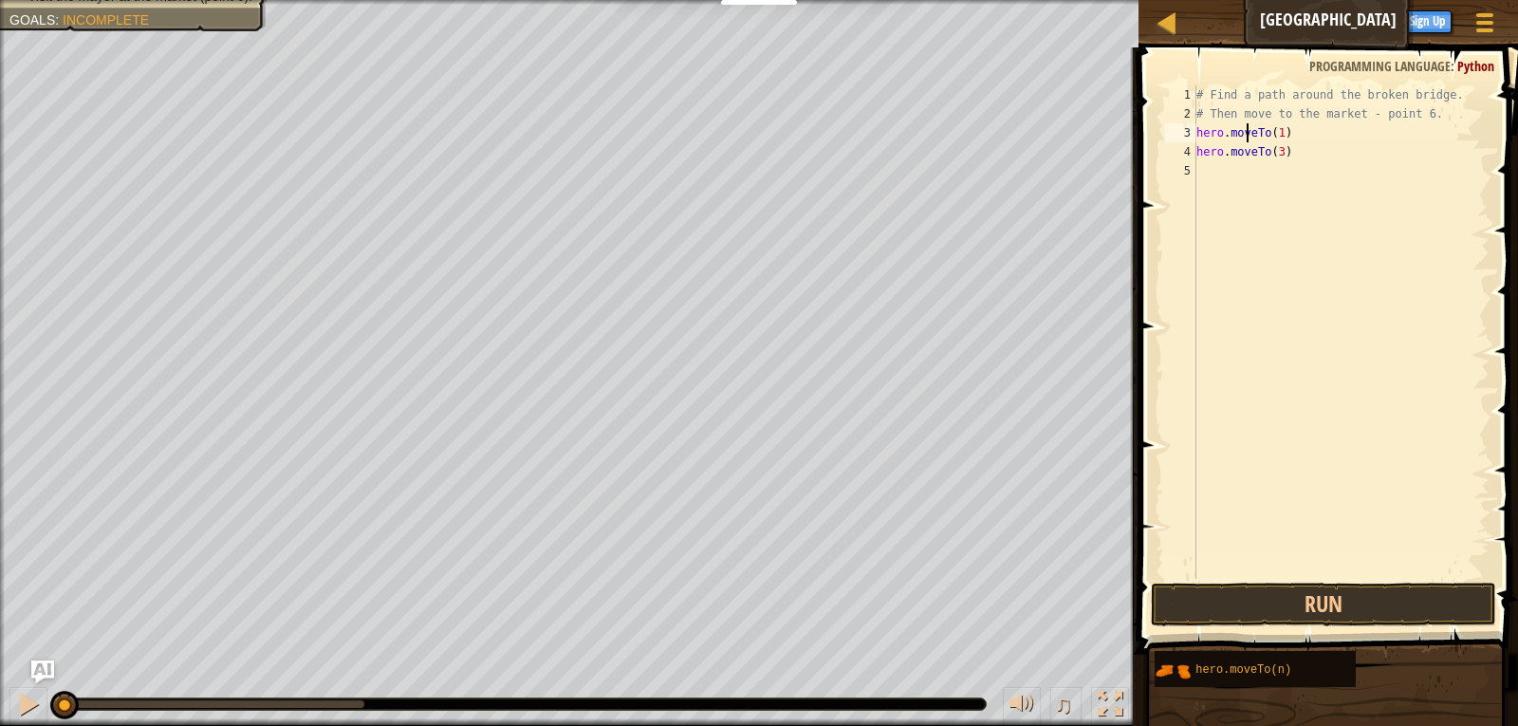
click at [1245, 136] on div "# Find a path around the broken bridge. # Then move to the market - point 6. he…" at bounding box center [1340, 350] width 297 height 531
type textarea "hero.moveTo(1)"
click at [1331, 600] on button "Run" at bounding box center [1324, 604] width 346 height 44
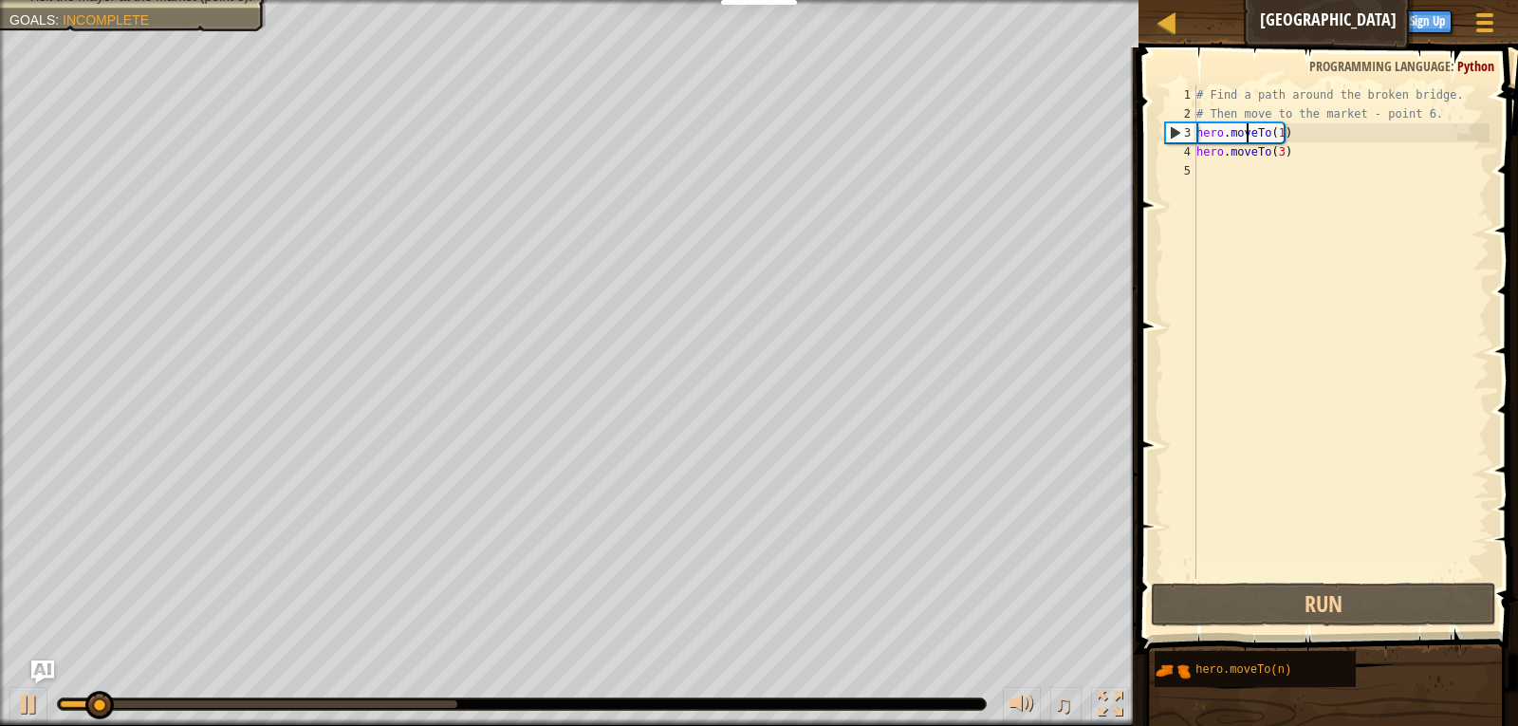
click at [1277, 162] on div "# Find a path around the broken bridge. # Then move to the market - point 6. he…" at bounding box center [1340, 350] width 297 height 531
click at [1278, 153] on div "# Find a path around the broken bridge. # Then move to the market - point 6. he…" at bounding box center [1340, 350] width 297 height 531
click at [1260, 144] on div "# Find a path around the broken bridge. # Then move to the market - point 6. he…" at bounding box center [1340, 350] width 297 height 531
click at [1260, 145] on div "# Find a path around the broken bridge. # Then move to the market - point 6. he…" at bounding box center [1340, 350] width 297 height 531
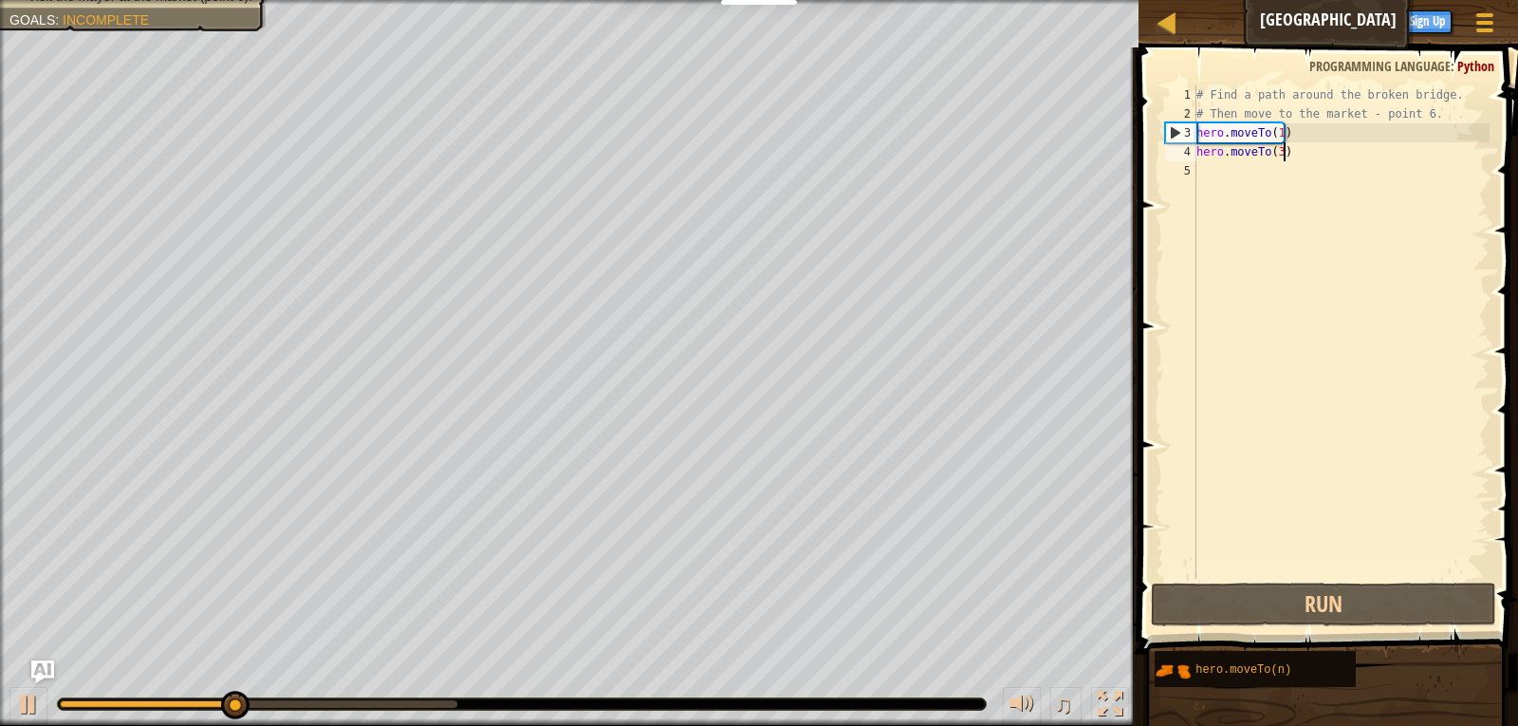
drag, startPoint x: 1289, startPoint y: 152, endPoint x: 1251, endPoint y: 169, distance: 41.6
click at [1289, 153] on div "# Find a path around the broken bridge. # Then move to the market - point 6. he…" at bounding box center [1340, 350] width 297 height 531
click at [1182, 149] on div "4" at bounding box center [1180, 151] width 31 height 19
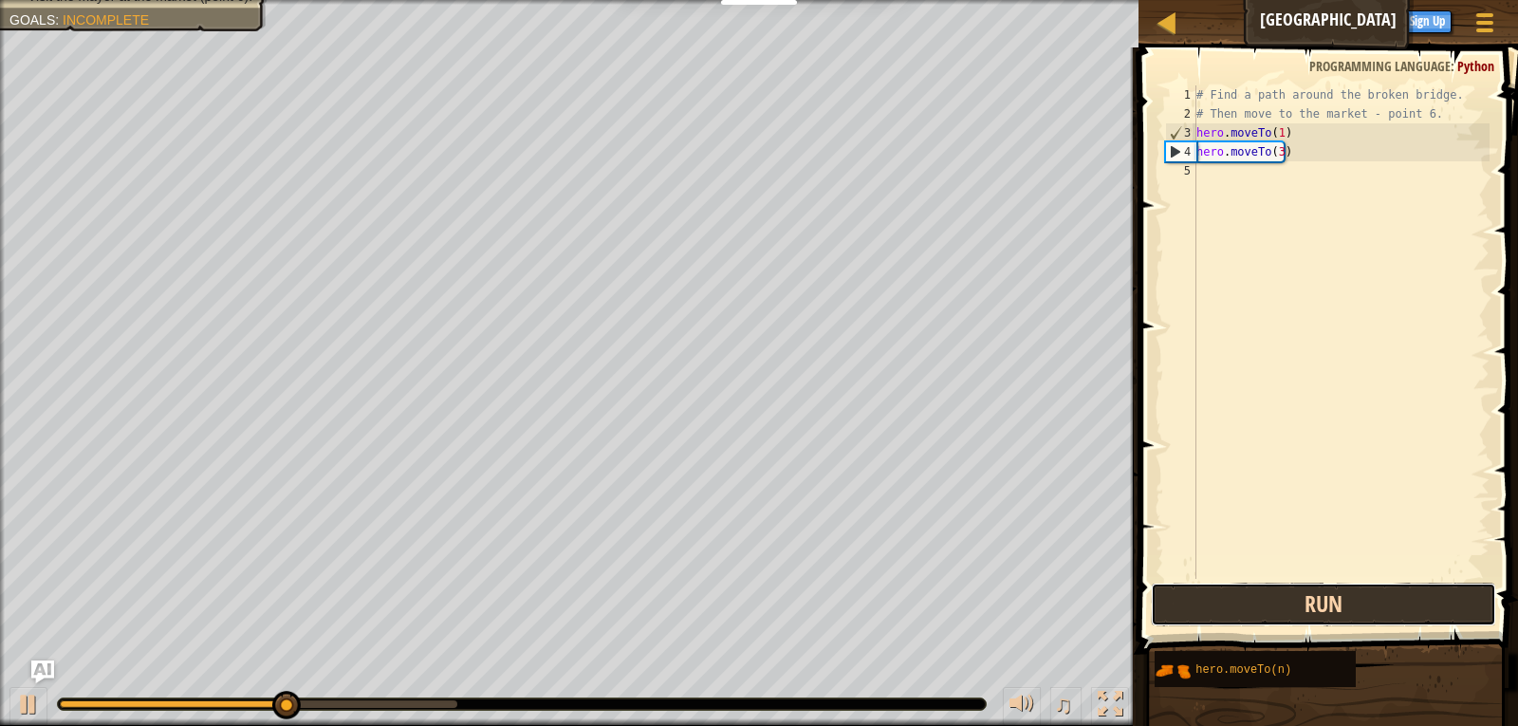
click at [1290, 598] on button "Run" at bounding box center [1324, 604] width 346 height 44
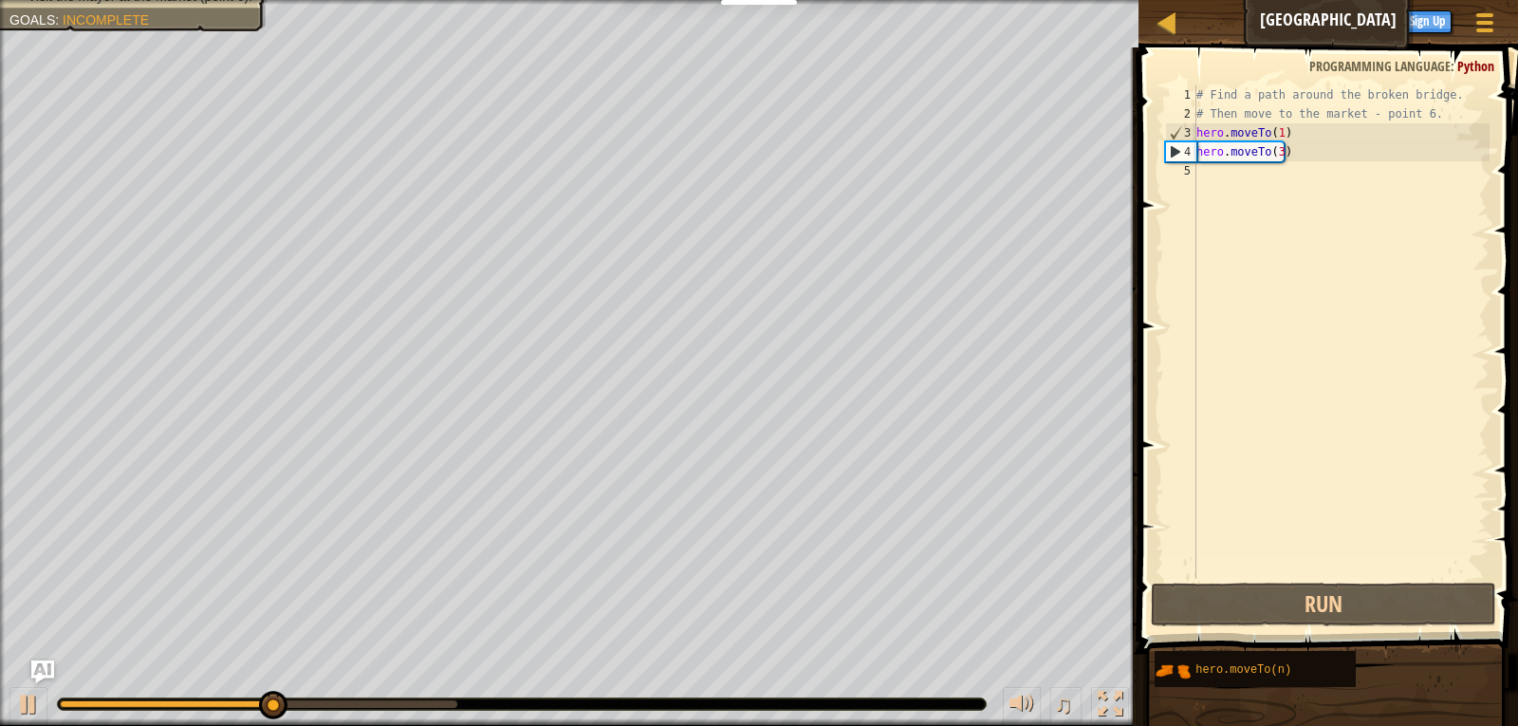
click at [1180, 144] on div "4" at bounding box center [1181, 151] width 30 height 19
type textarea "hero.moveTo(3)"
click at [1249, 170] on div "# Find a path around the broken bridge. # Then move to the market - point 6. he…" at bounding box center [1340, 350] width 297 height 531
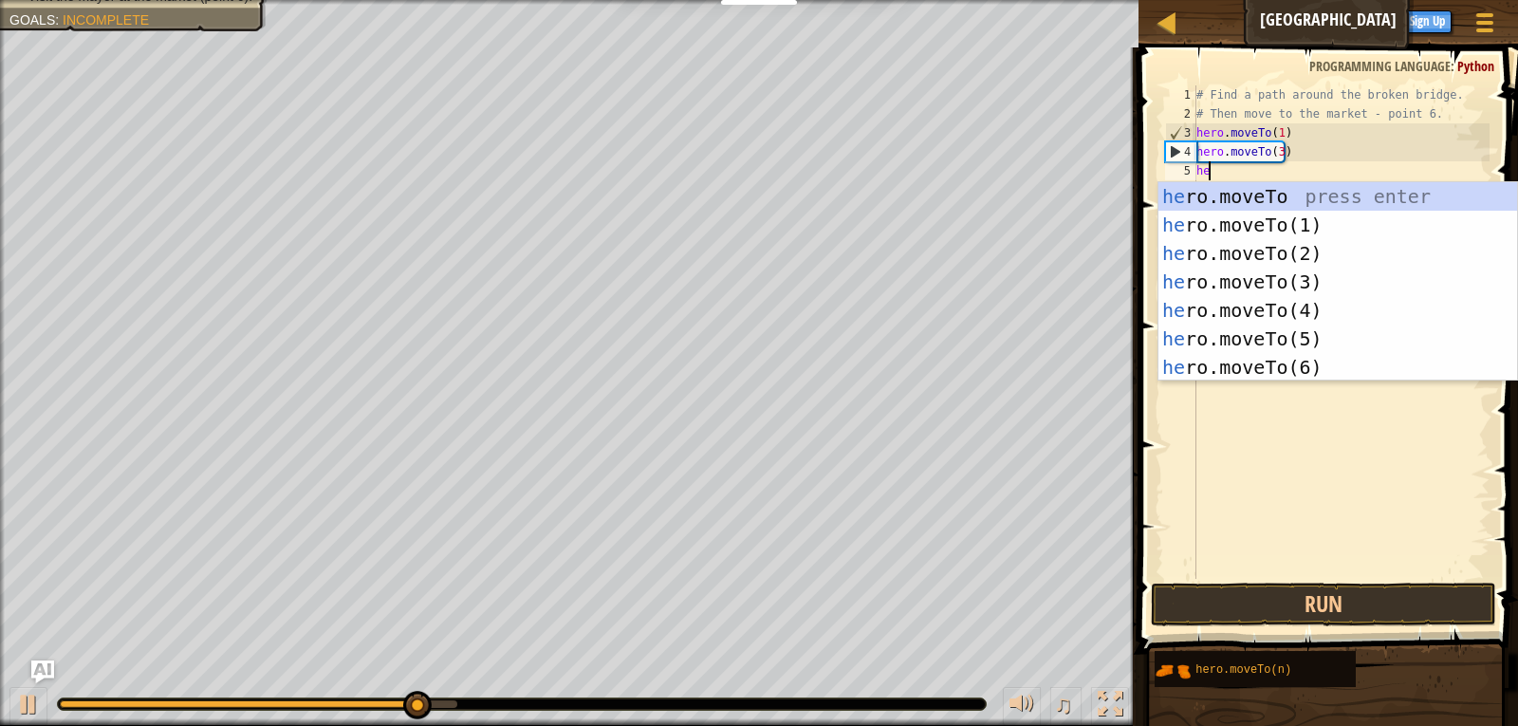
scroll to position [9, 1]
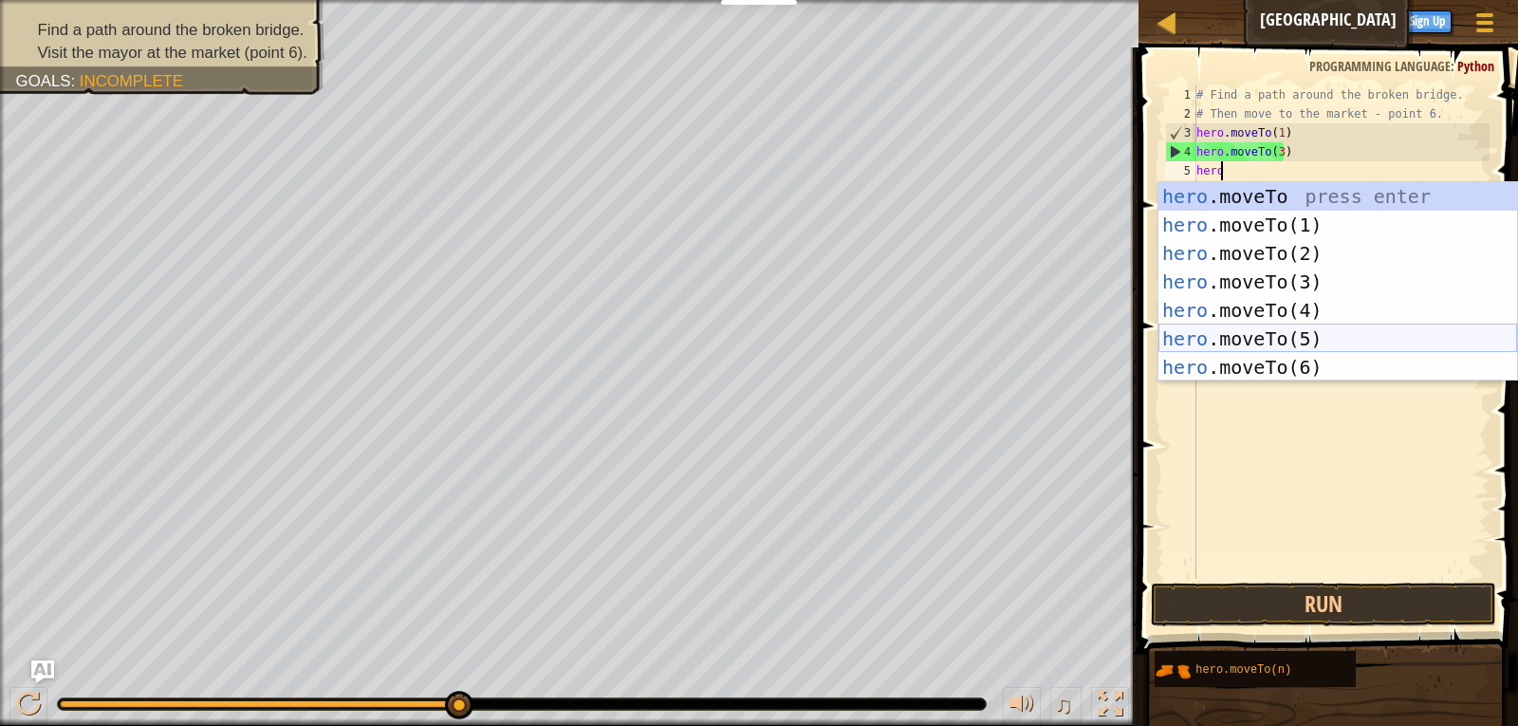
click at [1355, 333] on div "hero .moveTo press enter hero .moveTo(1) press enter hero .moveTo(2) press ente…" at bounding box center [1337, 310] width 359 height 256
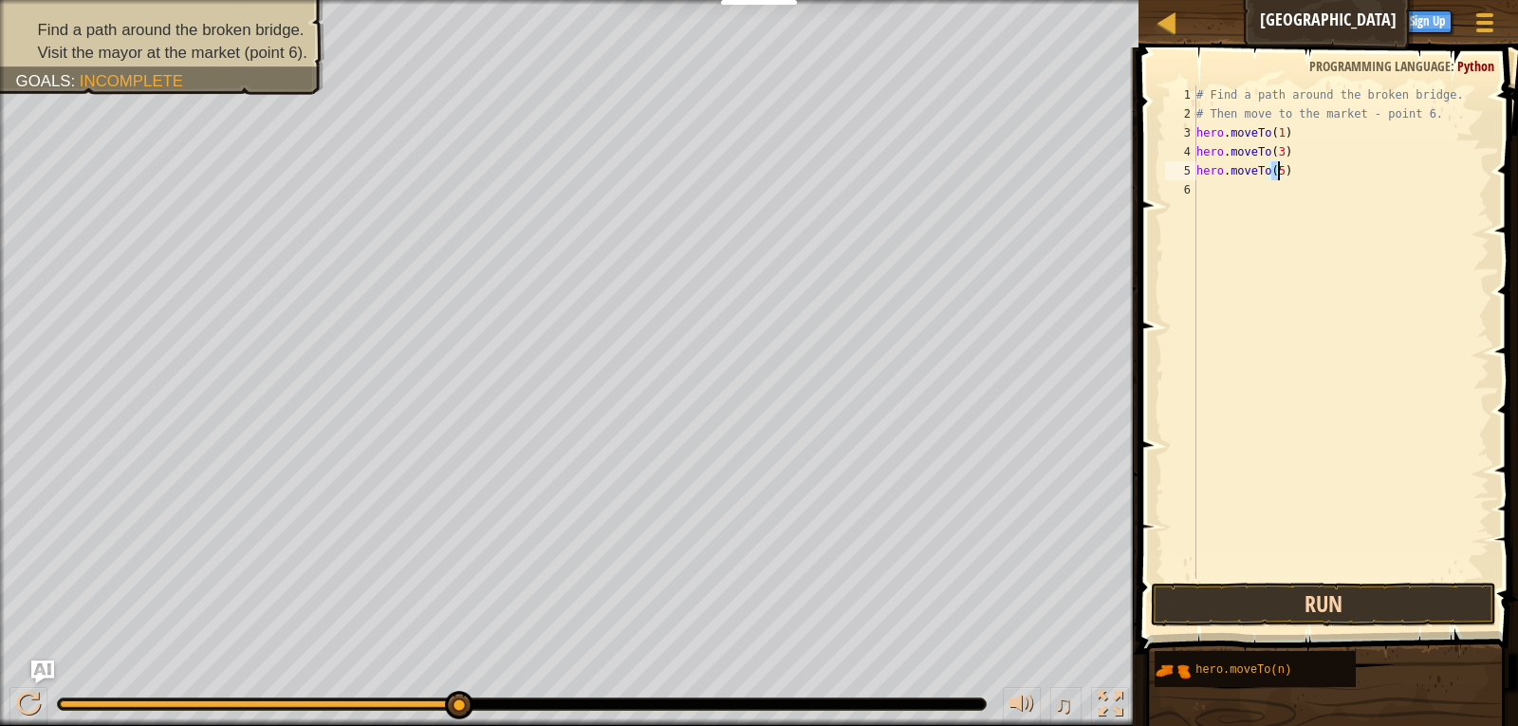
type textarea "hero.moveTo(5)"
click at [1303, 606] on button "Run" at bounding box center [1324, 604] width 346 height 44
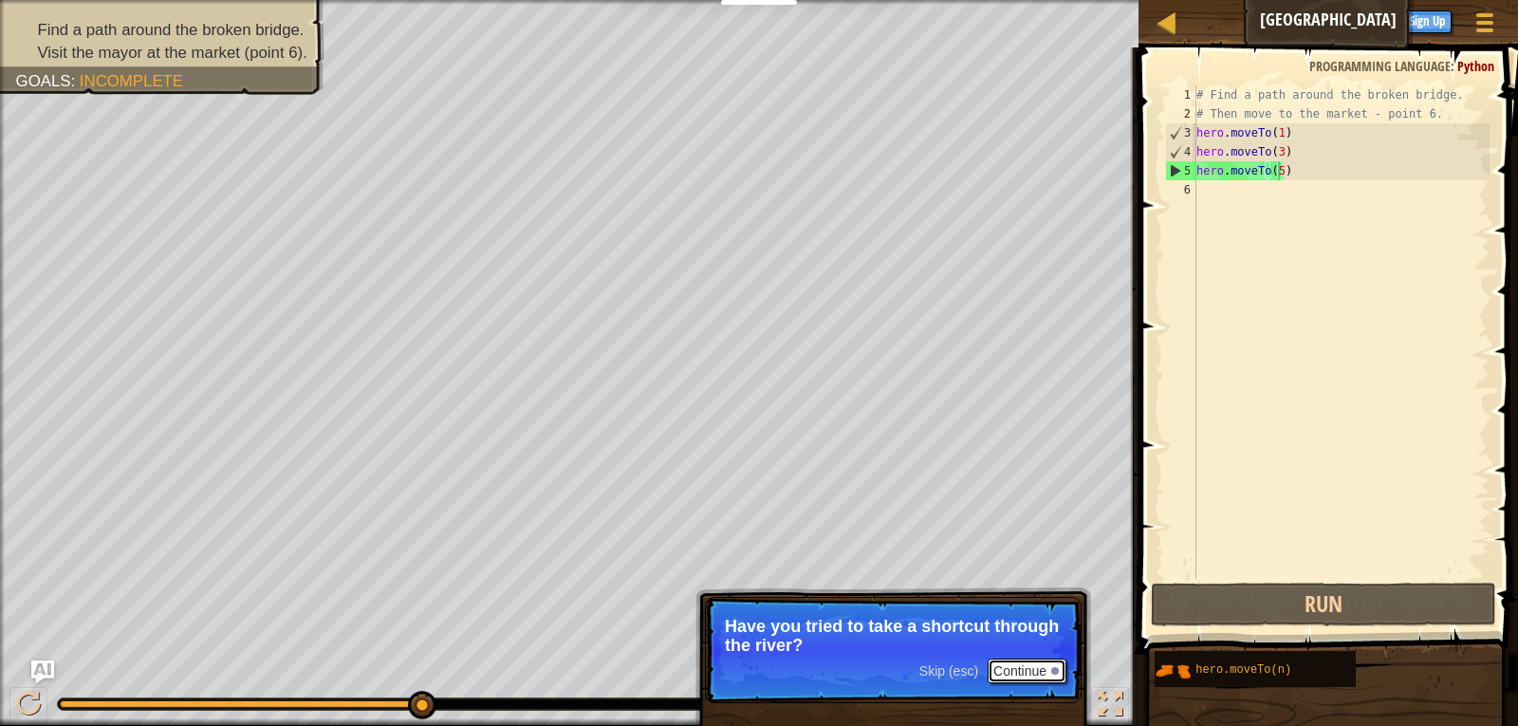
click at [1022, 670] on button "Continue" at bounding box center [1026, 670] width 79 height 25
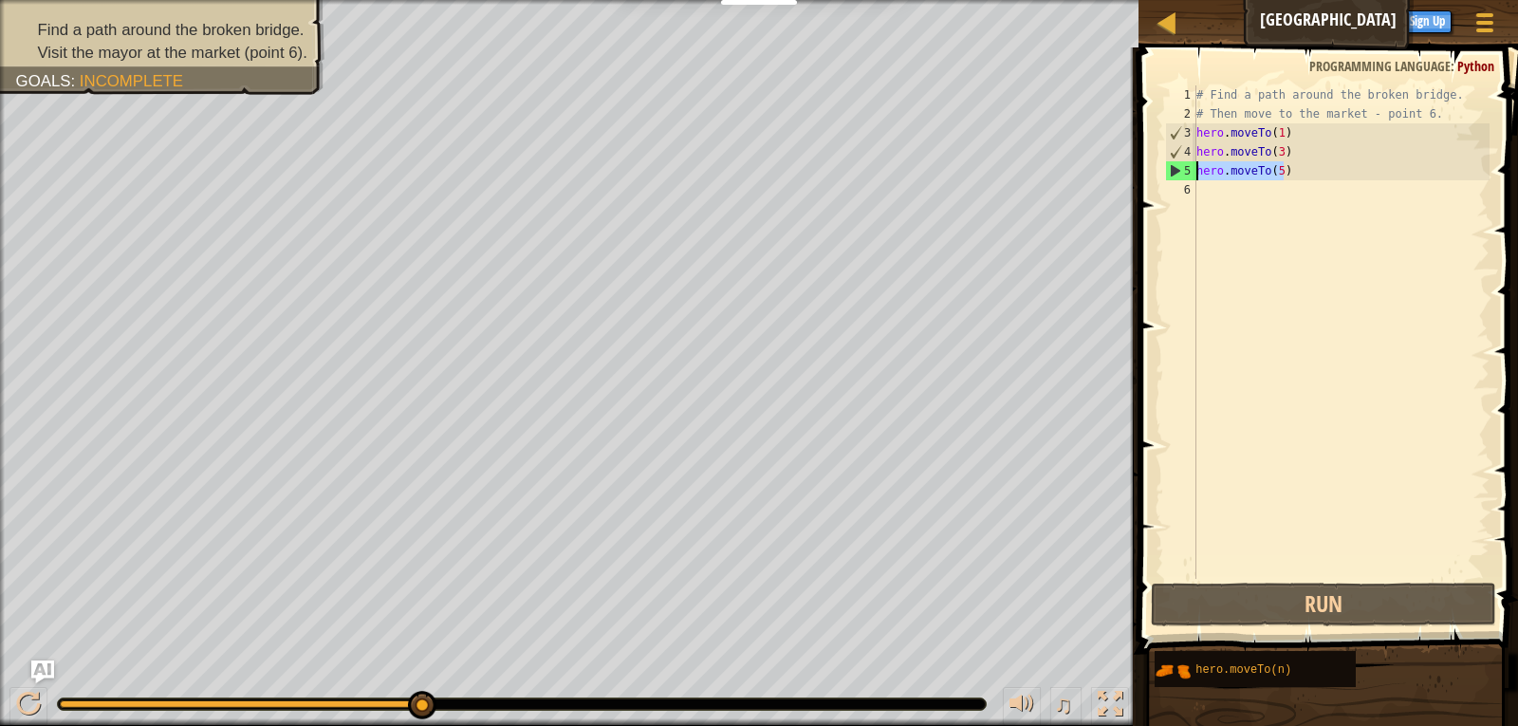
drag, startPoint x: 1300, startPoint y: 174, endPoint x: 1160, endPoint y: 176, distance: 139.5
click at [1160, 176] on div "hero.moveTo(5) 1 2 3 4 5 6 # Find a path around the broken bridge. # Then move …" at bounding box center [1325, 388] width 385 height 662
click at [1177, 192] on div "6" at bounding box center [1180, 189] width 31 height 19
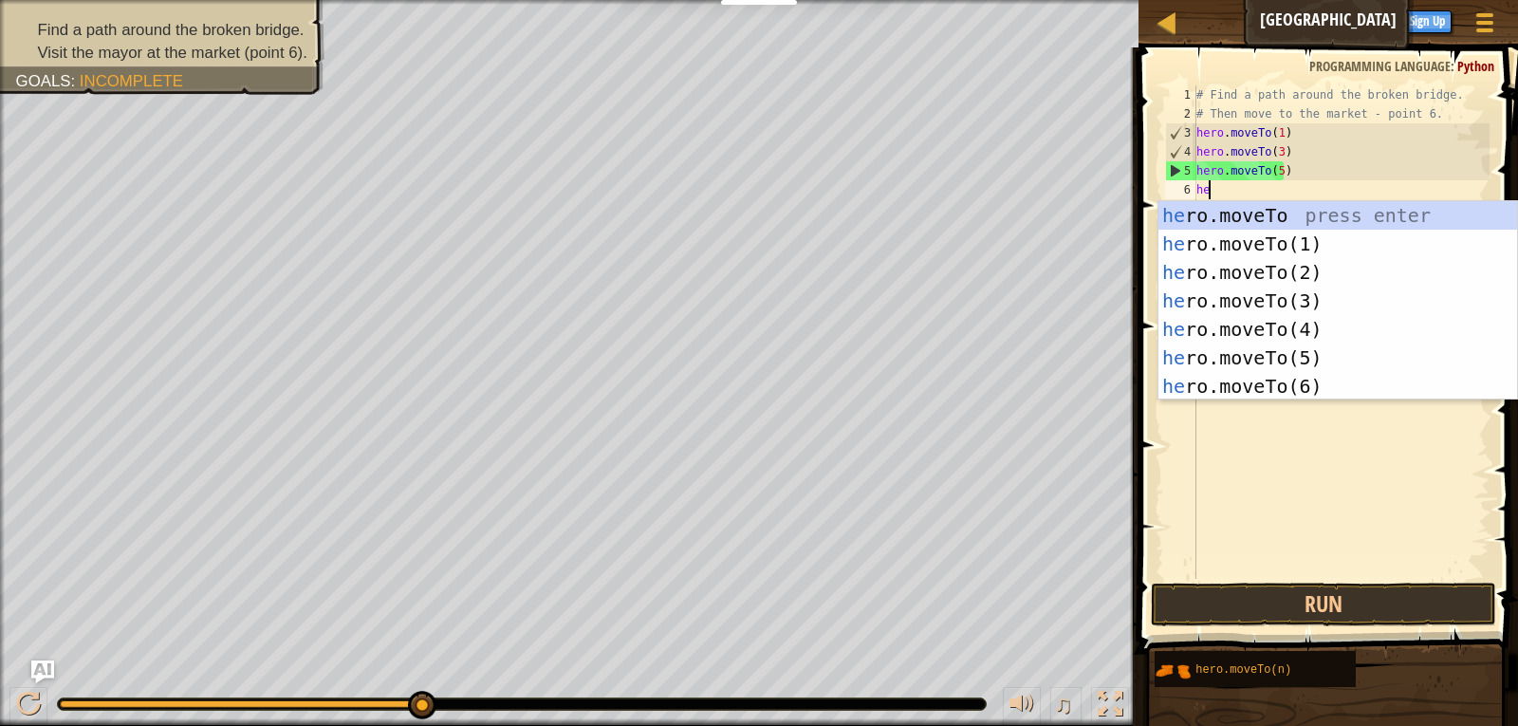
scroll to position [9, 1]
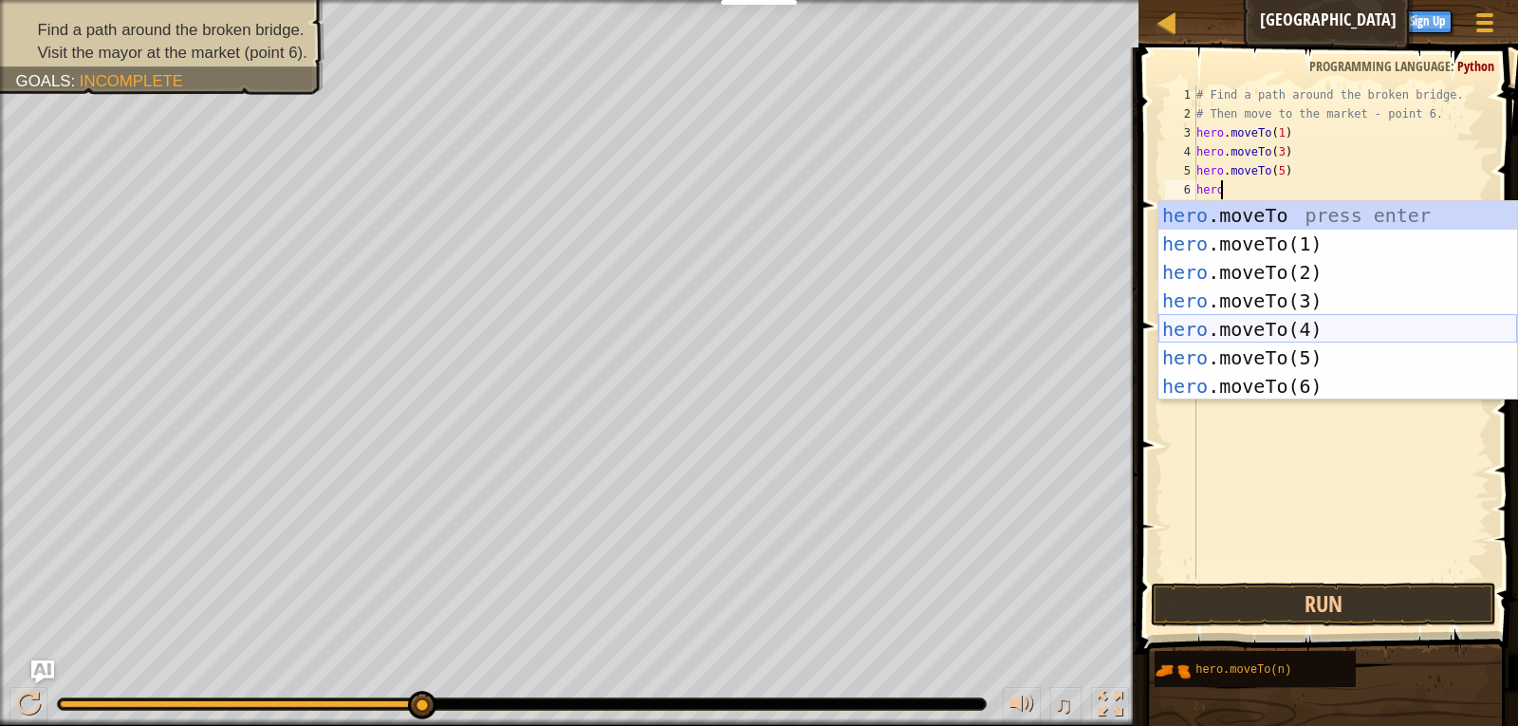
click at [1300, 317] on div "hero .moveTo press enter hero .moveTo(1) press enter hero .moveTo(2) press ente…" at bounding box center [1337, 329] width 359 height 256
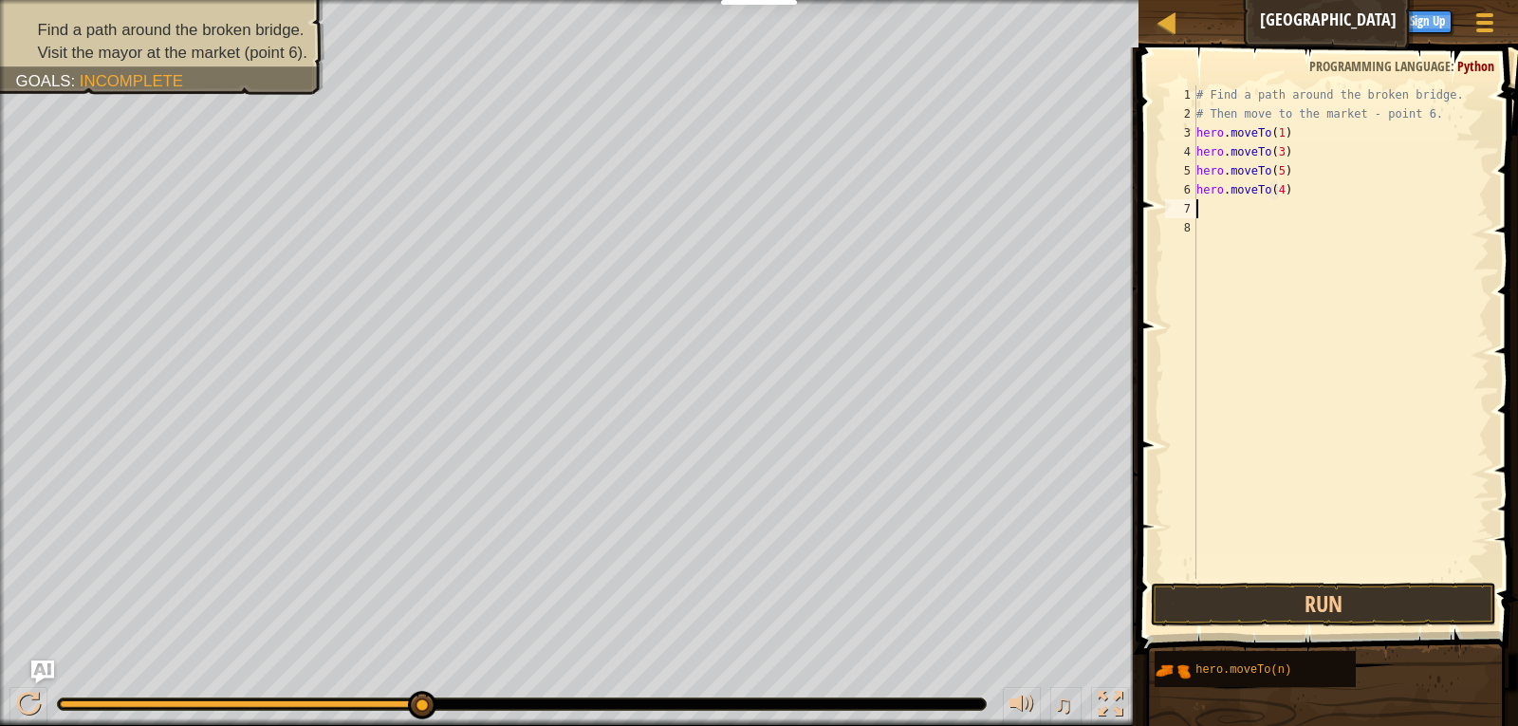
click at [1190, 193] on div "6" at bounding box center [1180, 189] width 31 height 19
drag, startPoint x: 1311, startPoint y: 599, endPoint x: 1161, endPoint y: 510, distance: 174.4
click at [1303, 594] on button "Run" at bounding box center [1324, 604] width 346 height 44
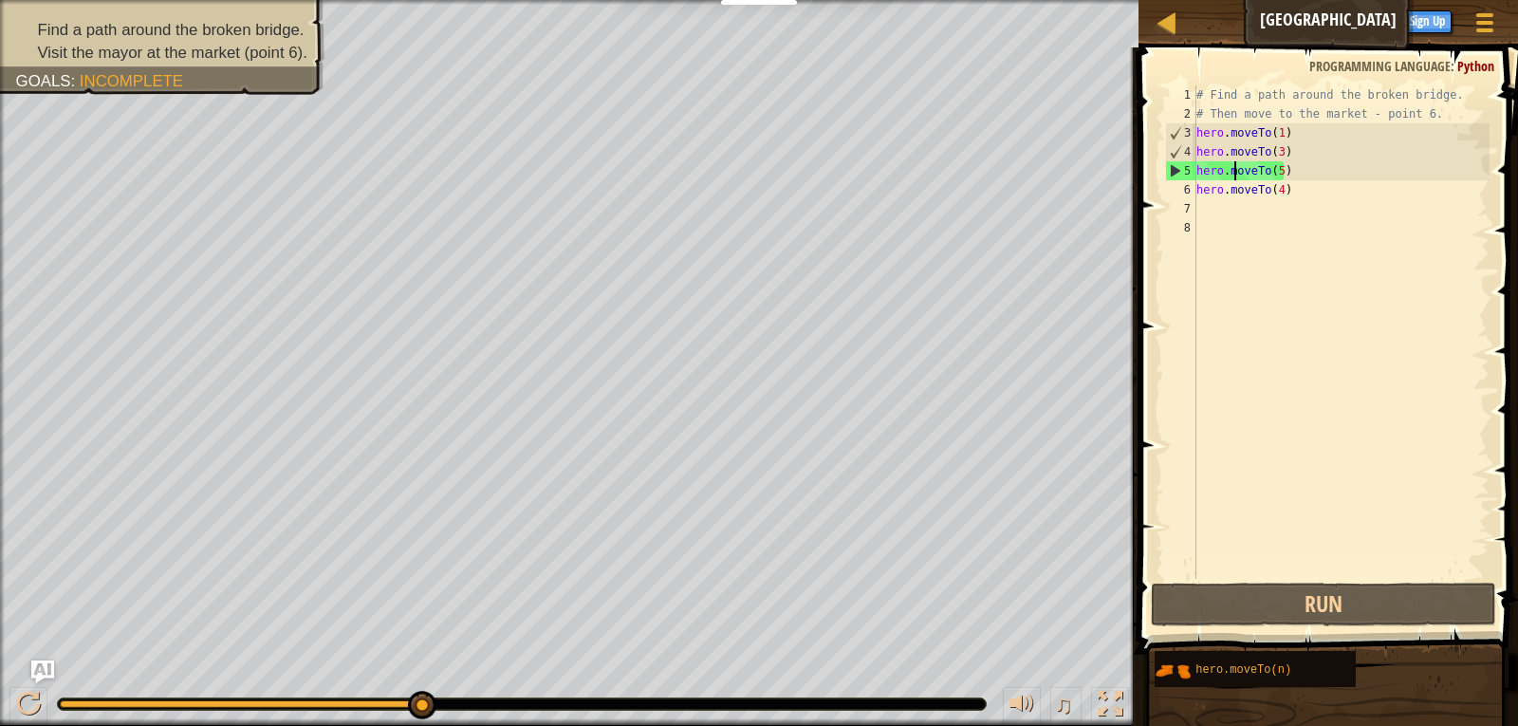
drag, startPoint x: 1235, startPoint y: 176, endPoint x: 1199, endPoint y: 176, distance: 36.0
click at [1199, 176] on div "# Find a path around the broken bridge. # Then move to the market - point 6. he…" at bounding box center [1340, 350] width 297 height 531
drag, startPoint x: 1210, startPoint y: 176, endPoint x: 1285, endPoint y: 170, distance: 75.2
click at [1285, 170] on div "# Find a path around the broken bridge. # Then move to the market - point 6. he…" at bounding box center [1340, 350] width 297 height 531
type textarea "h"
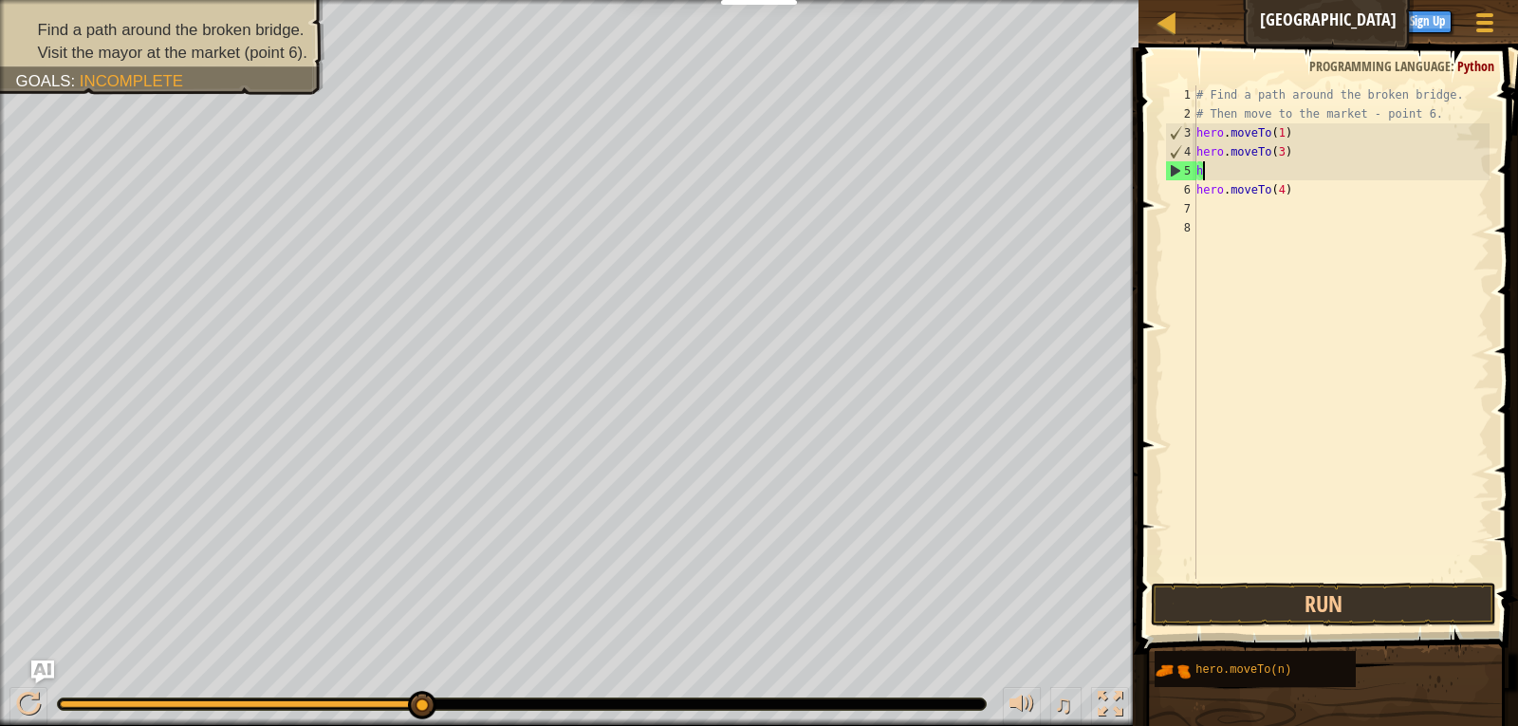
scroll to position [9, 0]
type textarea "hero.moveTo(3)"
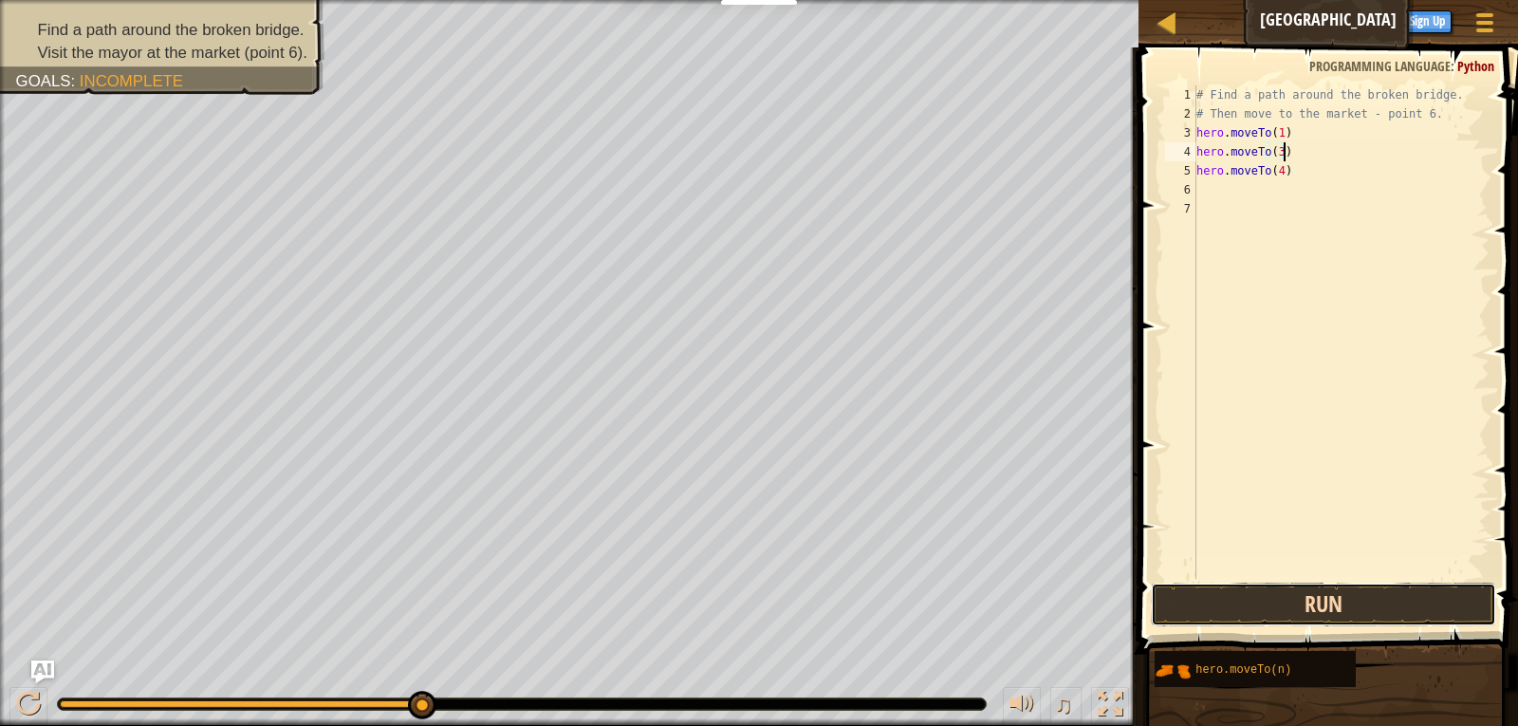
click at [1449, 595] on button "Run" at bounding box center [1324, 604] width 346 height 44
